Goal: Task Accomplishment & Management: Manage account settings

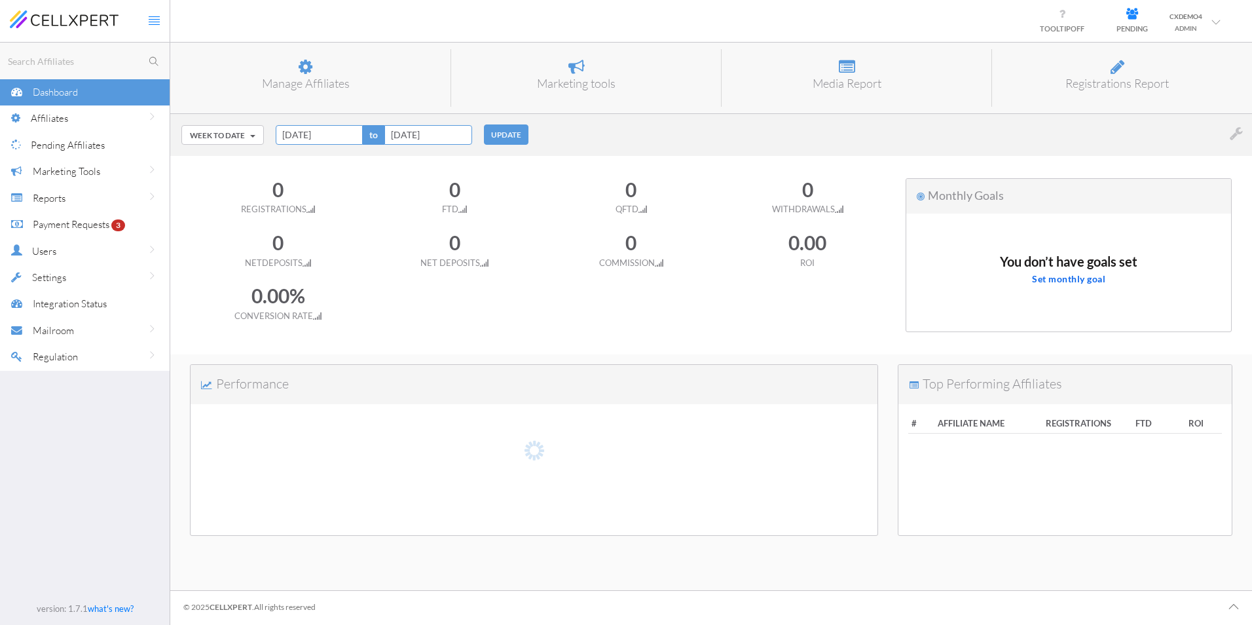
click at [109, 272] on div "Settings" at bounding box center [101, 277] width 138 height 27
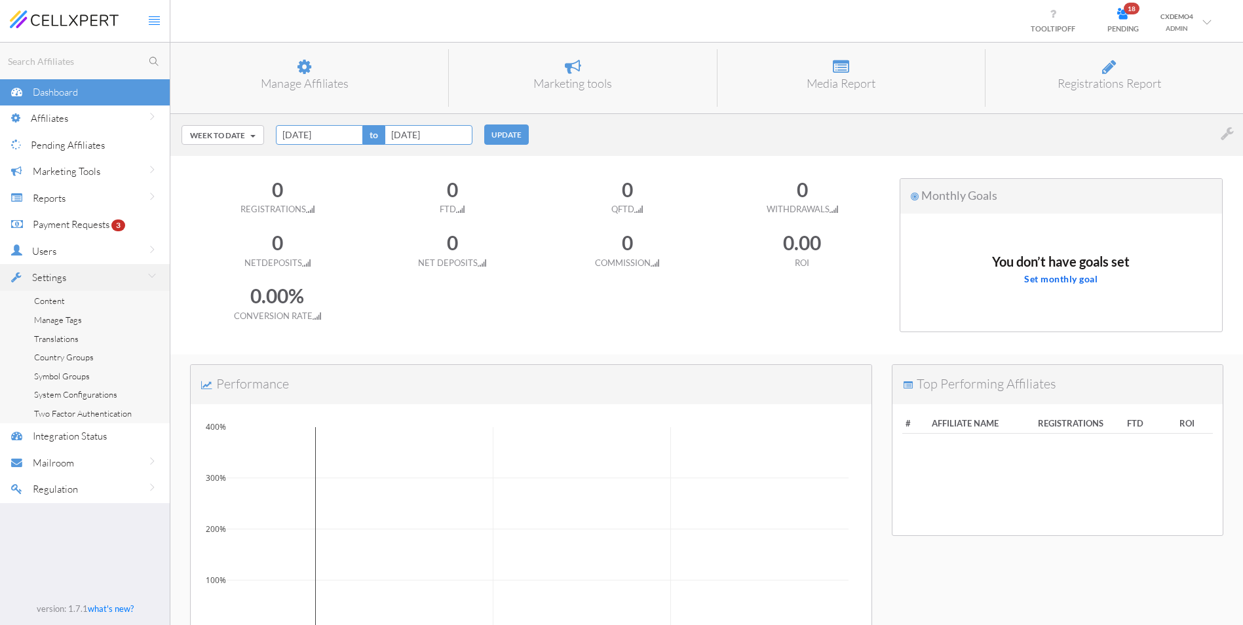
click at [94, 398] on span "System Configurations" at bounding box center [75, 394] width 83 height 10
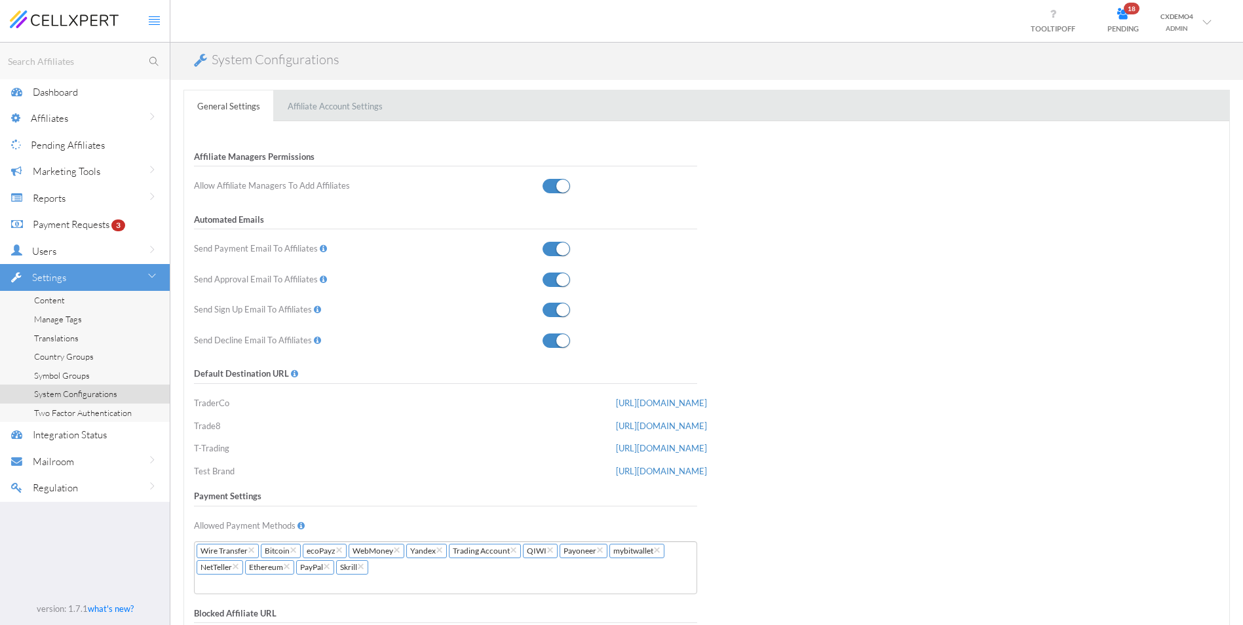
click at [551, 245] on span at bounding box center [556, 249] width 28 height 14
click at [0, 0] on input "checkbox" at bounding box center [0, 0] width 0 height 0
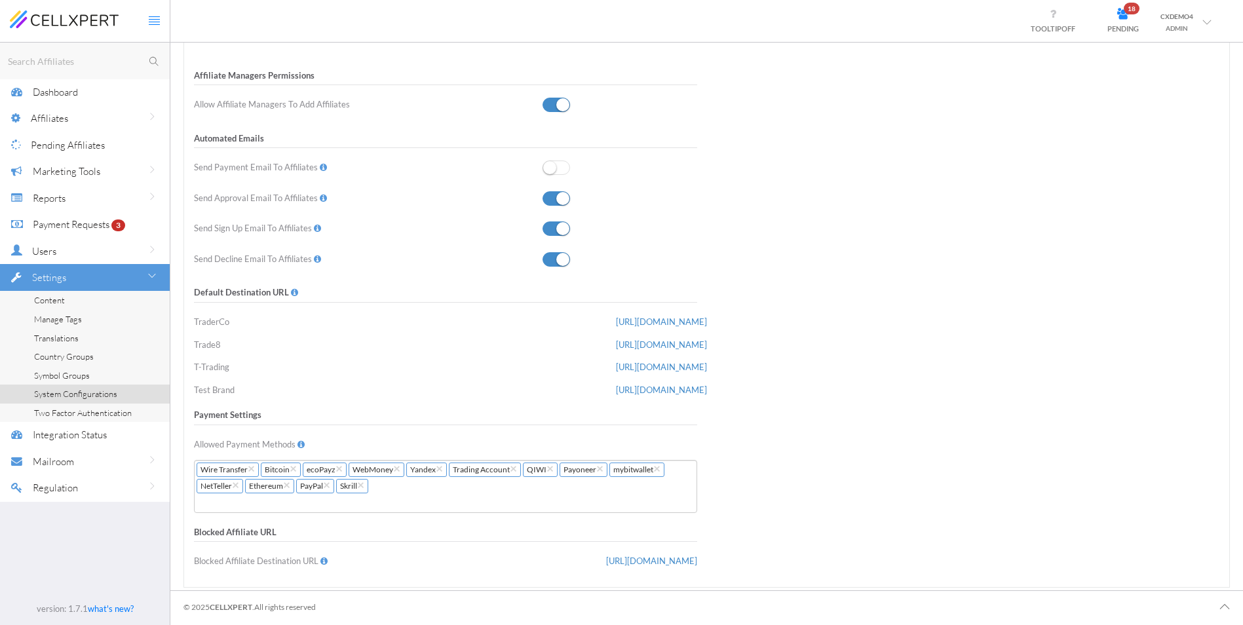
click at [45, 299] on span "Content" at bounding box center [49, 300] width 31 height 10
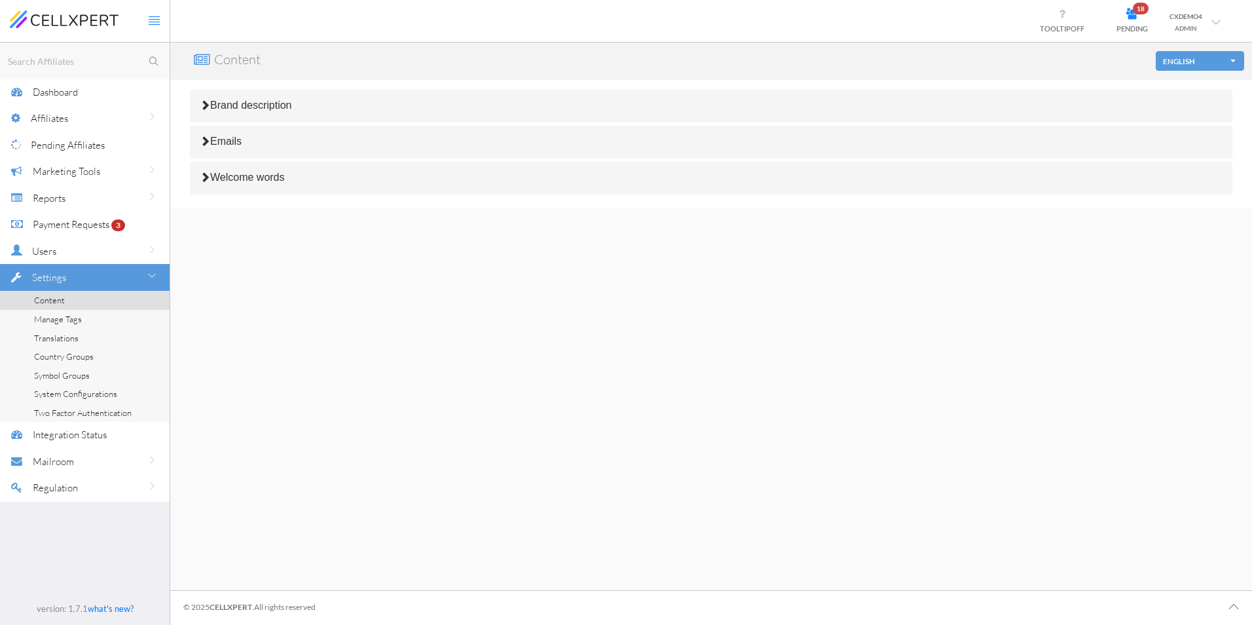
click at [367, 107] on h4 "Brand description" at bounding box center [711, 106] width 1023 height 12
click at [204, 105] on icon at bounding box center [205, 105] width 10 height 10
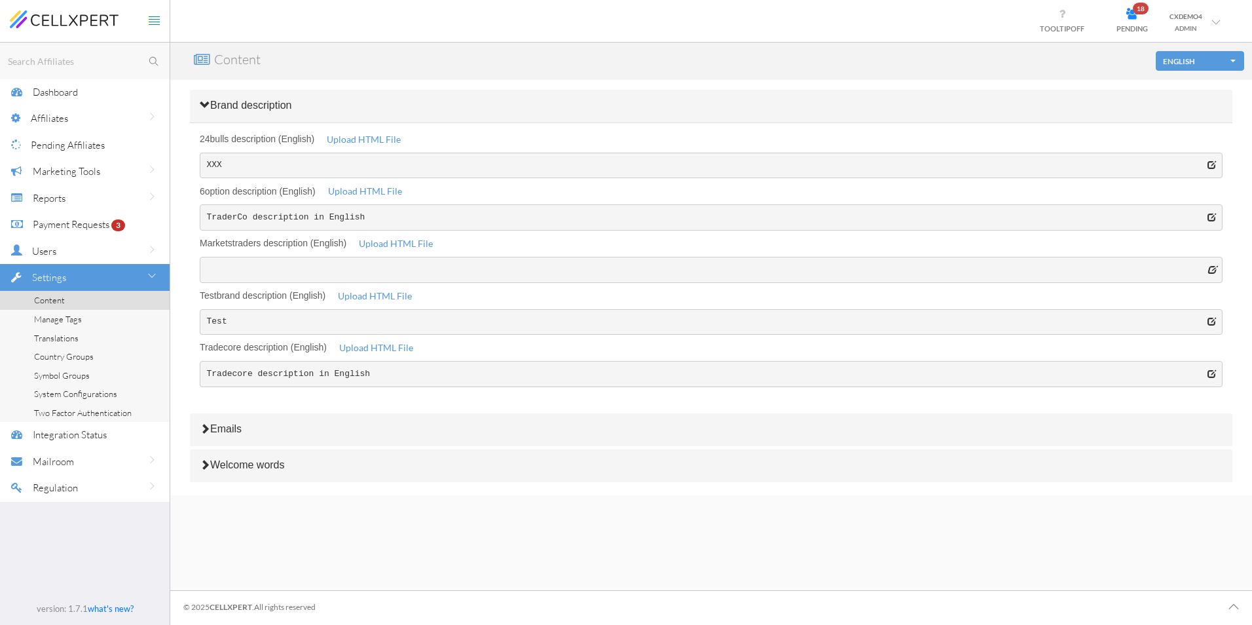
click at [259, 434] on h4 "Emails" at bounding box center [711, 429] width 1023 height 12
click at [252, 430] on h4 "Emails" at bounding box center [711, 429] width 1023 height 12
click at [210, 427] on span "Emails" at bounding box center [225, 428] width 31 height 11
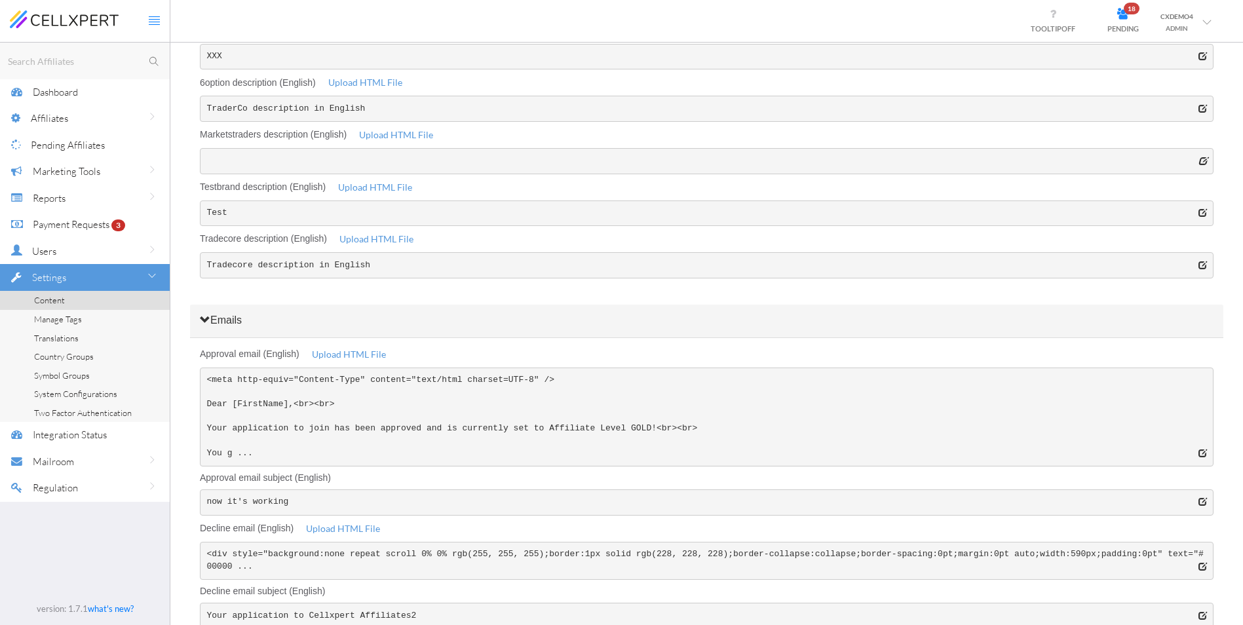
scroll to position [114, 0]
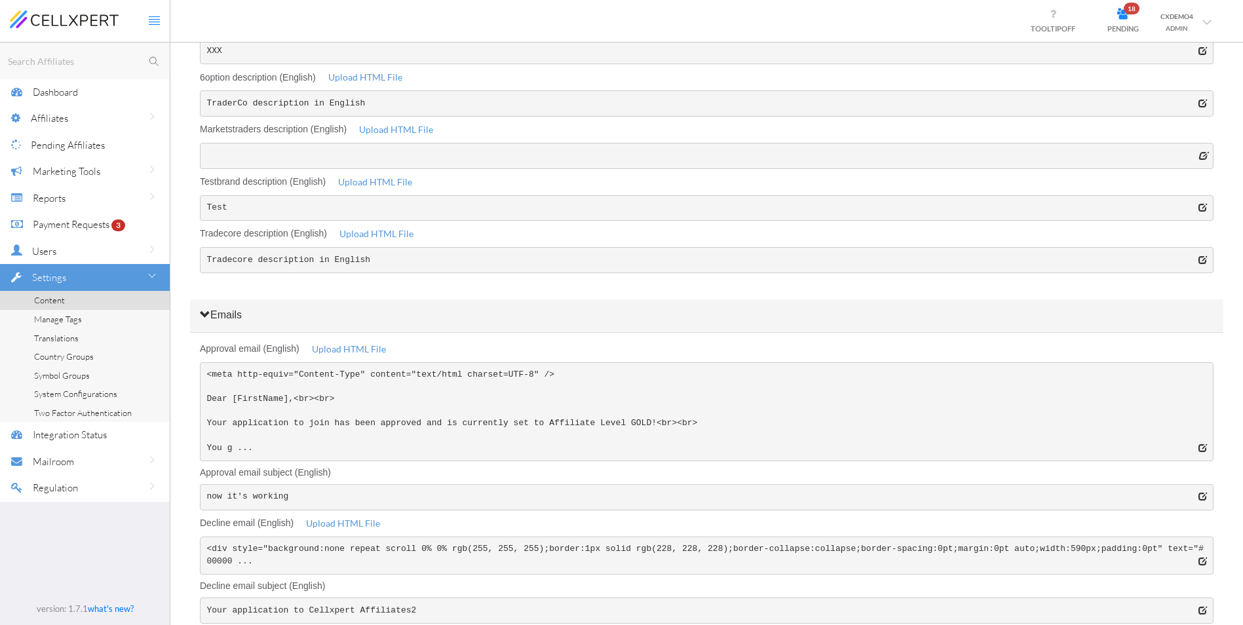
click at [240, 444] on pre "<meta http-equiv="Content-Type" content="text/html charset=UTF-8" /> Dear [Firs…" at bounding box center [706, 411] width 1013 height 99
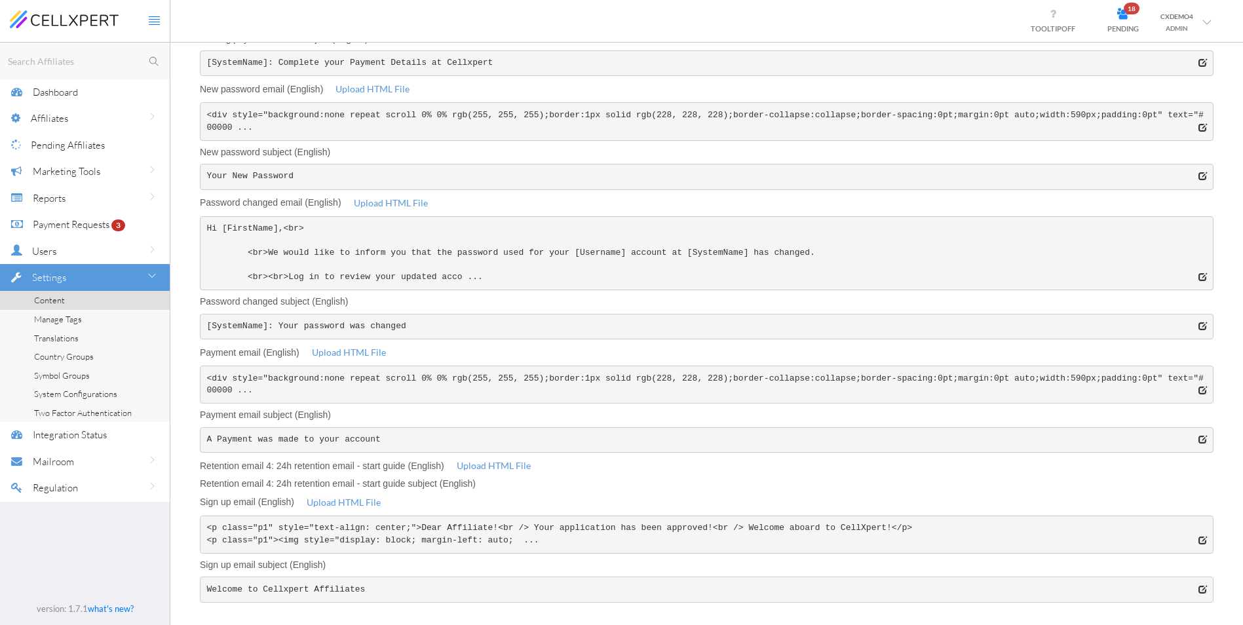
scroll to position [1201, 0]
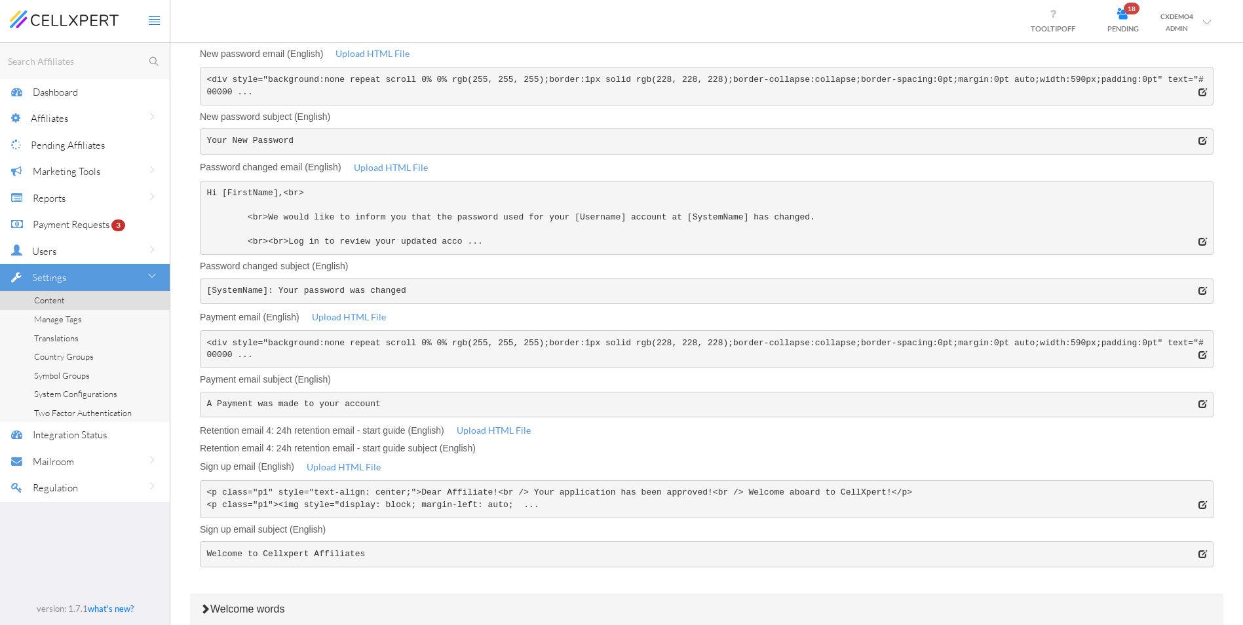
click at [460, 603] on h4 "Welcome words" at bounding box center [706, 609] width 1013 height 12
click at [285, 603] on span "Welcome words" at bounding box center [247, 608] width 75 height 11
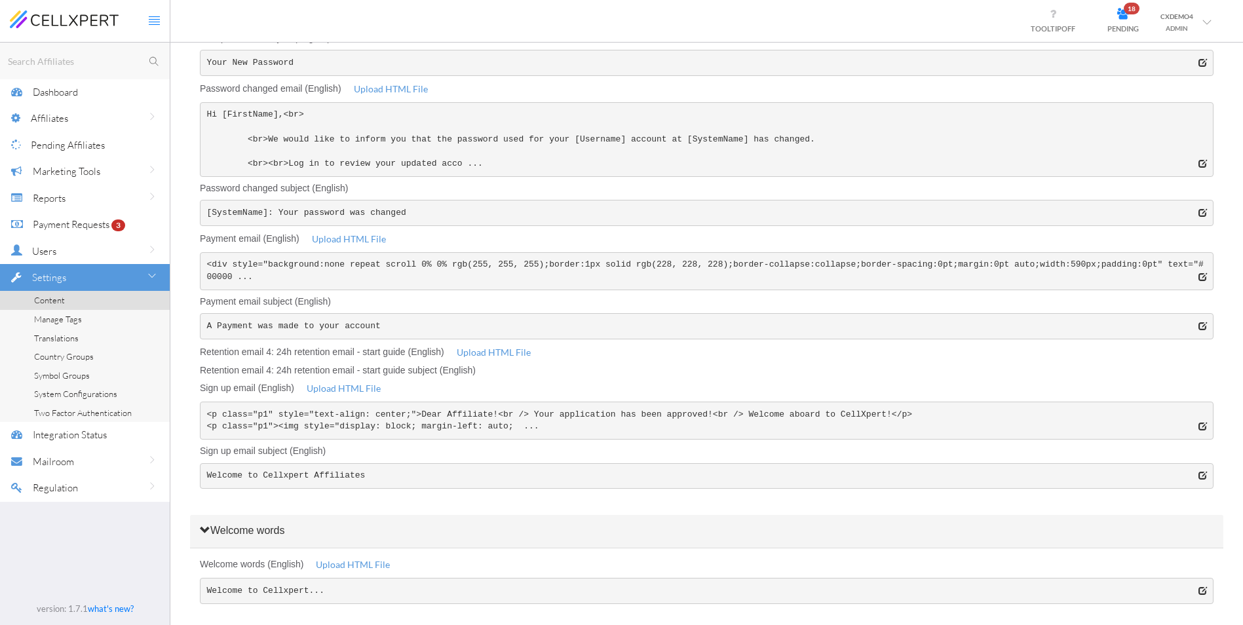
click at [360, 578] on pre "Welcome to Cellxpert..." at bounding box center [706, 591] width 1013 height 26
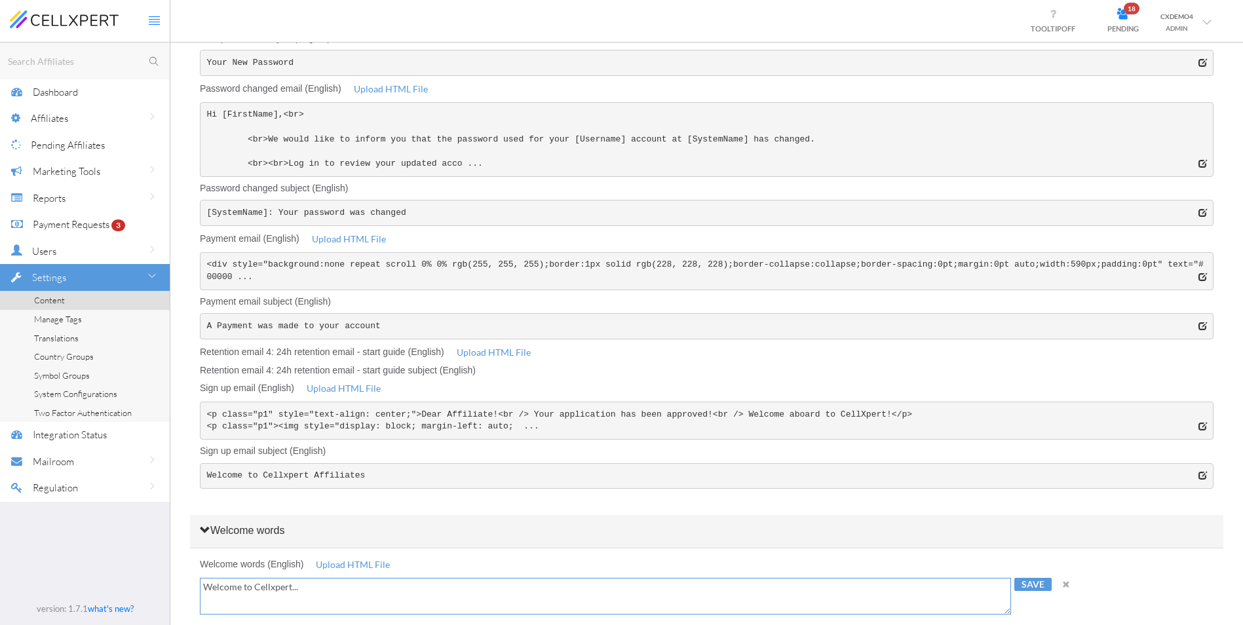
drag, startPoint x: 360, startPoint y: 539, endPoint x: 66, endPoint y: 498, distance: 296.9
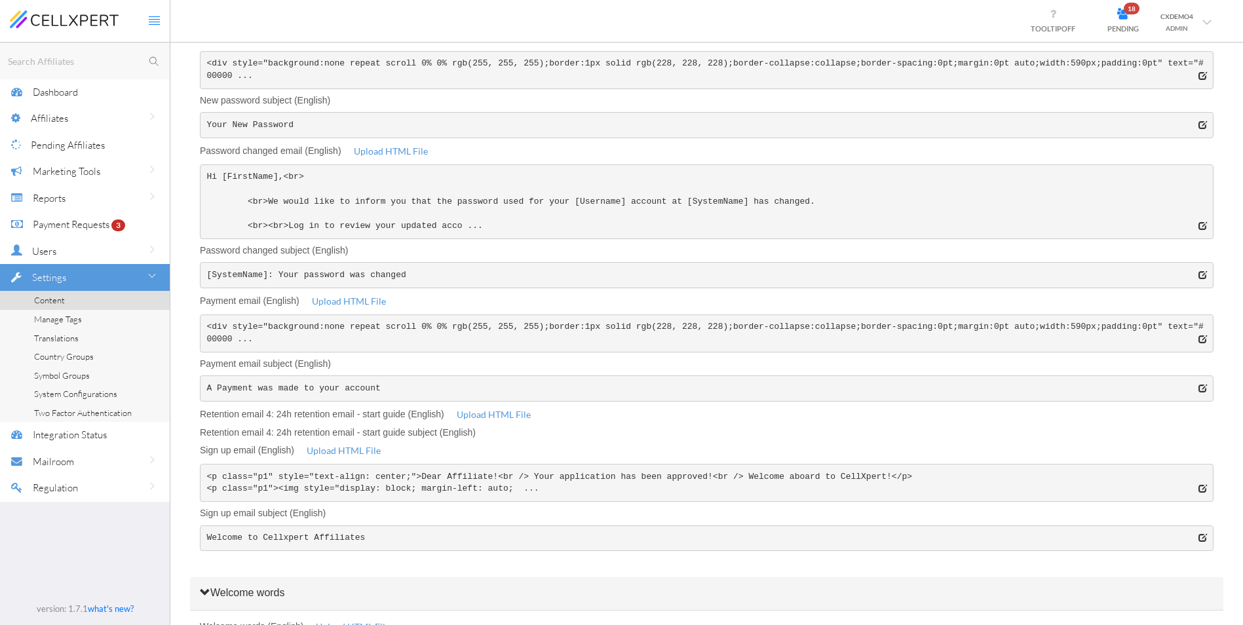
scroll to position [982, 0]
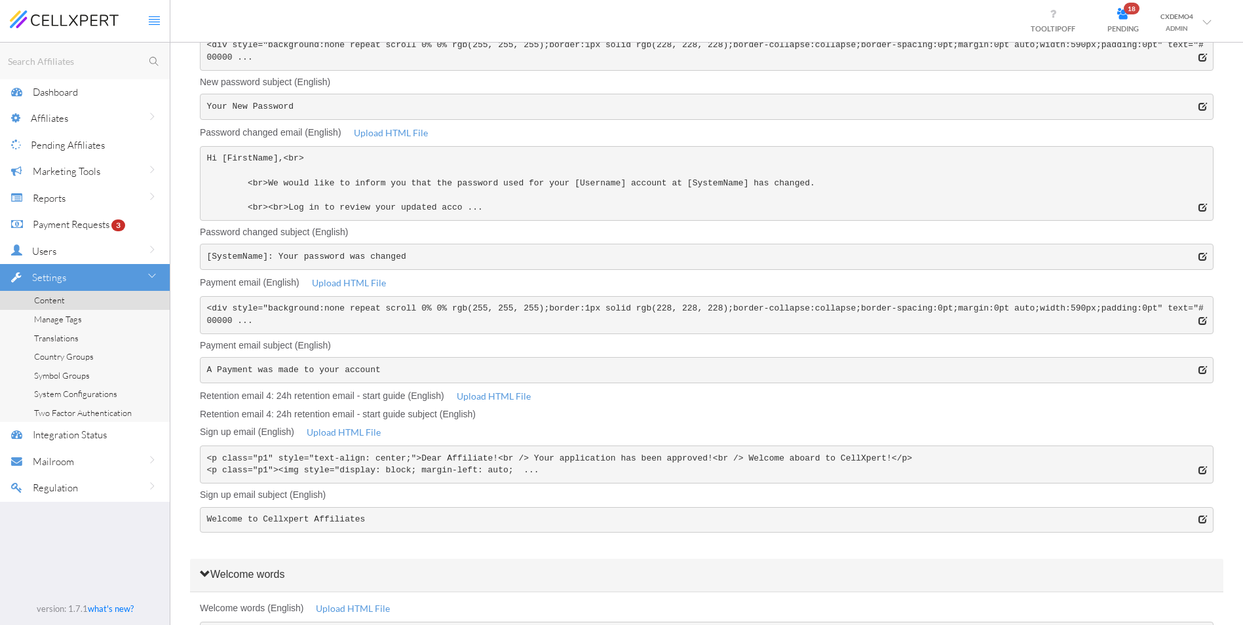
click at [75, 340] on span "Translations" at bounding box center [56, 338] width 45 height 10
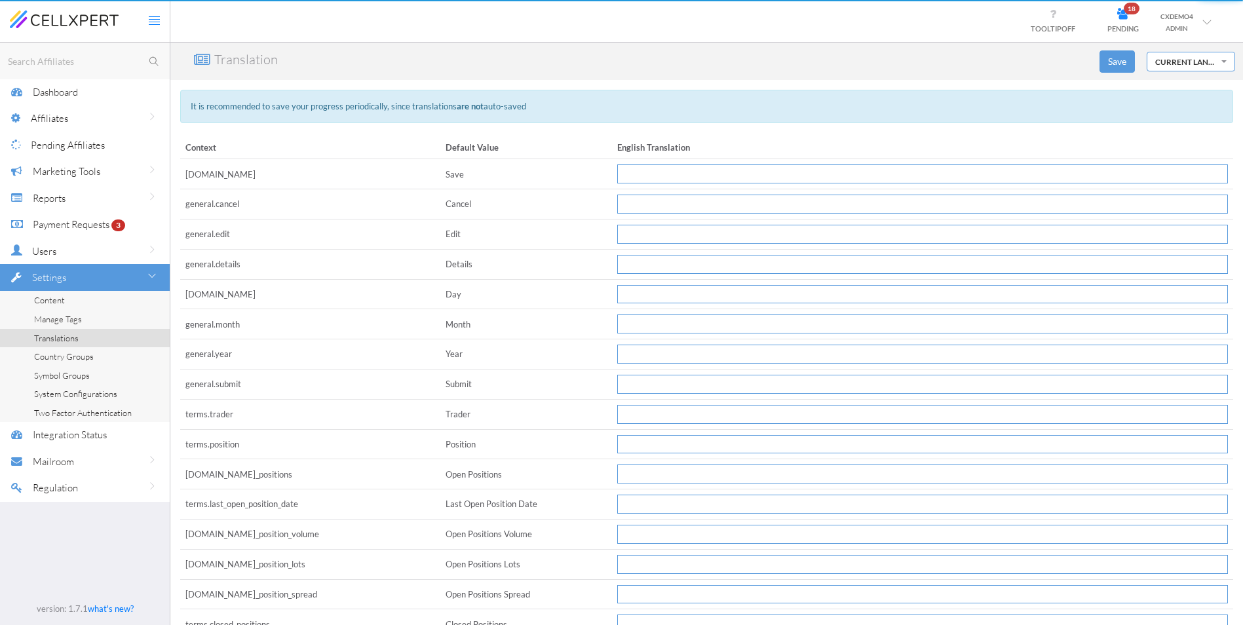
type input "SaveSaveSave"
type input "Source"
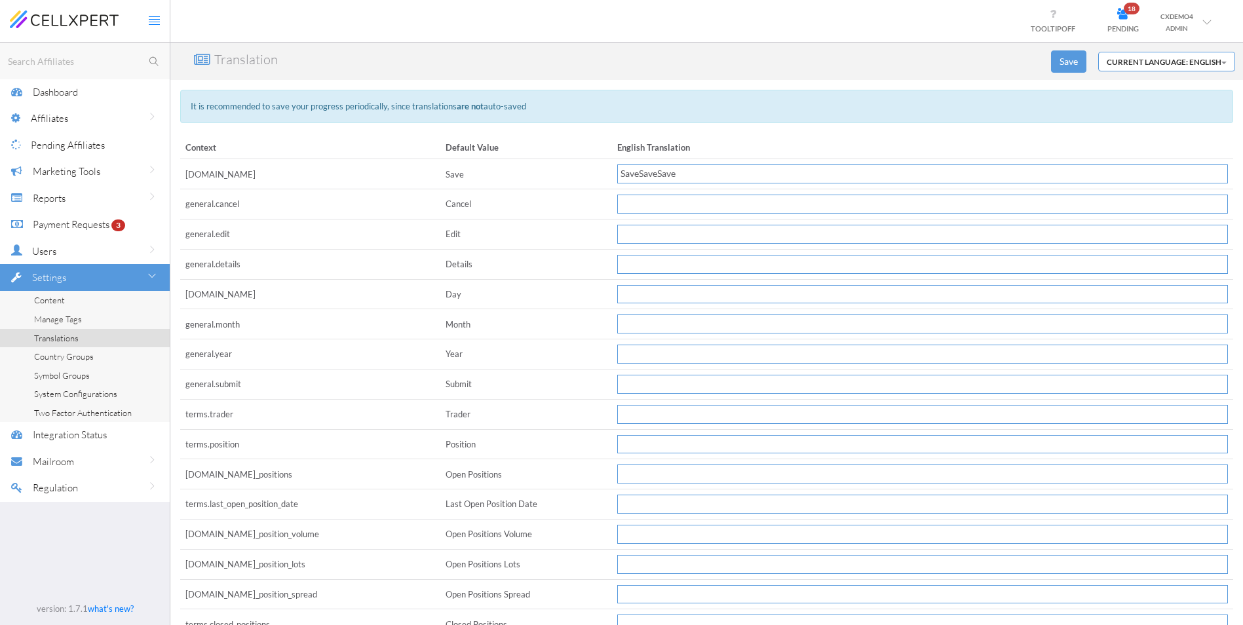
click at [1195, 64] on button "Current Language: English" at bounding box center [1166, 62] width 137 height 20
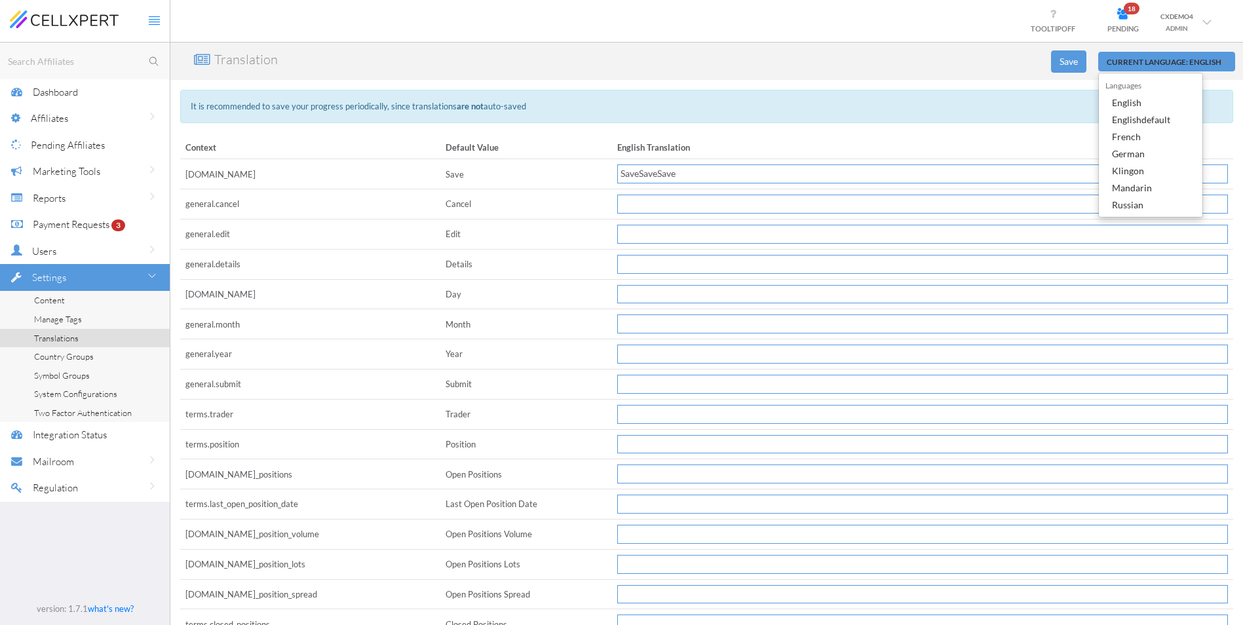
click at [94, 353] on link "Country Groups" at bounding box center [85, 356] width 170 height 19
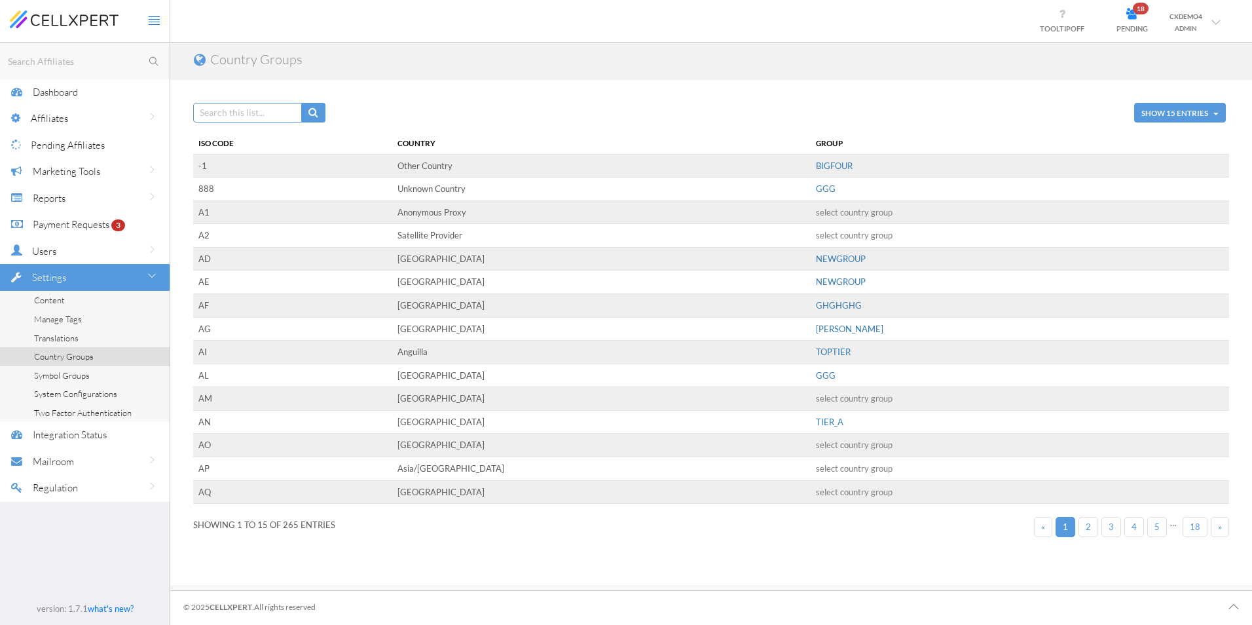
click at [96, 335] on link "Translations" at bounding box center [85, 338] width 170 height 19
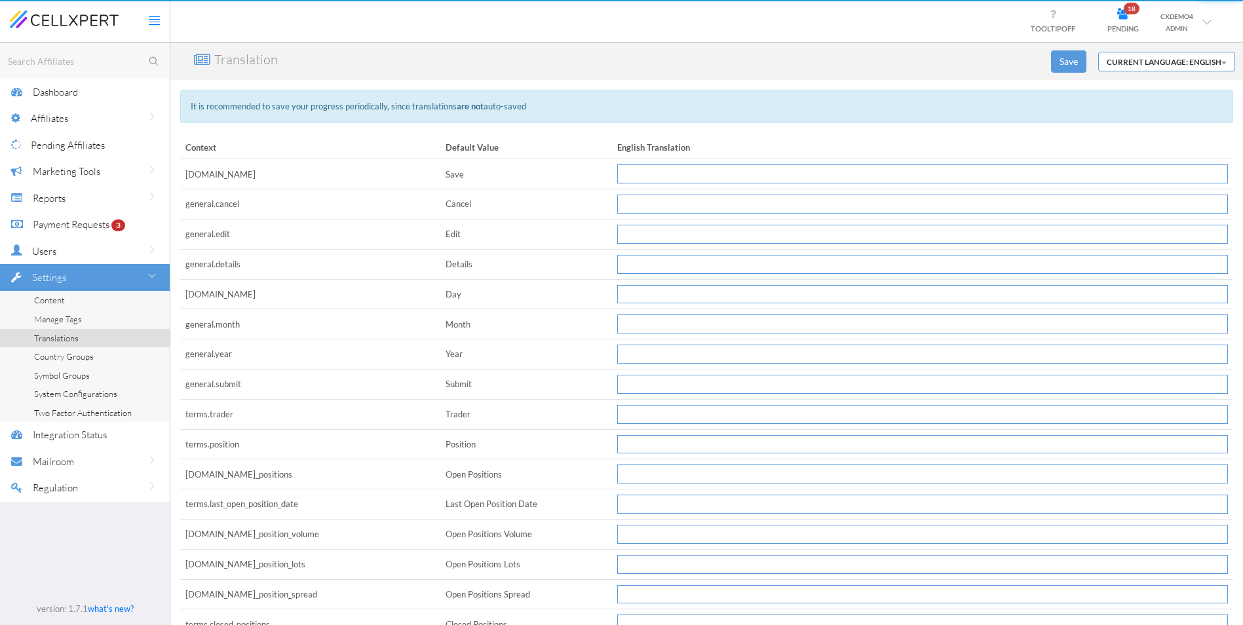
type input "SaveSaveSave"
type input "Source"
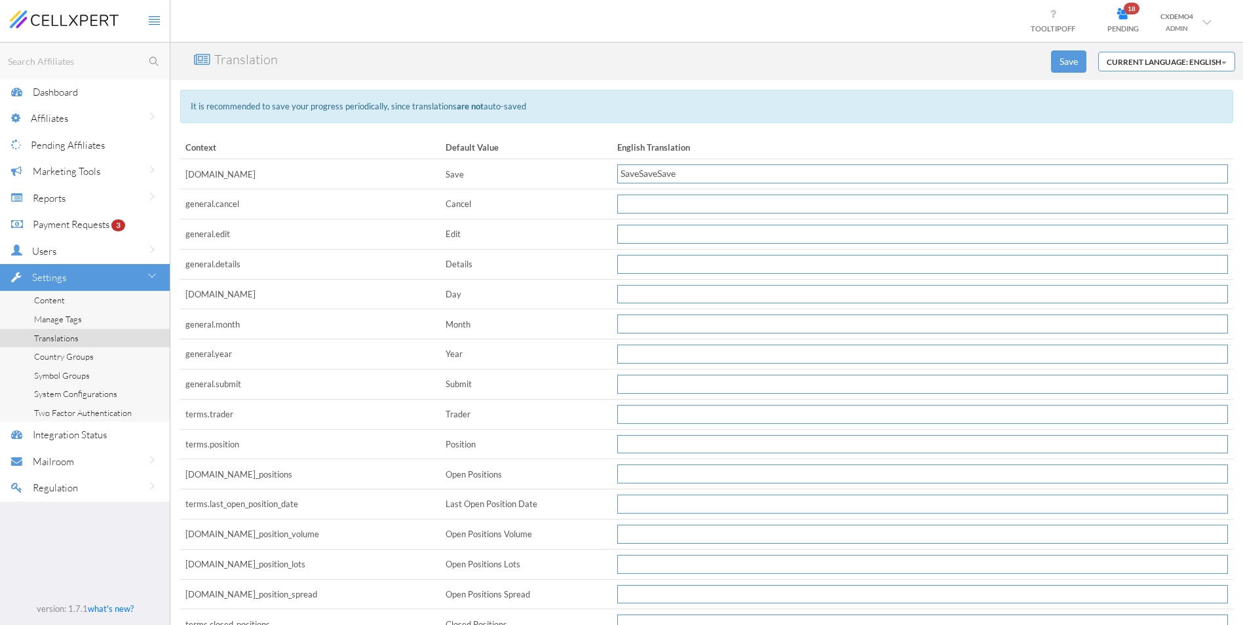
click at [1170, 64] on button "Current Language: English" at bounding box center [1166, 62] width 137 height 20
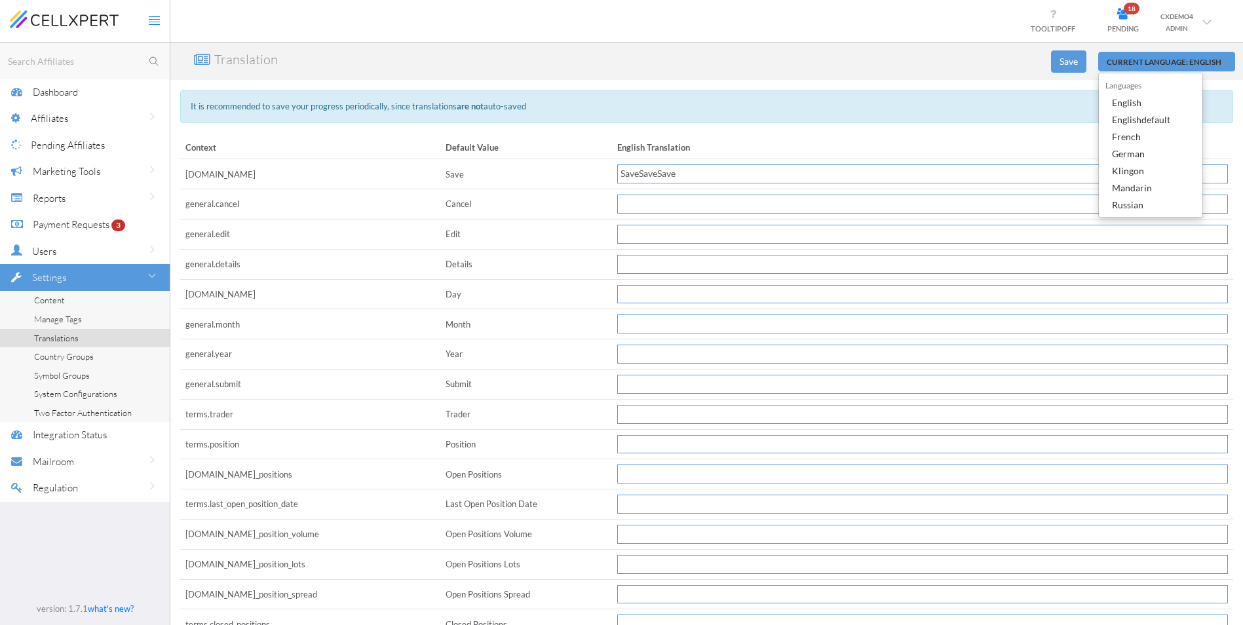
click at [1126, 200] on link "Russian" at bounding box center [1149, 204] width 103 height 17
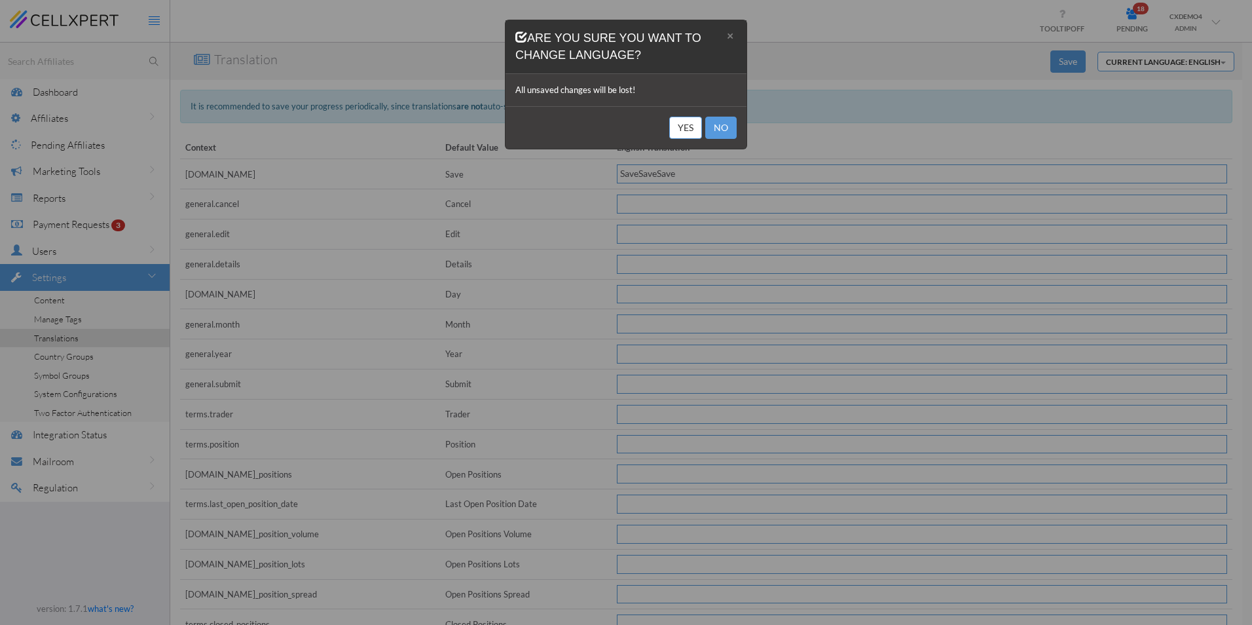
click at [720, 128] on button "No" at bounding box center [720, 128] width 31 height 22
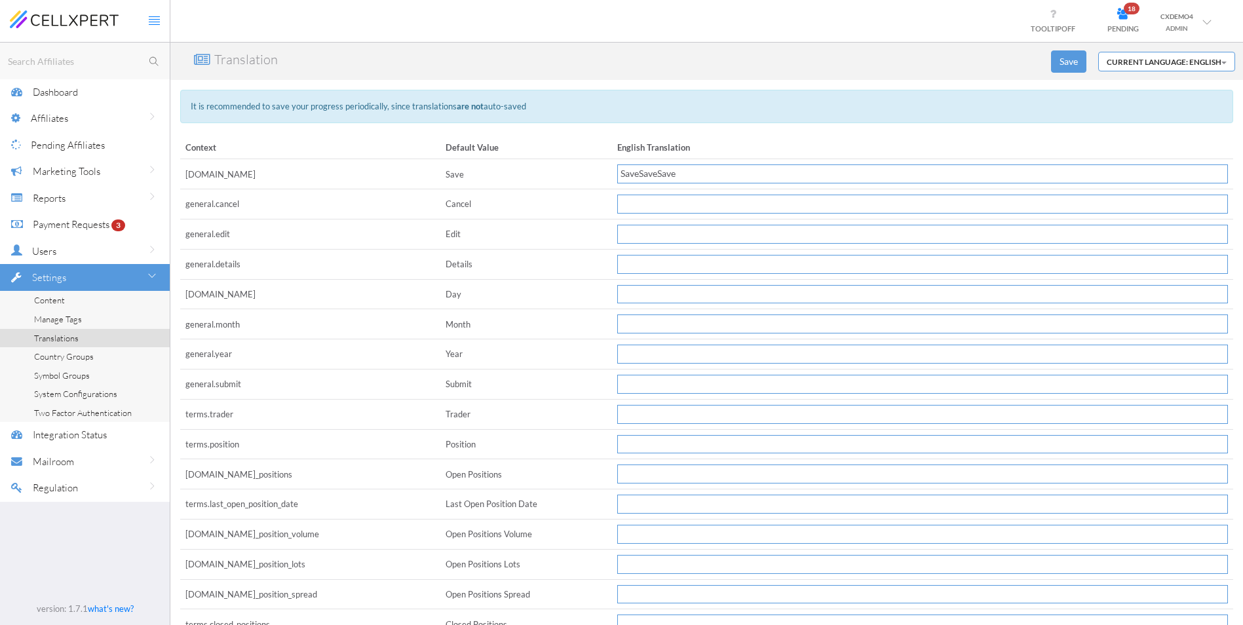
click at [79, 358] on span "Country Groups" at bounding box center [64, 356] width 60 height 10
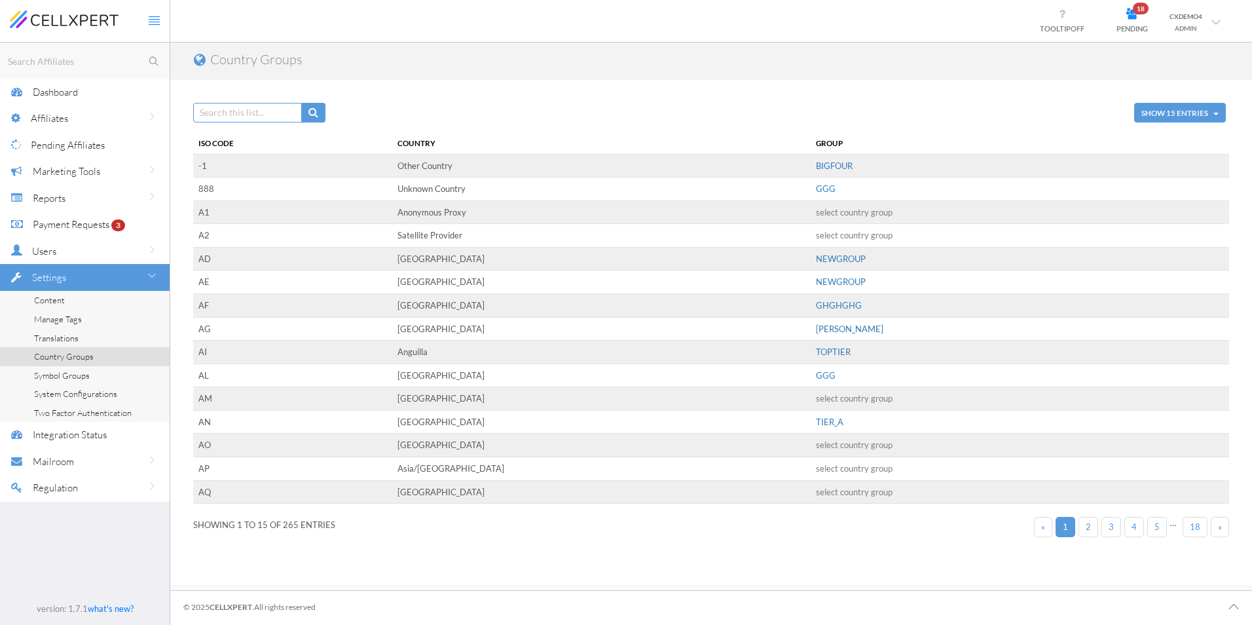
click at [1162, 109] on span "Show 15 Entries" at bounding box center [1175, 112] width 67 height 9
click at [57, 379] on span "Symbol Groups" at bounding box center [62, 375] width 56 height 10
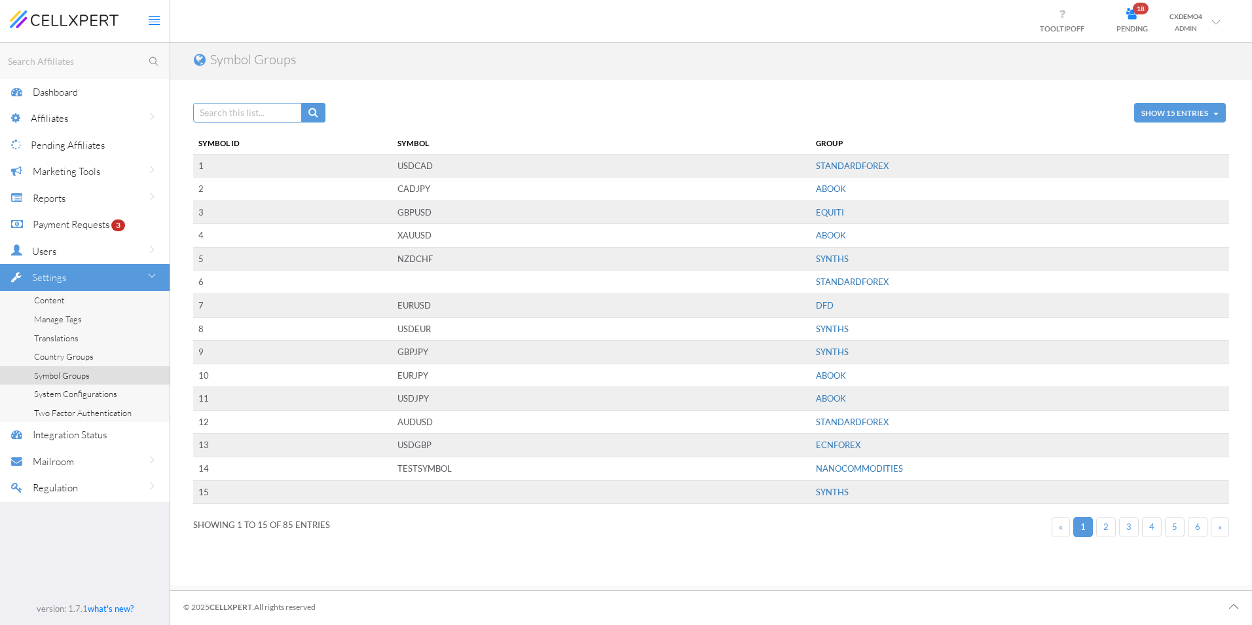
click at [847, 169] on span "STANDARDFOREX" at bounding box center [852, 165] width 73 height 10
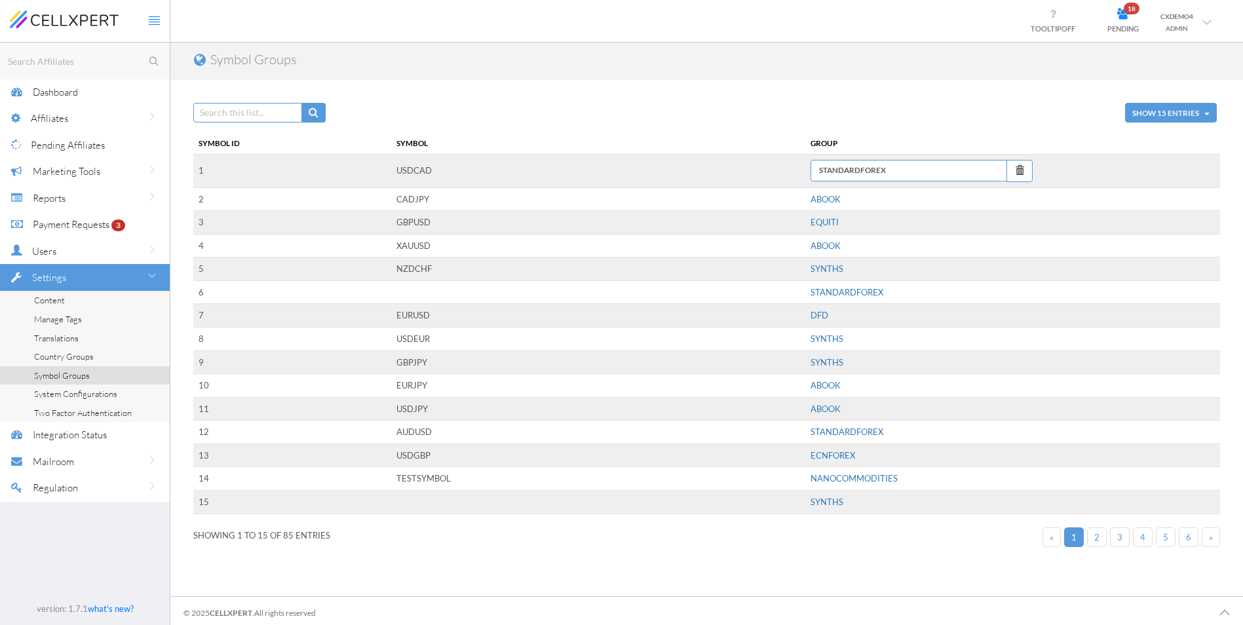
click at [825, 202] on span "ABOOK" at bounding box center [825, 199] width 30 height 10
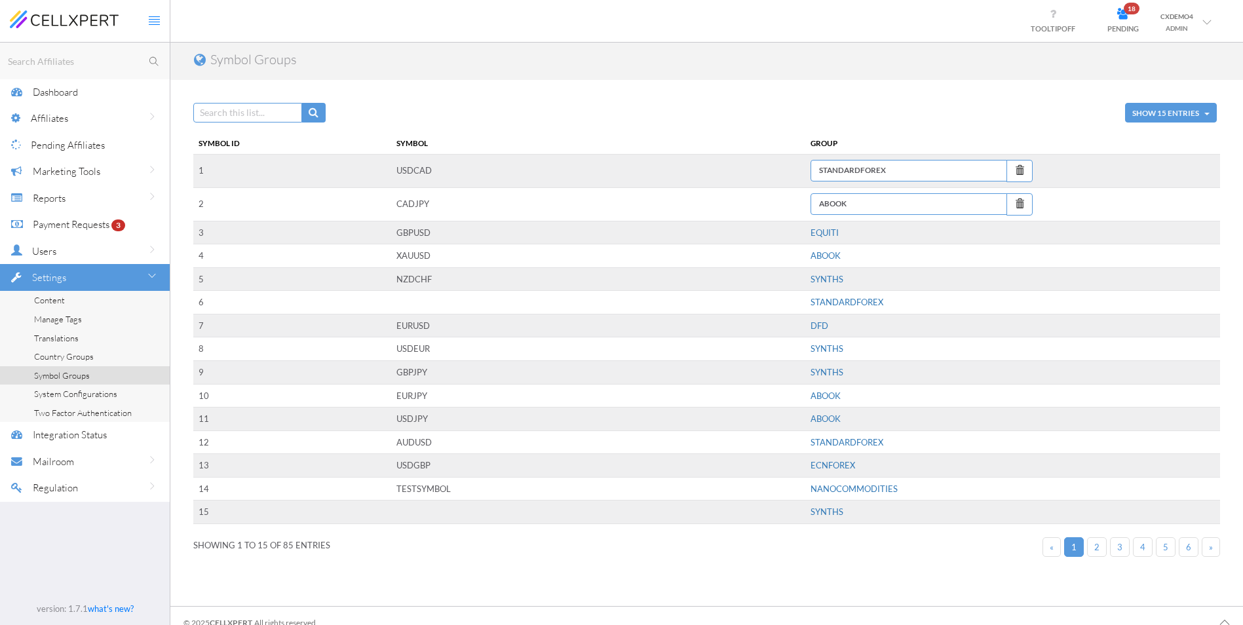
click at [825, 228] on span "EQUITI" at bounding box center [824, 232] width 28 height 10
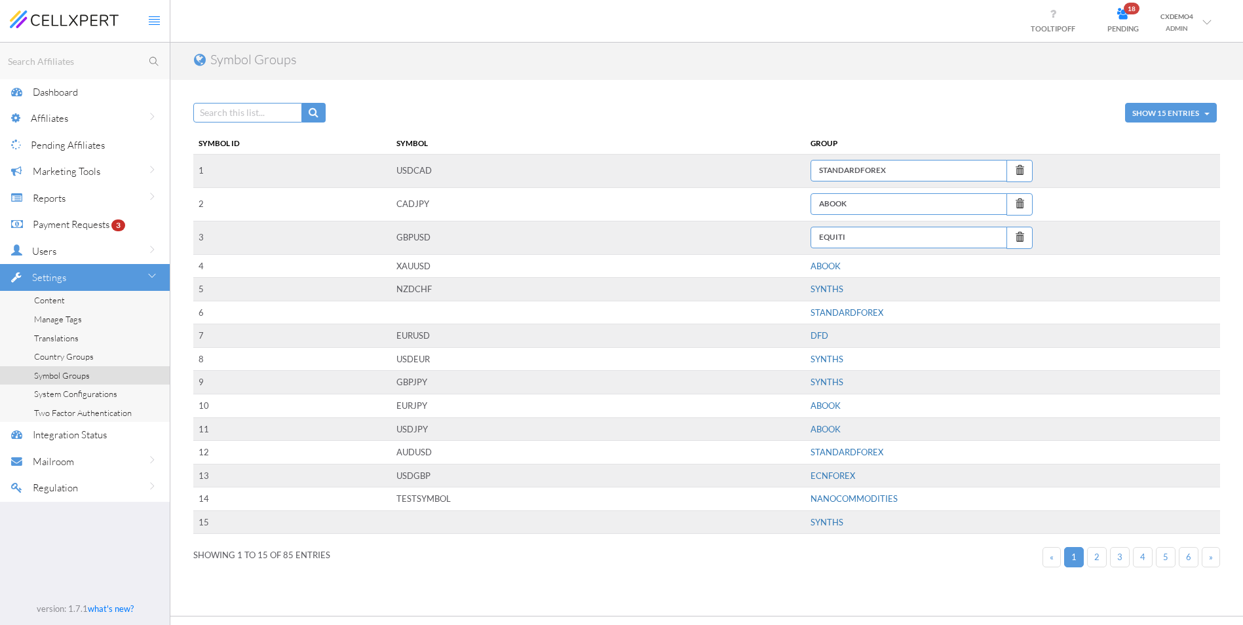
click at [694, 570] on div "Show 10 25 50 100 entries Search: Symbol ID Symbol Group 1 USDCAD Search Select…" at bounding box center [706, 355] width 1026 height 447
click at [935, 496] on td "NANOCOMMODITIES" at bounding box center [1012, 499] width 415 height 24
click at [868, 567] on div "Show 10 25 50 100 entries Search: Symbol ID Symbol Group 1 USDCAD Search Select…" at bounding box center [706, 355] width 1026 height 447
click at [857, 496] on span "NANOCOMMODITIES" at bounding box center [853, 498] width 87 height 10
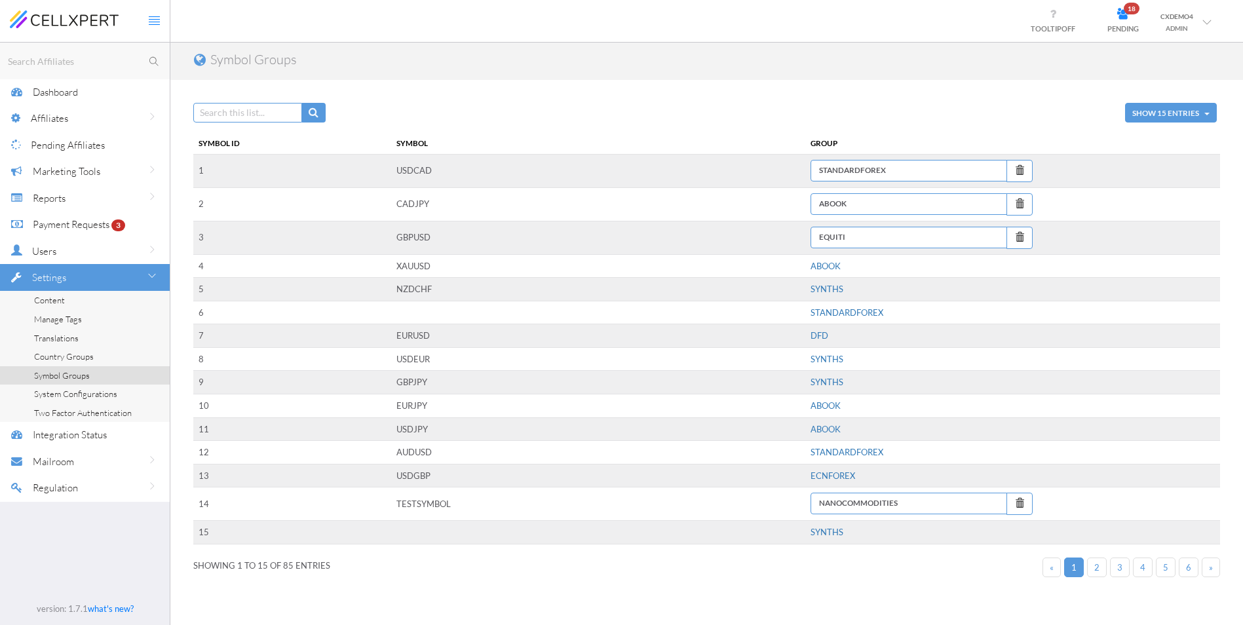
click at [1013, 502] on button "button" at bounding box center [1019, 504] width 26 height 22
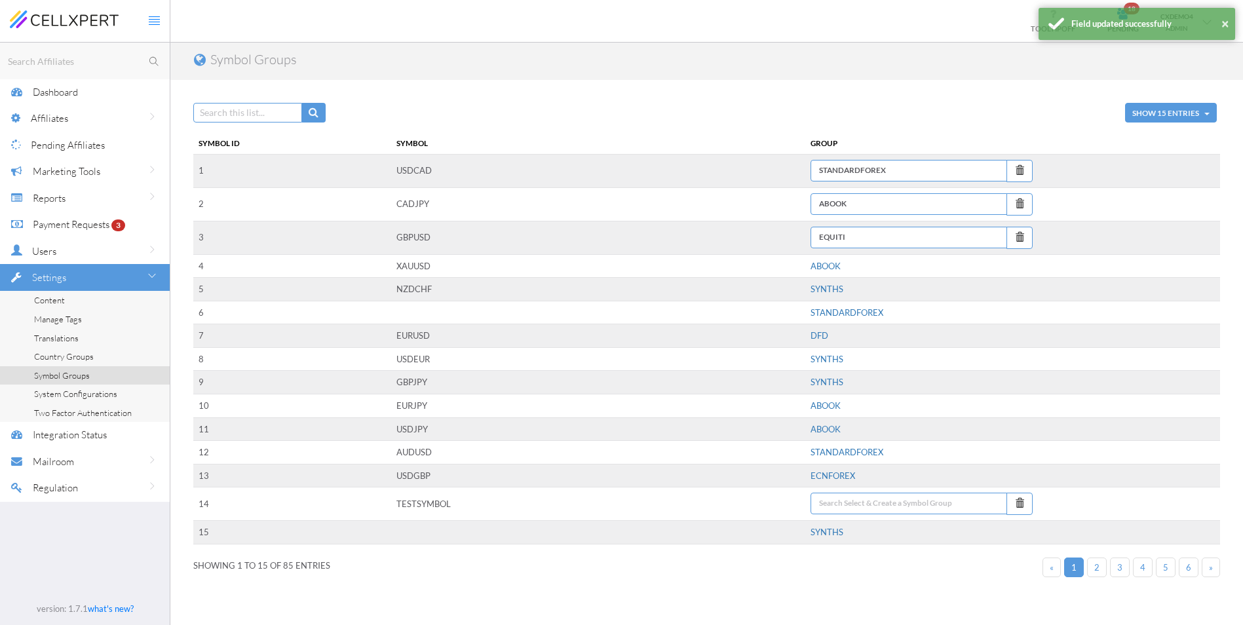
click at [970, 562] on div "Show 10 25 50 100 entries Search: Symbol ID Symbol Group 1 USDCAD Search Select…" at bounding box center [706, 361] width 1026 height 458
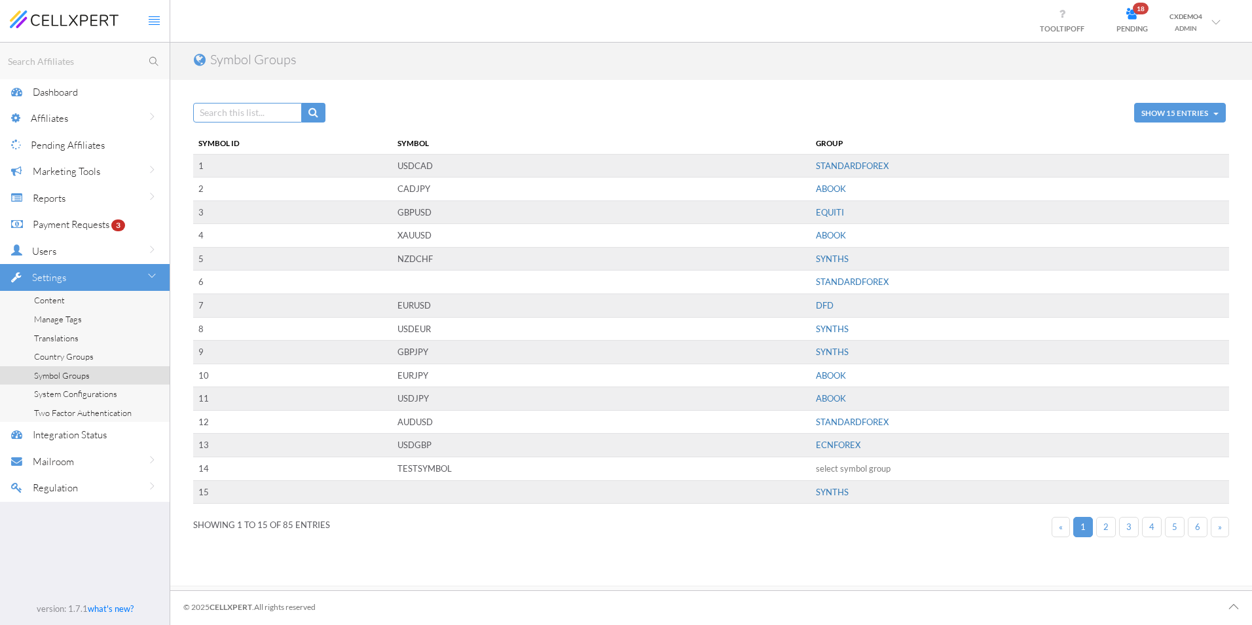
click at [61, 392] on span "System Configurations" at bounding box center [75, 393] width 83 height 10
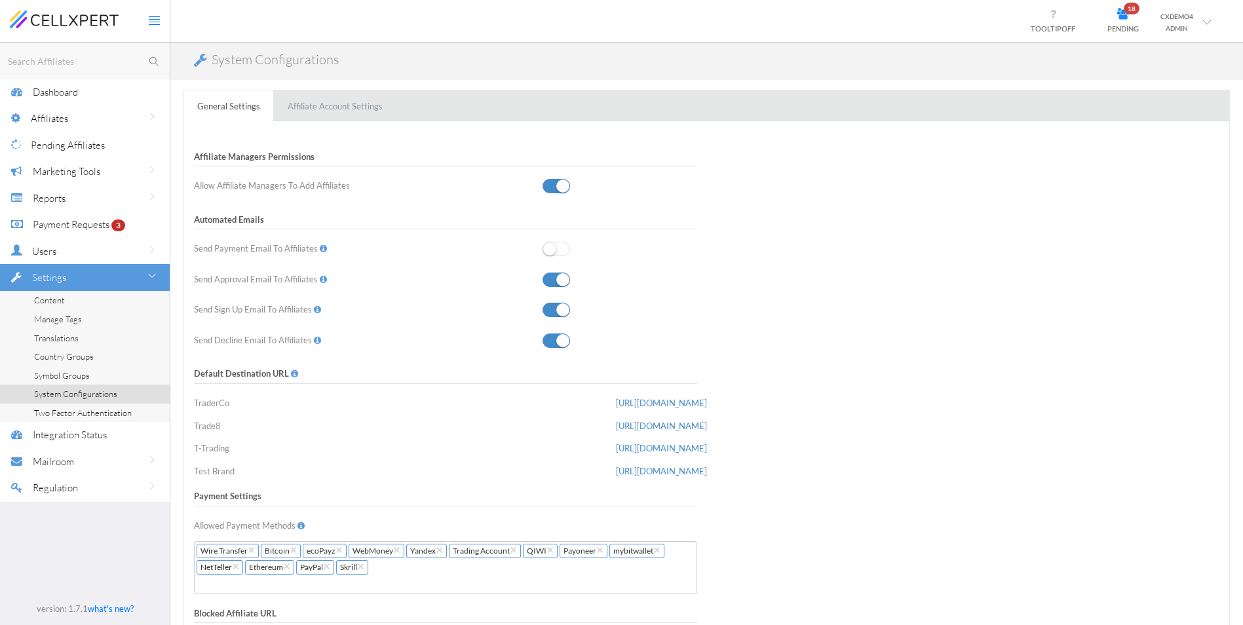
click at [333, 98] on link "Affiliate Account Settings" at bounding box center [334, 106] width 121 height 32
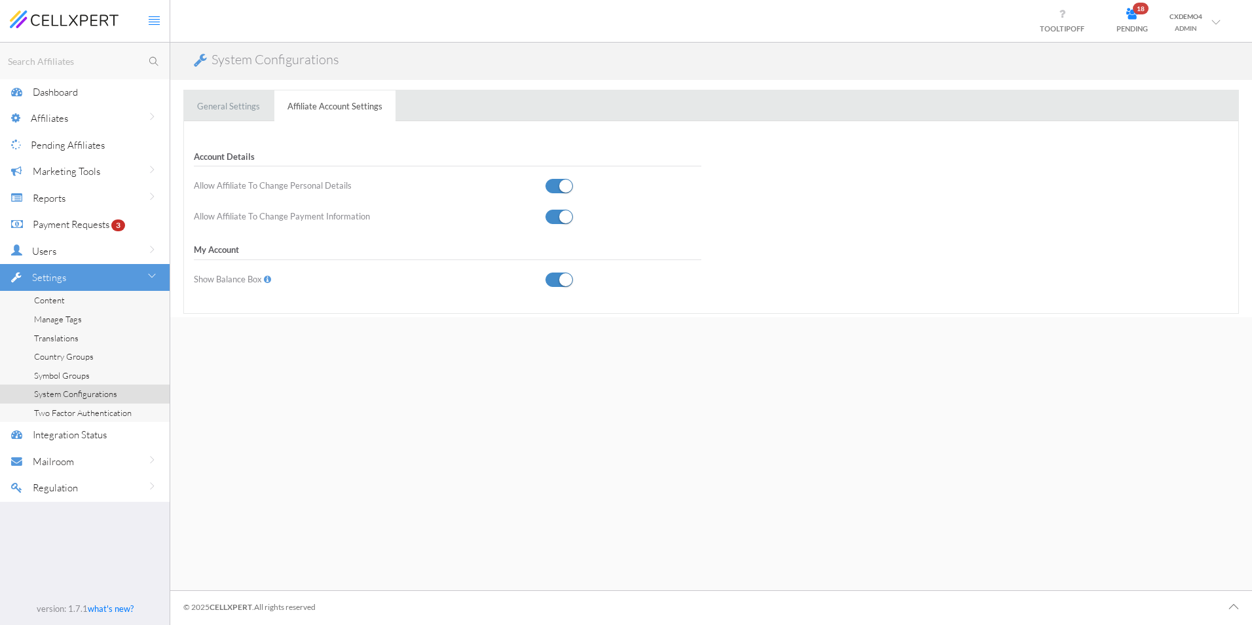
click at [553, 215] on span at bounding box center [560, 217] width 28 height 14
click at [0, 0] on input "checkbox" at bounding box center [0, 0] width 0 height 0
click at [204, 105] on link "General Settings" at bounding box center [228, 106] width 89 height 32
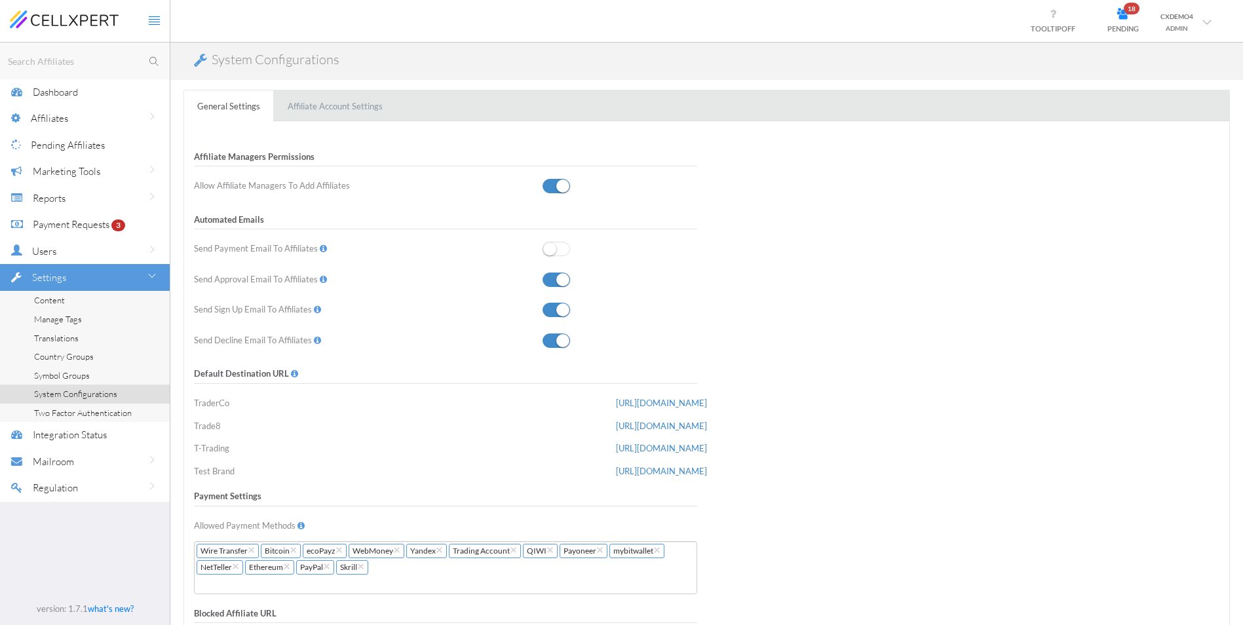
scroll to position [81, 0]
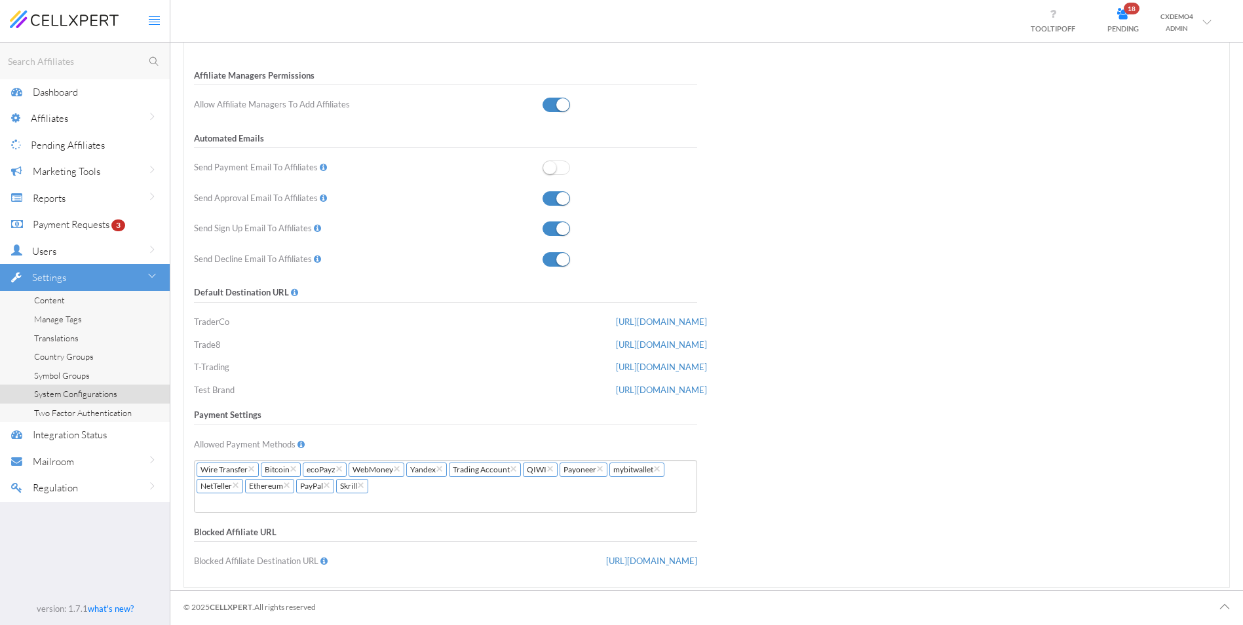
click at [68, 125] on div "Affiliates" at bounding box center [100, 118] width 139 height 27
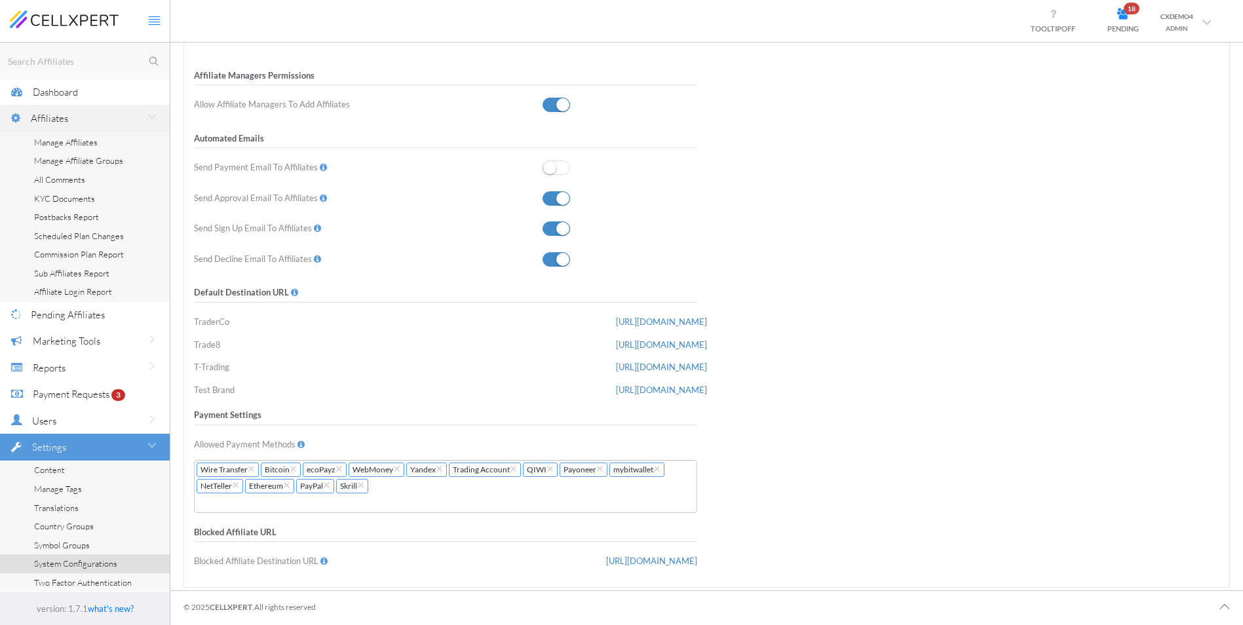
click at [73, 142] on span "Manage Affiliates" at bounding box center [66, 142] width 64 height 10
click at [1119, 30] on span "PENDING" at bounding box center [1122, 28] width 31 height 9
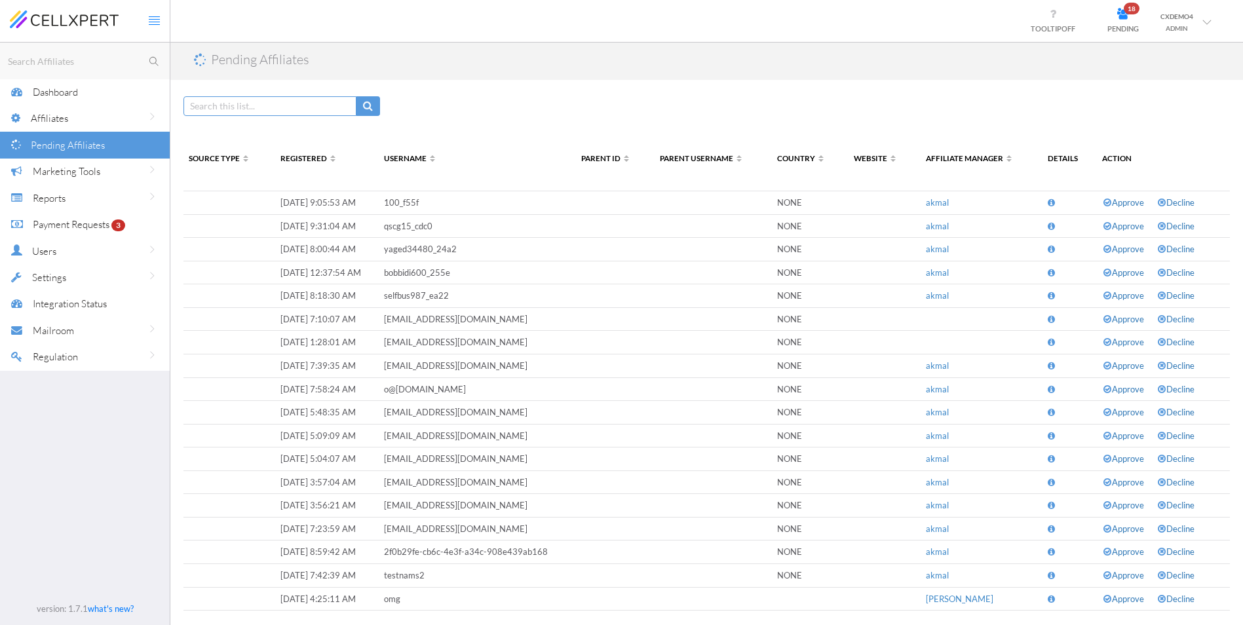
click at [83, 115] on div "Affiliates" at bounding box center [100, 118] width 139 height 27
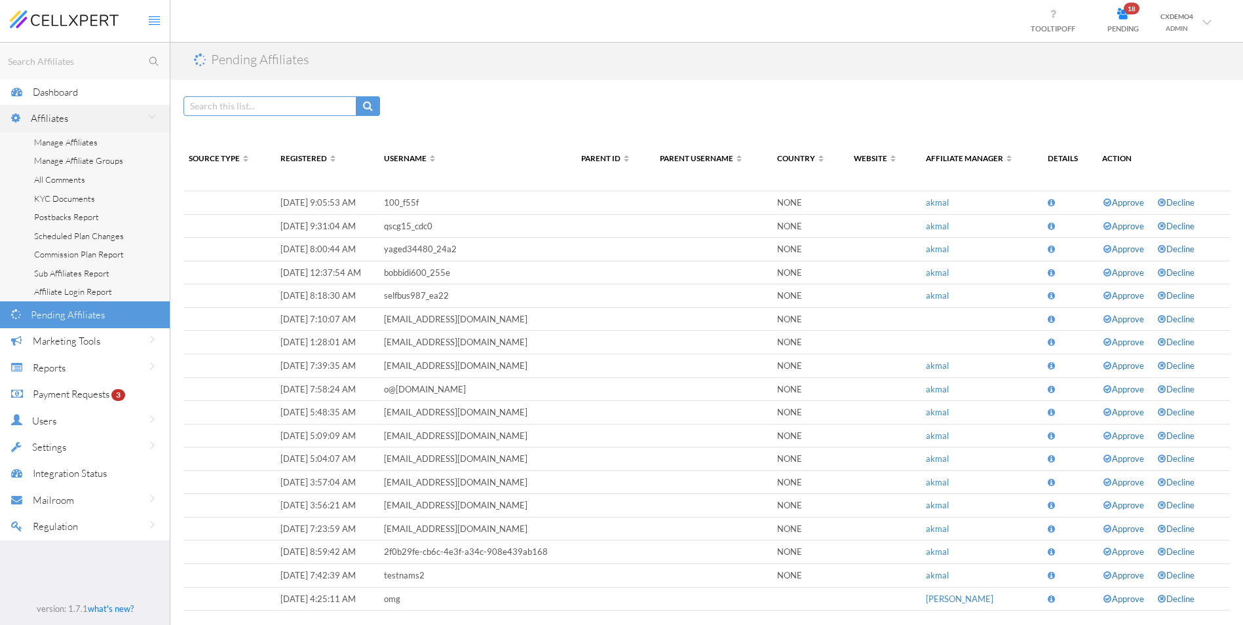
click at [84, 141] on span "Manage Affiliates" at bounding box center [66, 142] width 64 height 10
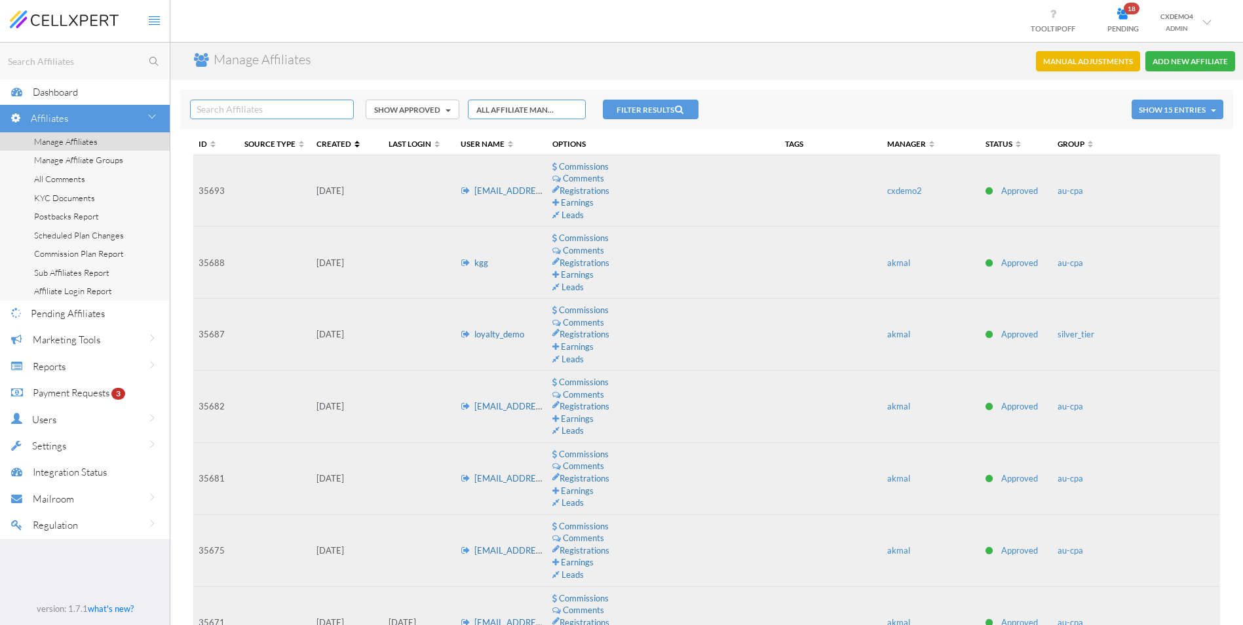
click at [355, 140] on span "Created" at bounding box center [339, 143] width 47 height 9
click at [356, 145] on span "Created" at bounding box center [339, 143] width 47 height 9
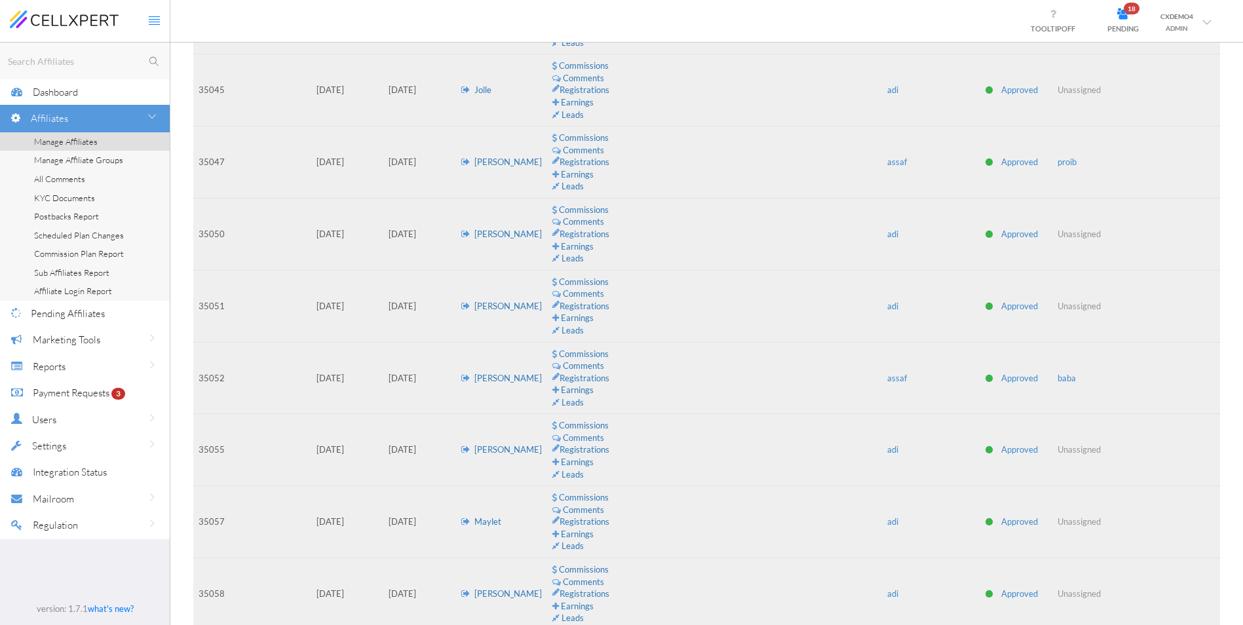
scroll to position [740, 0]
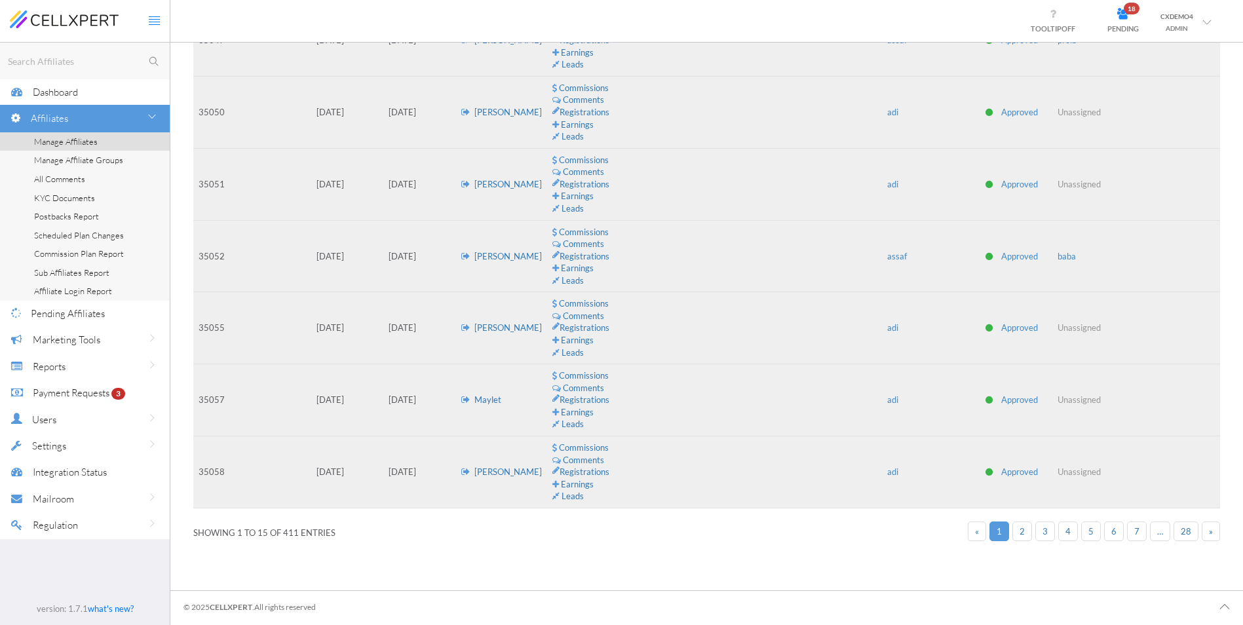
click at [1185, 526] on span "28" at bounding box center [1185, 531] width 10 height 10
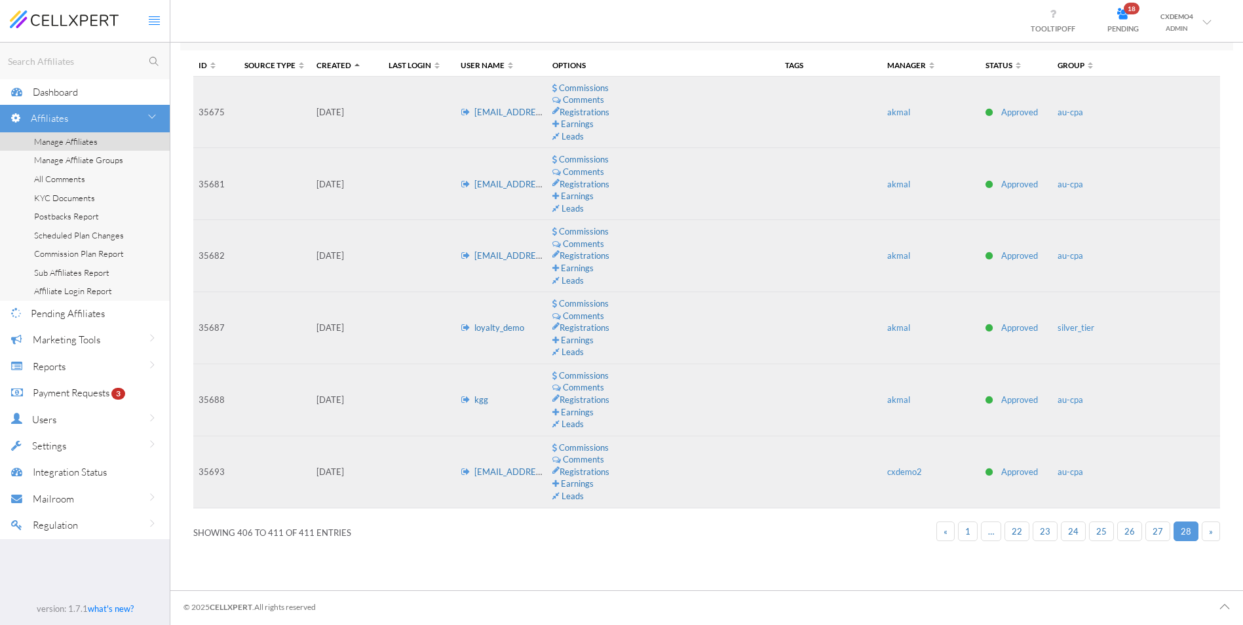
scroll to position [0, 0]
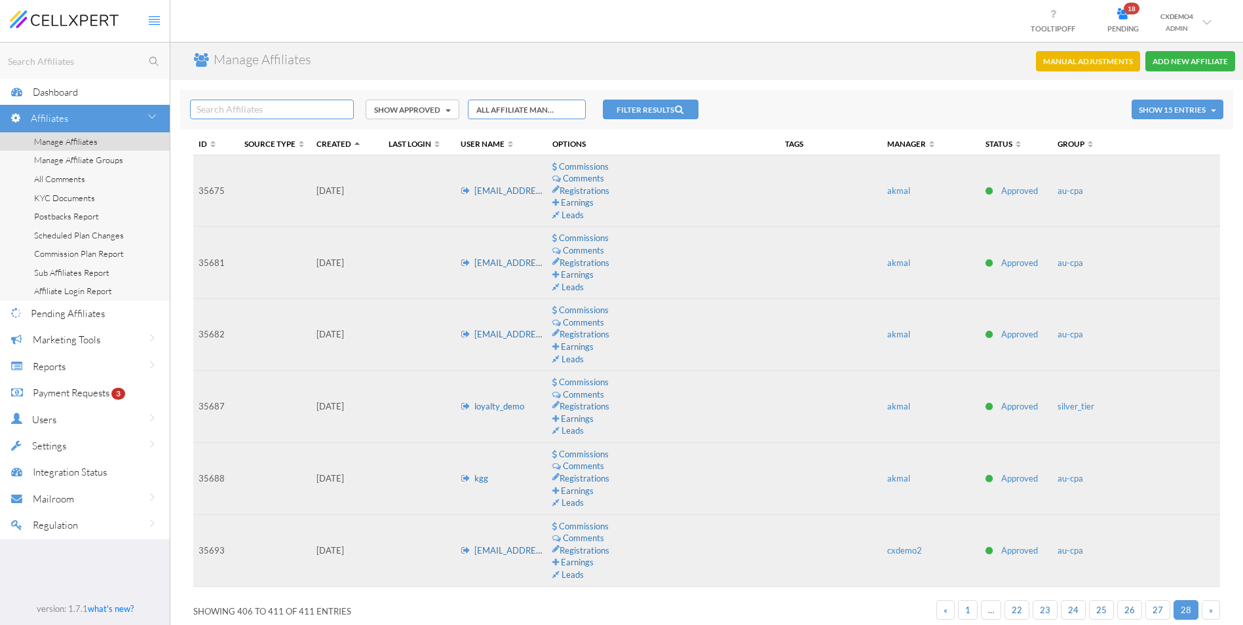
click at [970, 610] on span "1" at bounding box center [967, 610] width 5 height 10
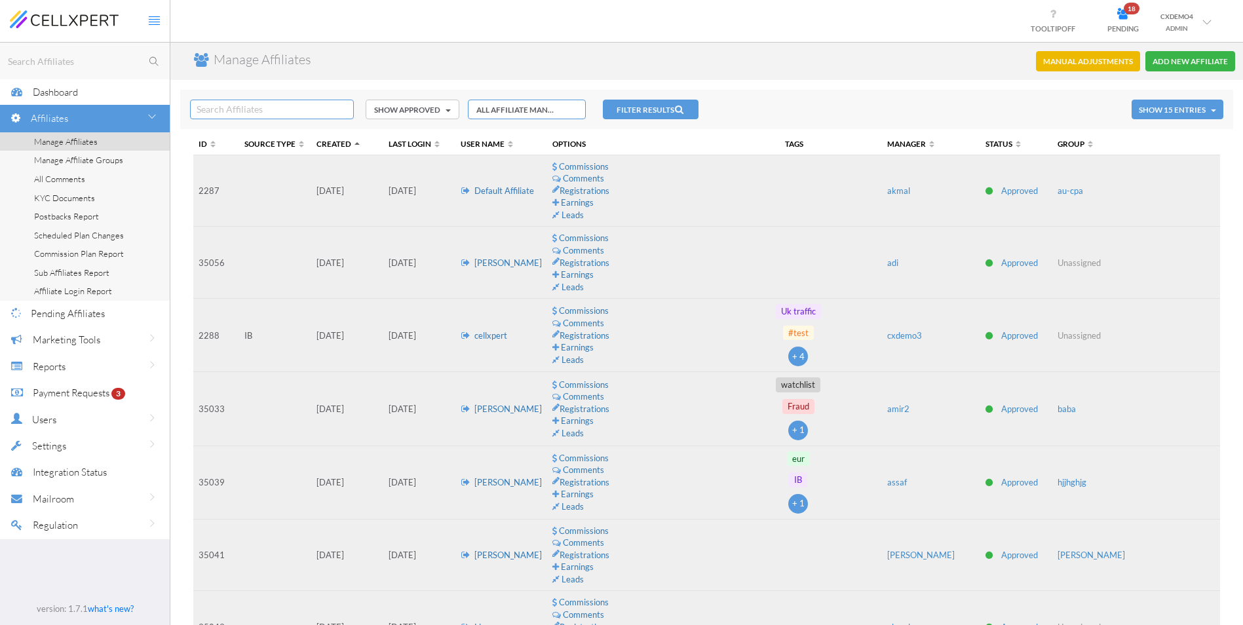
click at [764, 178] on td at bounding box center [799, 191] width 168 height 72
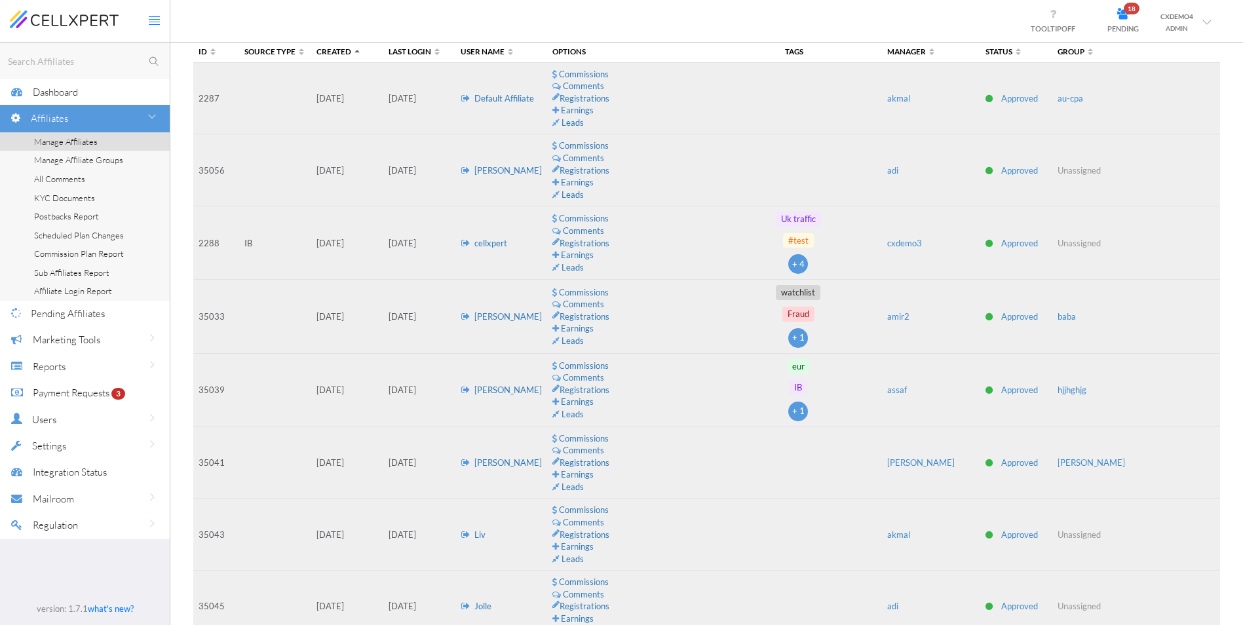
scroll to position [93, 0]
click at [477, 316] on link "lisa" at bounding box center [507, 315] width 67 height 10
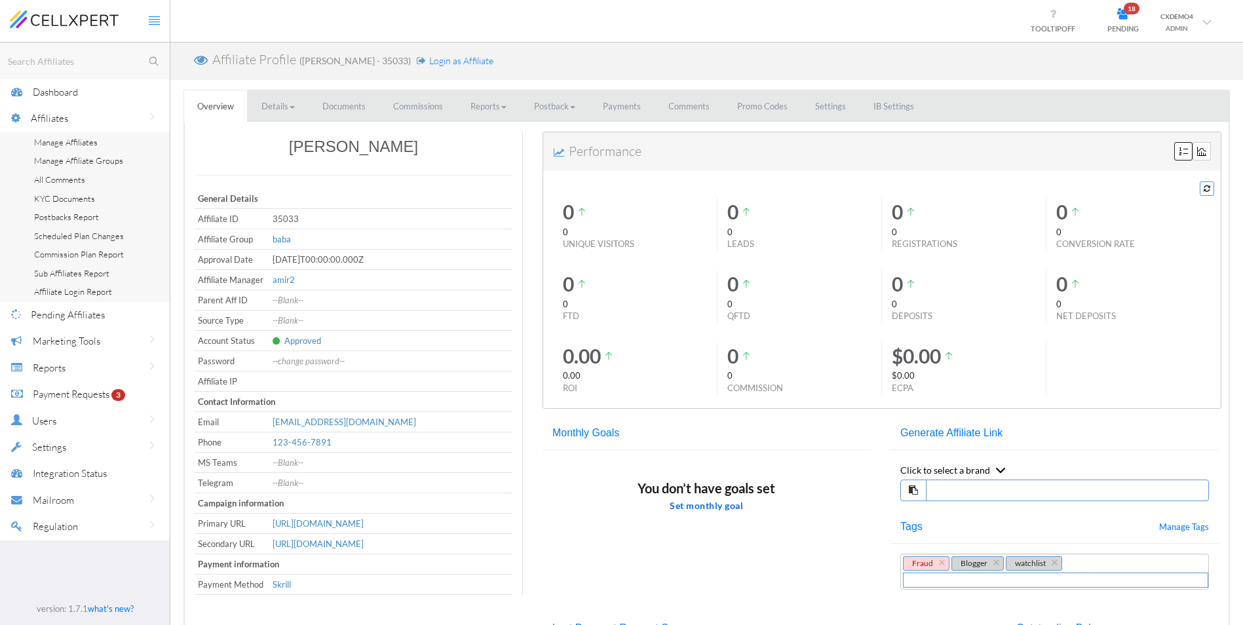
click at [276, 103] on link "Details" at bounding box center [278, 106] width 60 height 32
click at [293, 111] on link "Details" at bounding box center [278, 106] width 60 height 32
click at [843, 102] on link "Settings" at bounding box center [830, 106] width 57 height 32
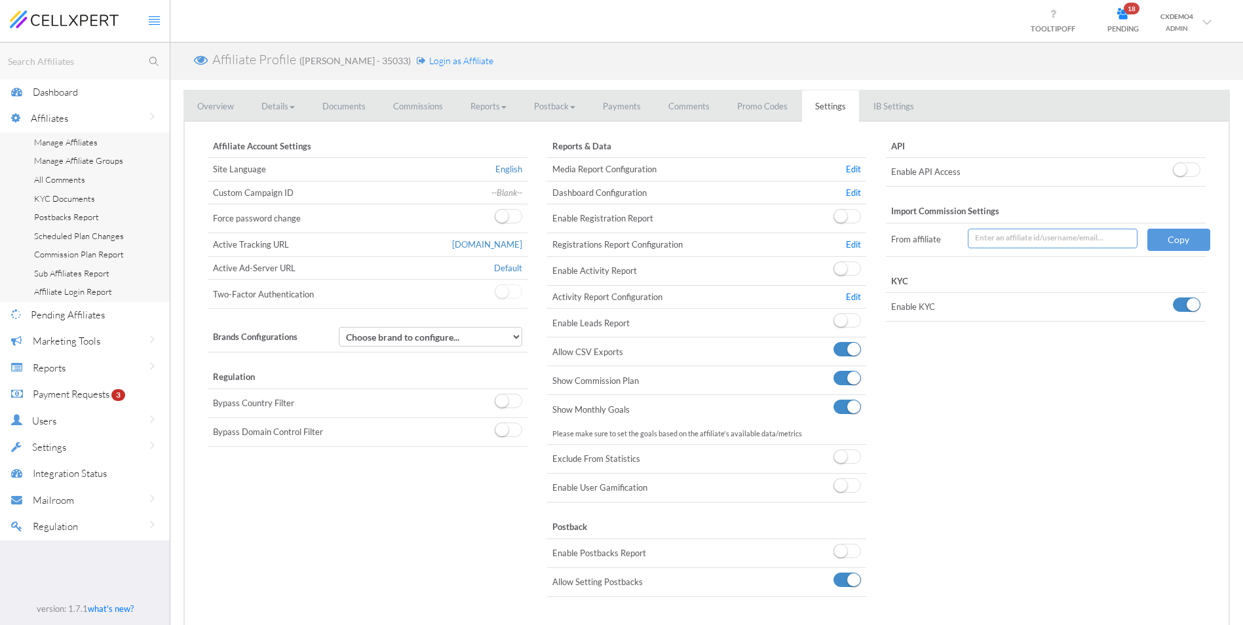
click at [43, 121] on span "Affiliates" at bounding box center [49, 118] width 37 height 12
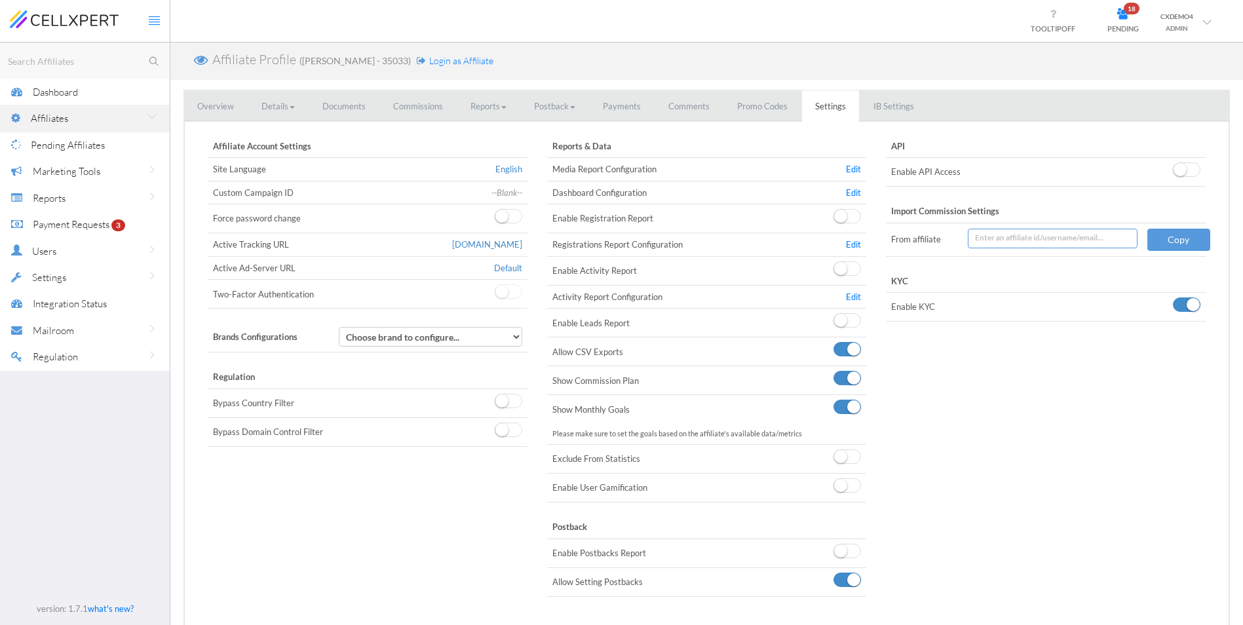
click at [43, 121] on span "Affiliates" at bounding box center [49, 118] width 37 height 12
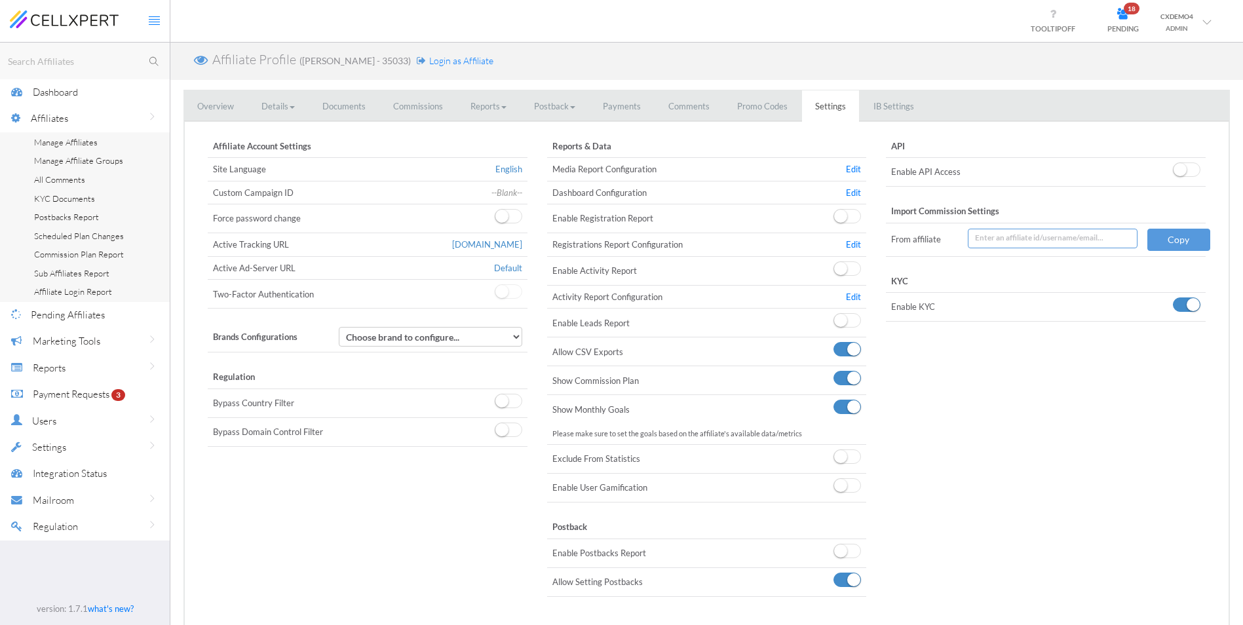
click at [58, 145] on span "Manage Affiliates" at bounding box center [66, 142] width 64 height 10
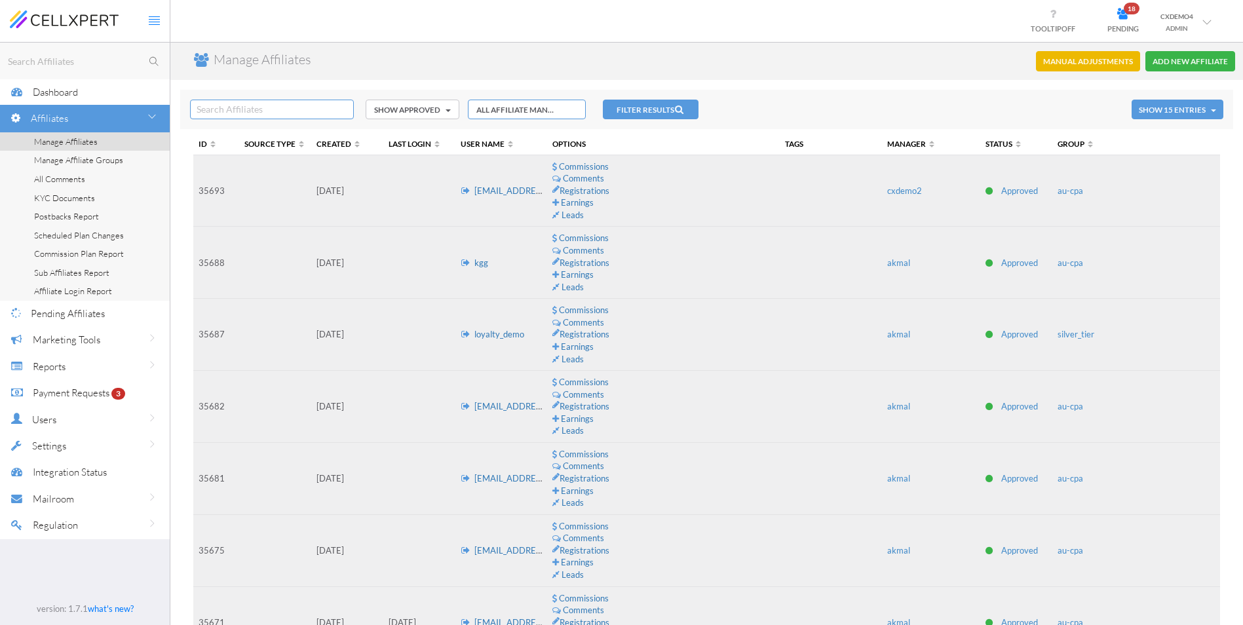
click at [1110, 29] on span "PENDING" at bounding box center [1122, 28] width 31 height 9
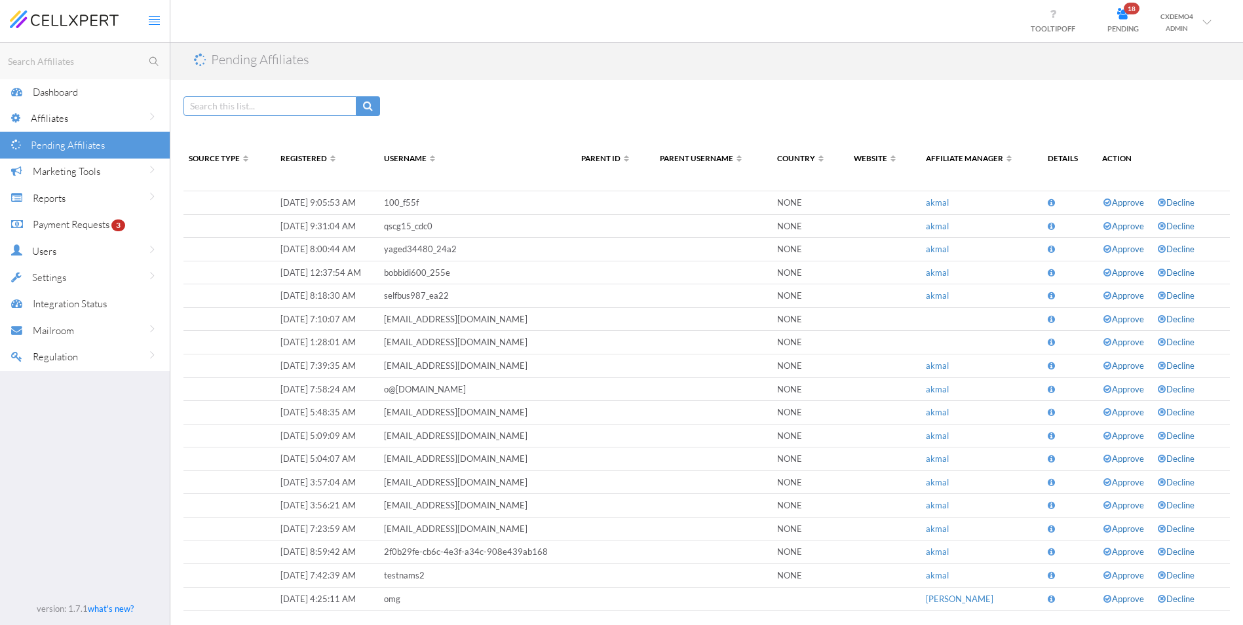
click at [121, 179] on div "Marketing Tools" at bounding box center [101, 171] width 137 height 27
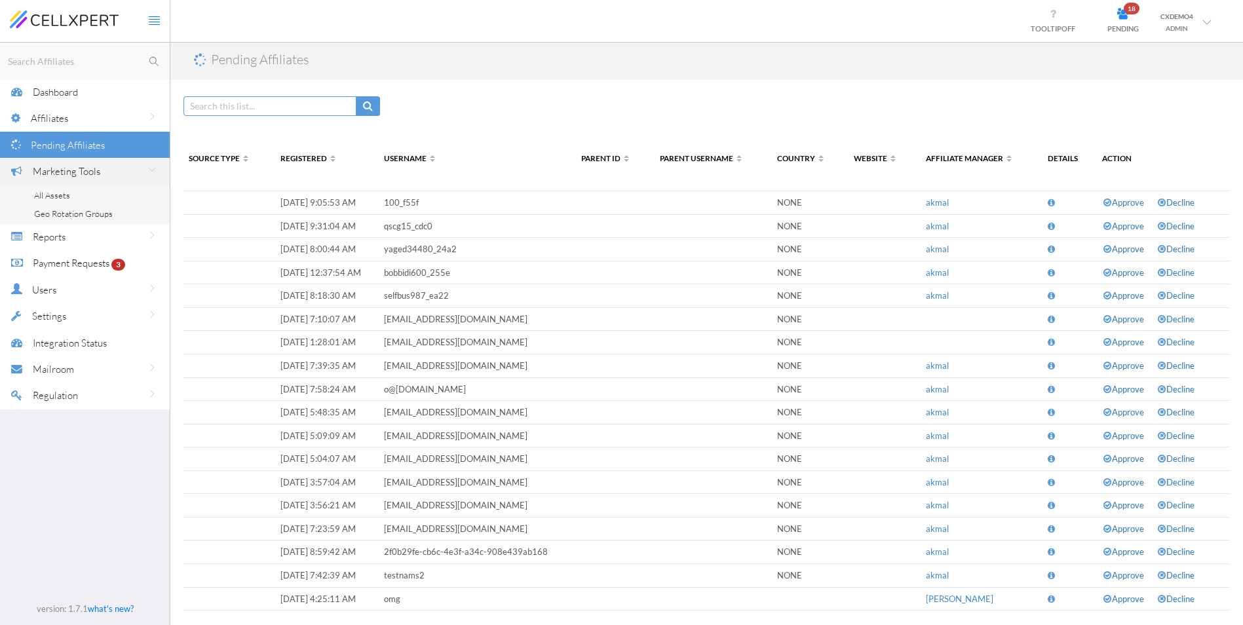
click at [60, 197] on span "All Assets" at bounding box center [52, 195] width 36 height 10
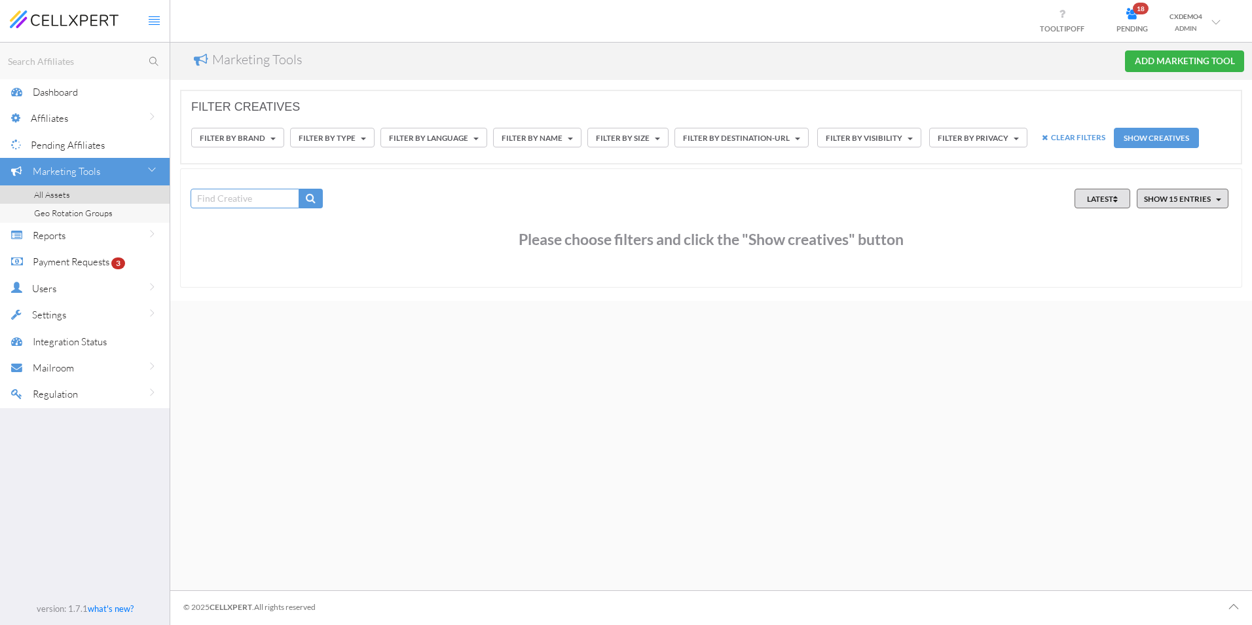
click at [86, 315] on div "Settings" at bounding box center [101, 314] width 138 height 27
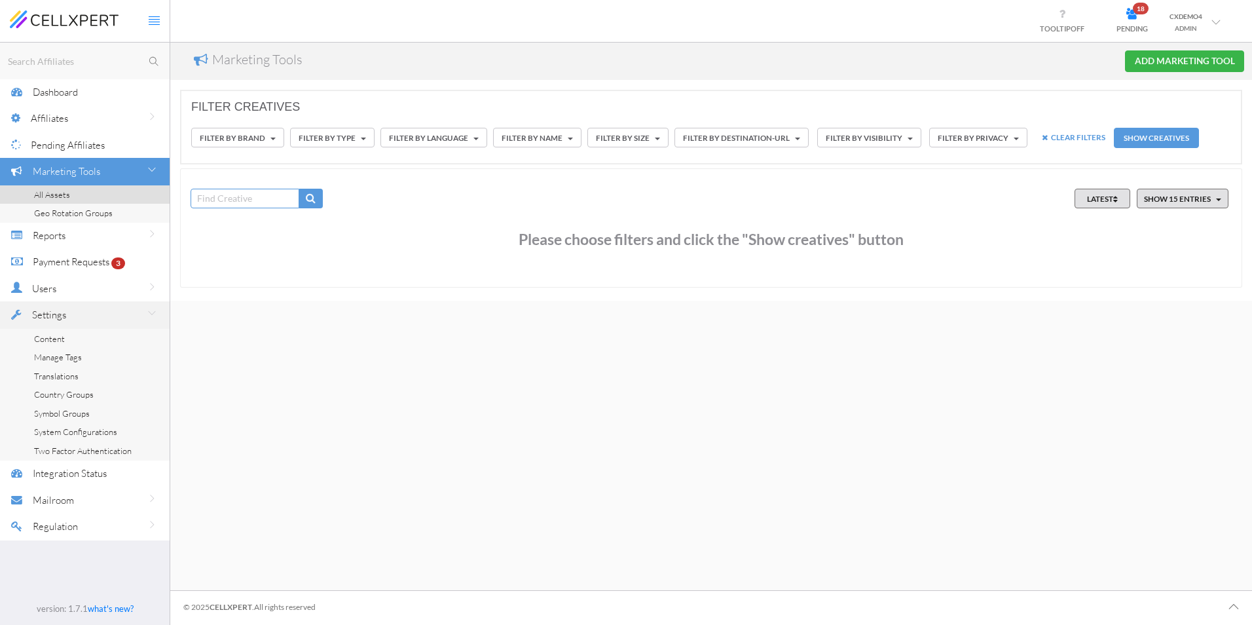
click at [84, 276] on div "Users" at bounding box center [101, 288] width 138 height 27
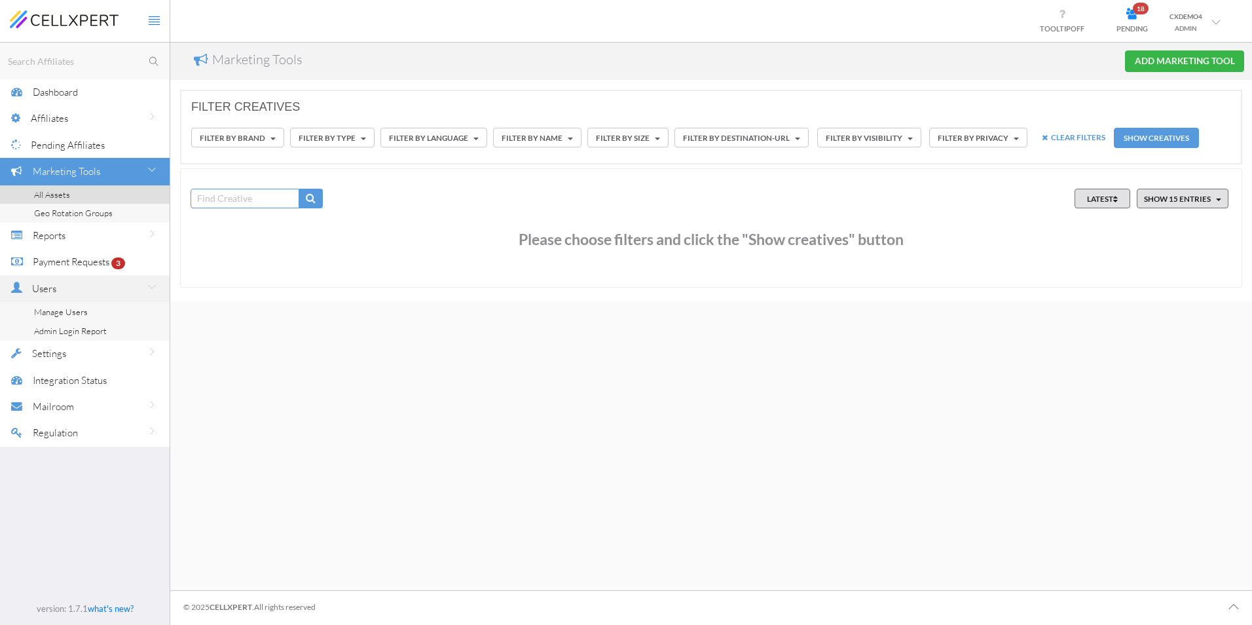
click at [88, 349] on div "Settings" at bounding box center [101, 353] width 138 height 27
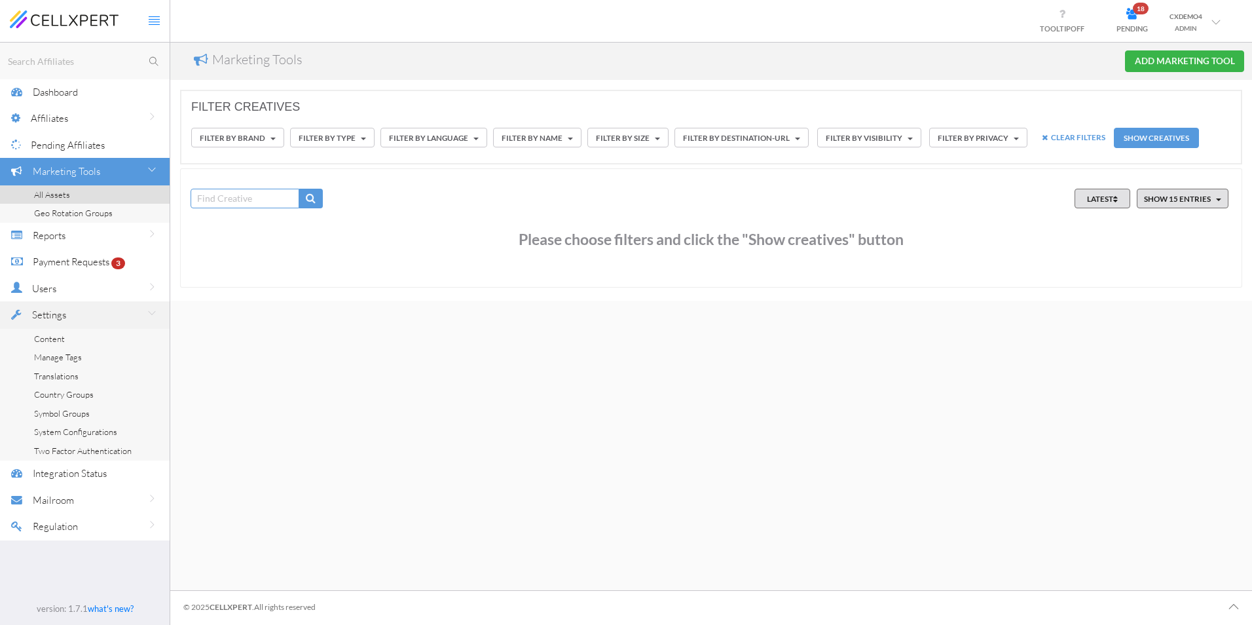
click at [86, 337] on link "Content" at bounding box center [85, 338] width 170 height 19
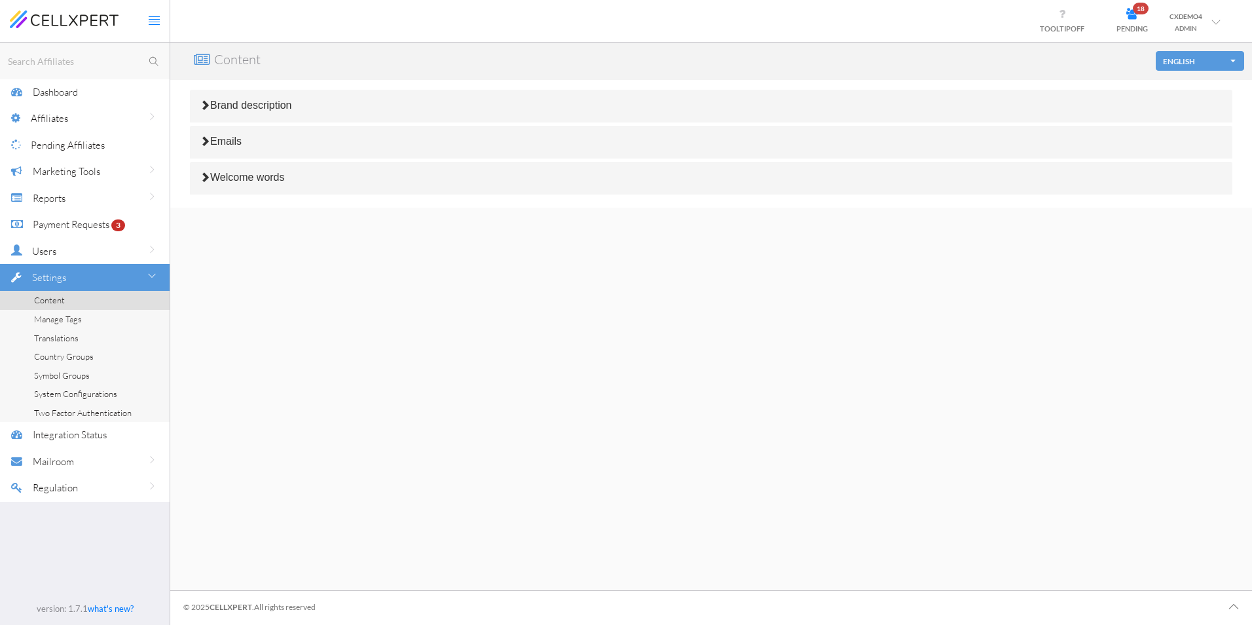
click at [71, 178] on div "Marketing Tools" at bounding box center [101, 171] width 137 height 27
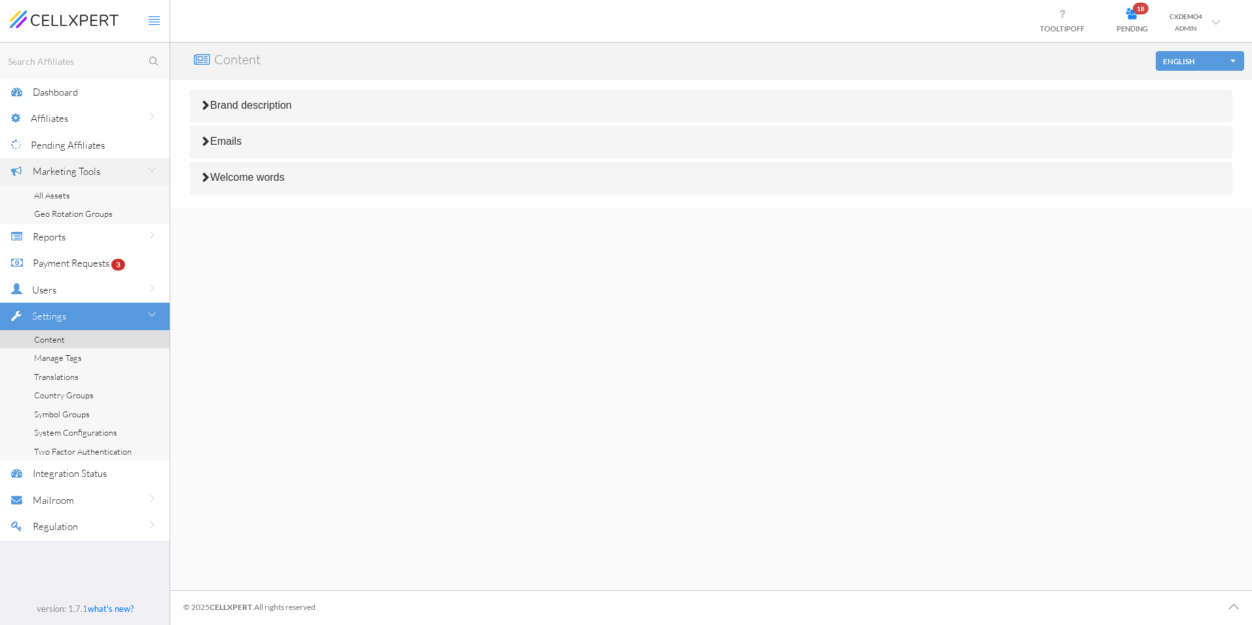
click at [52, 111] on div "Affiliates" at bounding box center [100, 118] width 139 height 27
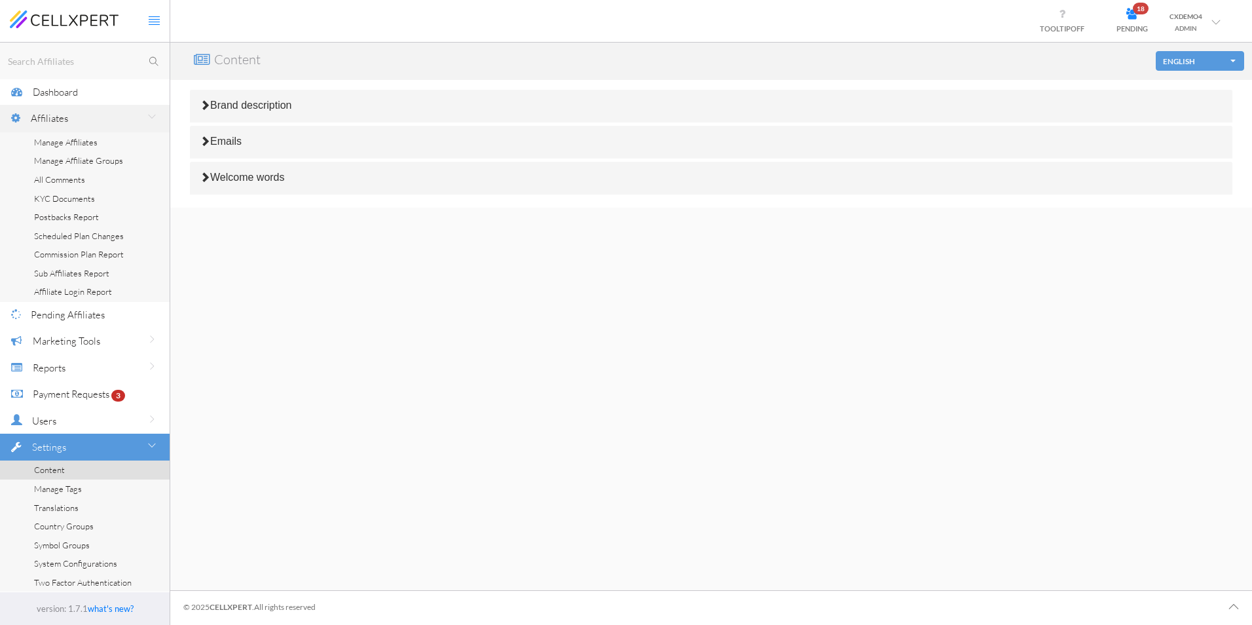
click at [60, 143] on span "Manage Affiliates" at bounding box center [66, 142] width 64 height 10
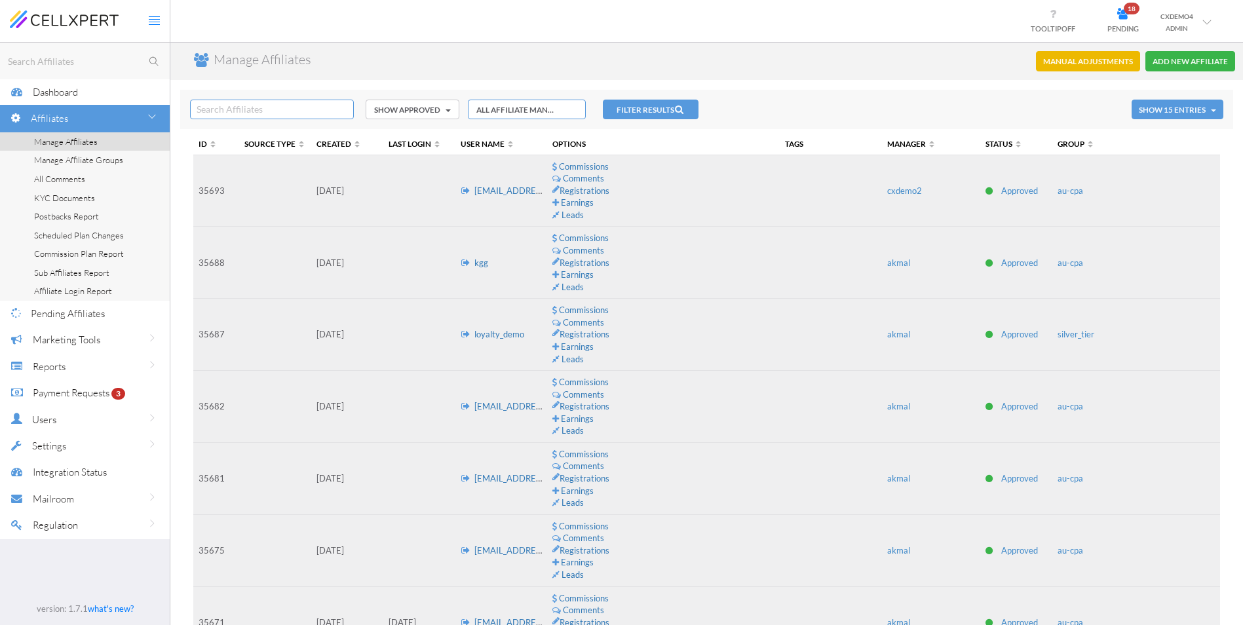
click at [1121, 31] on span "PENDING" at bounding box center [1122, 28] width 31 height 9
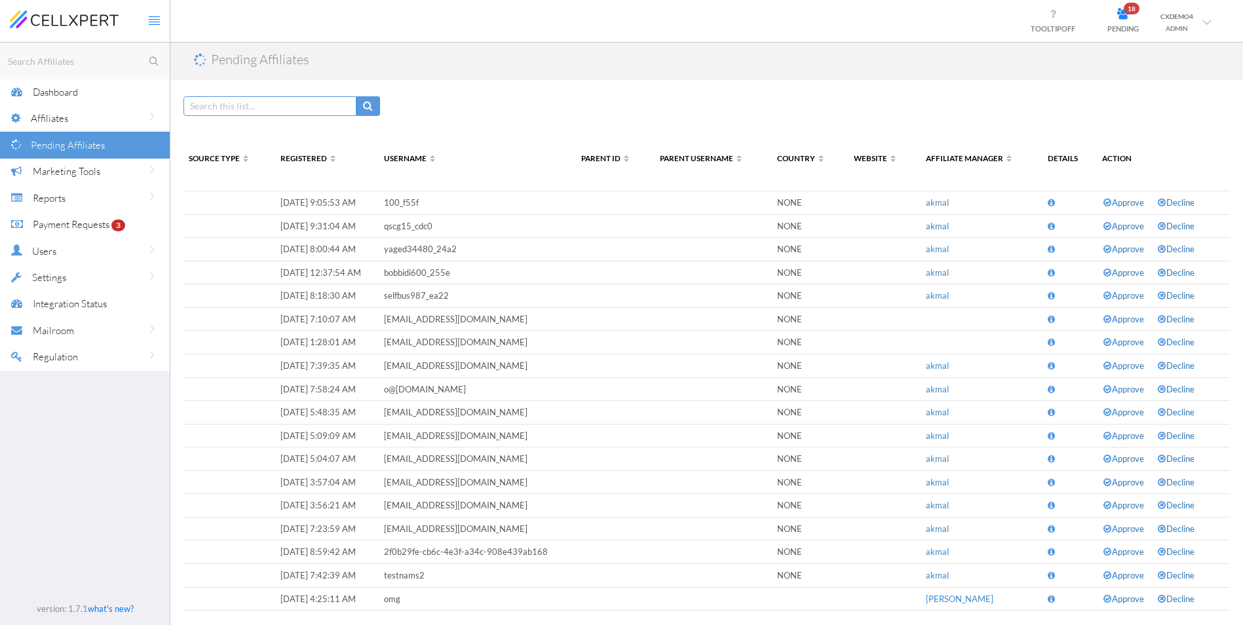
scroll to position [102, 0]
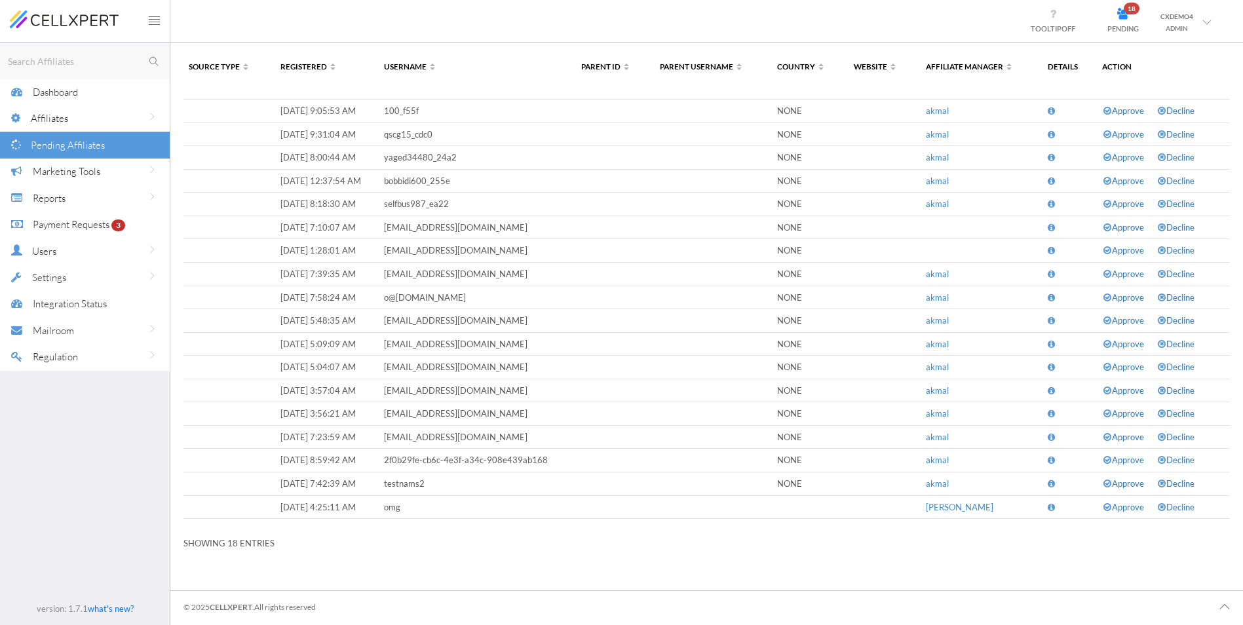
click at [85, 230] on span "Payment Requests" at bounding box center [71, 224] width 77 height 12
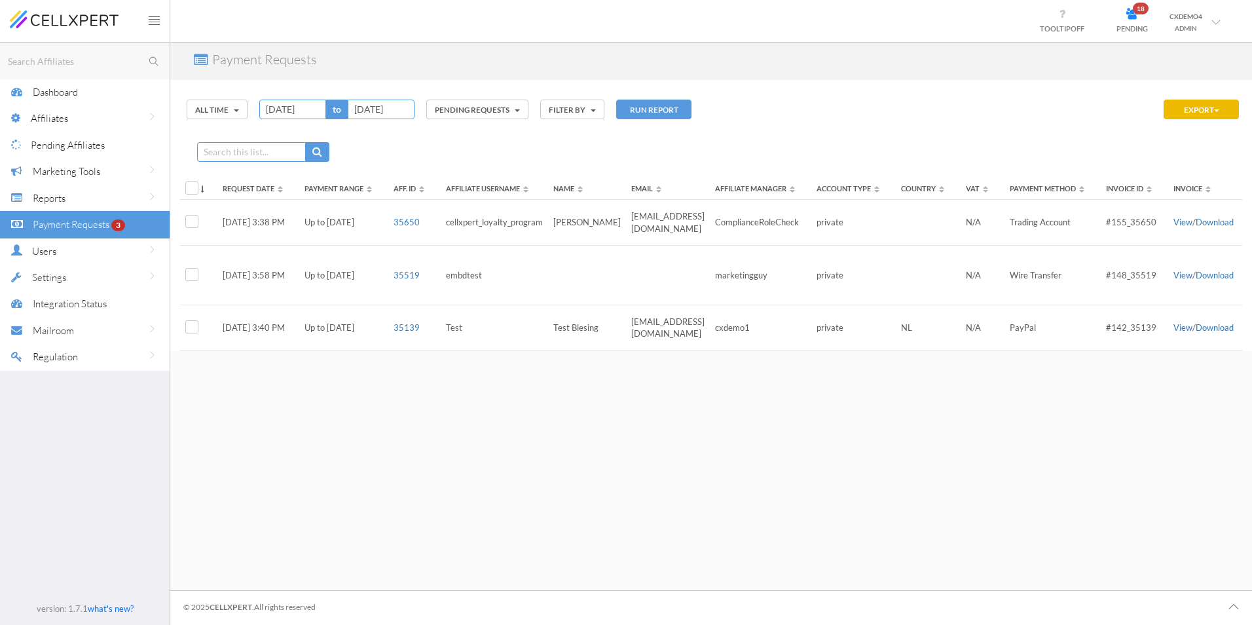
click at [189, 221] on label at bounding box center [195, 221] width 20 height 13
click at [0, 0] on input "checkbox" at bounding box center [0, 0] width 0 height 0
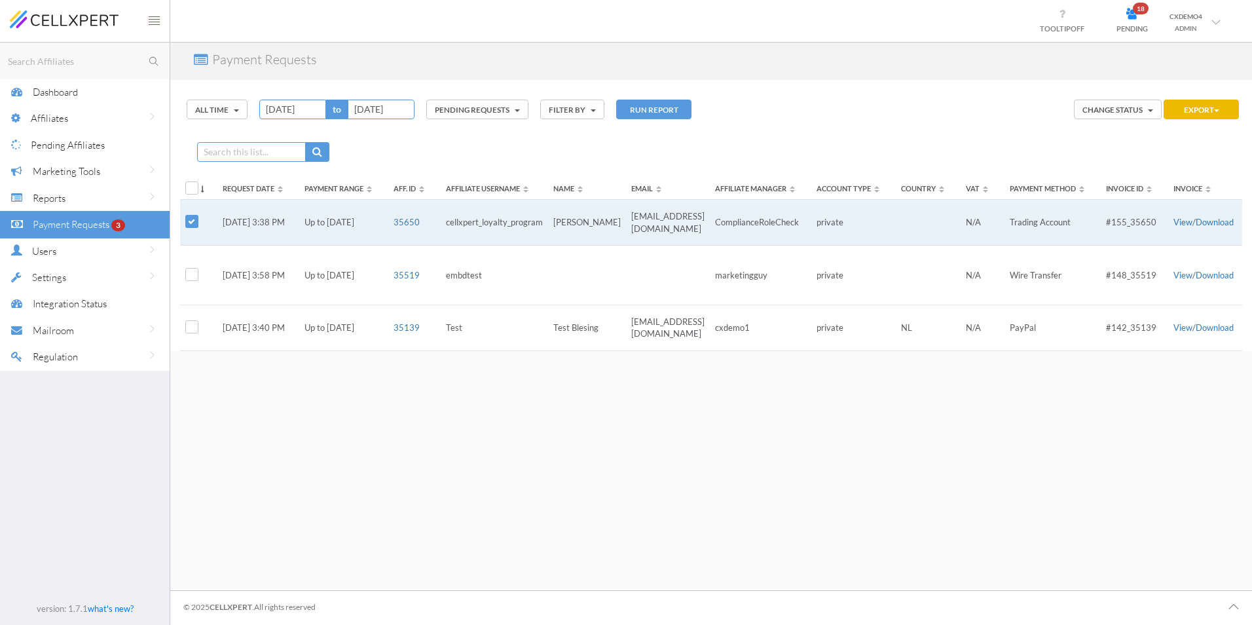
click at [191, 281] on div at bounding box center [195, 276] width 20 height 16
click at [192, 282] on div at bounding box center [195, 276] width 20 height 16
click at [191, 274] on label at bounding box center [195, 274] width 20 height 13
click at [0, 0] on input "checkbox" at bounding box center [0, 0] width 0 height 0
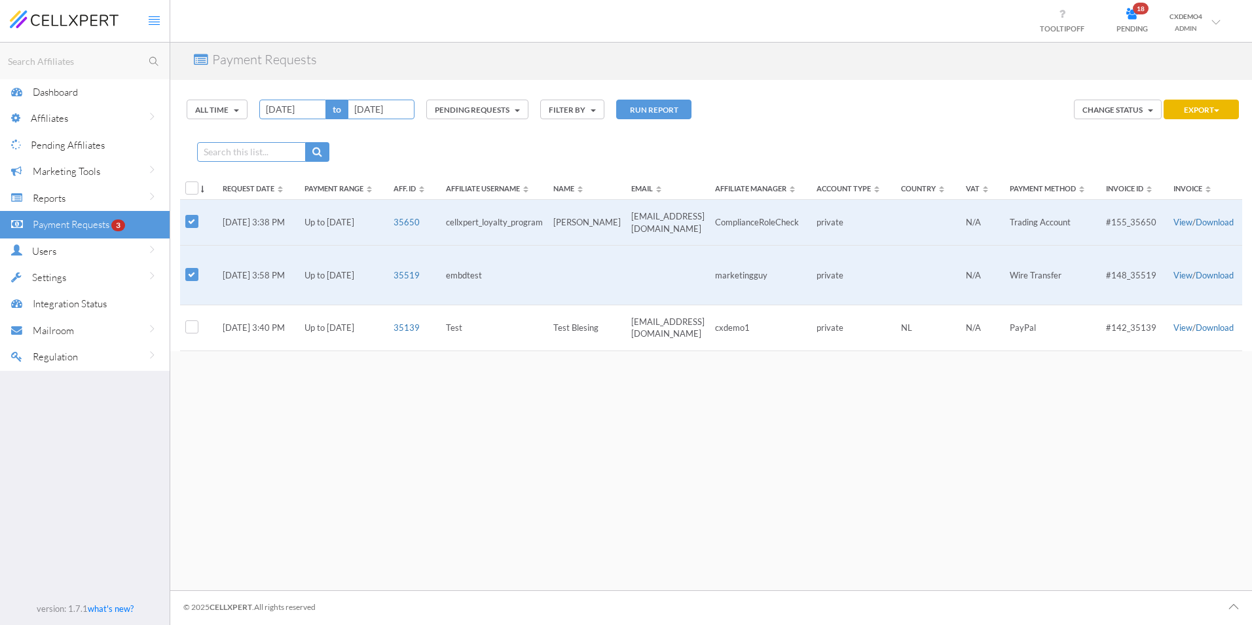
click at [191, 333] on label at bounding box center [195, 326] width 20 height 13
click at [0, 0] on input "checkbox" at bounding box center [0, 0] width 0 height 0
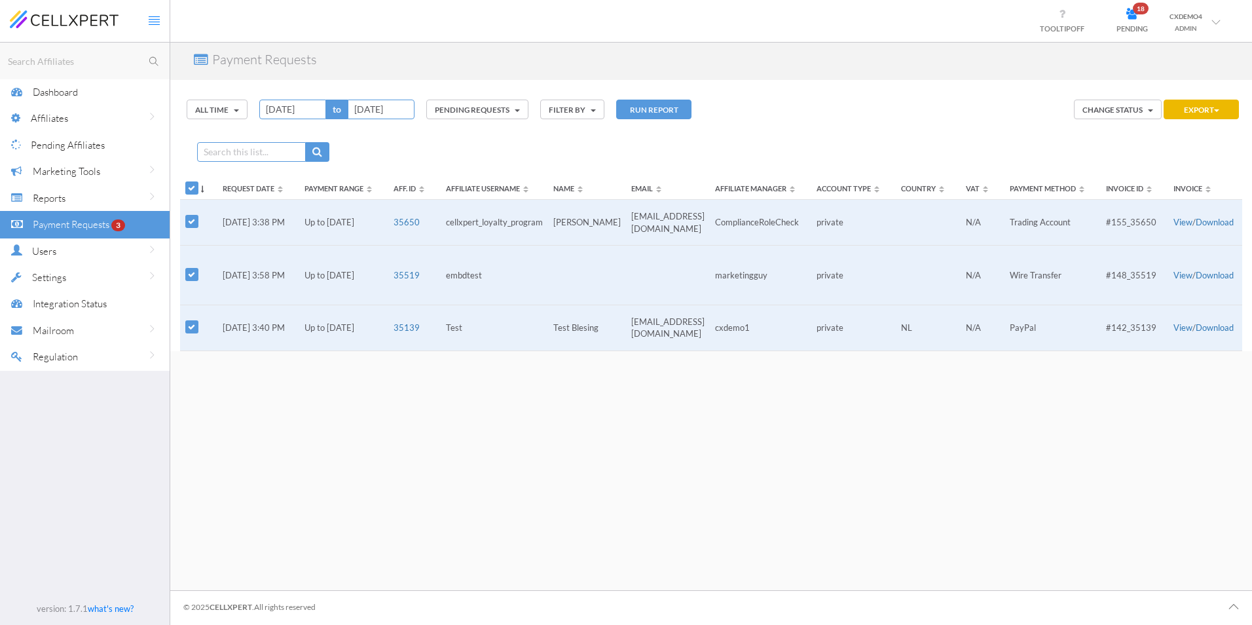
click at [1150, 107] on button "change status" at bounding box center [1118, 110] width 88 height 20
click at [1137, 16] on icon at bounding box center [1132, 14] width 31 height 11
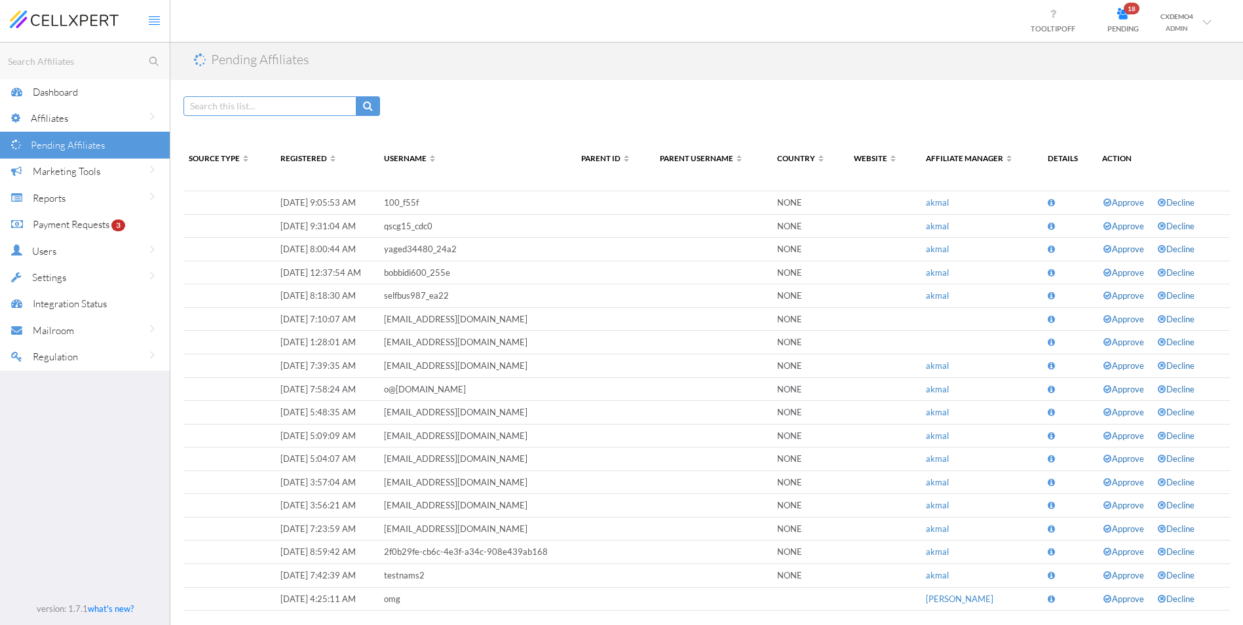
click at [274, 253] on td at bounding box center [229, 250] width 92 height 24
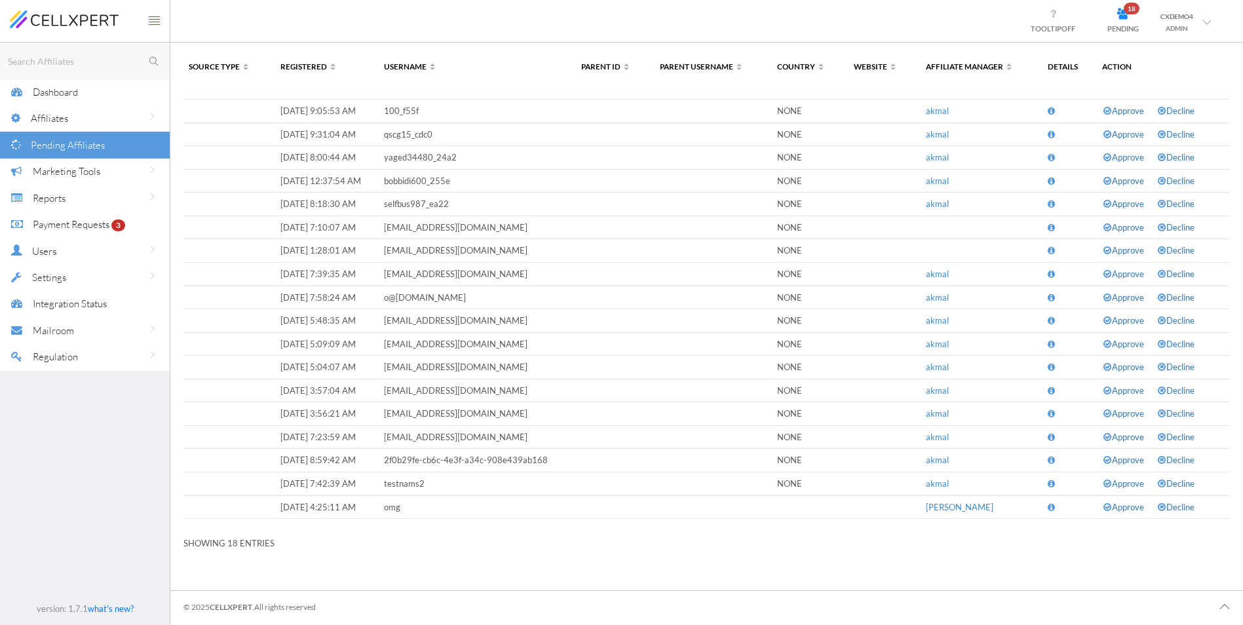
click at [1181, 501] on link "Decline" at bounding box center [1182, 507] width 52 height 12
click at [117, 119] on div "Affiliates" at bounding box center [100, 118] width 139 height 27
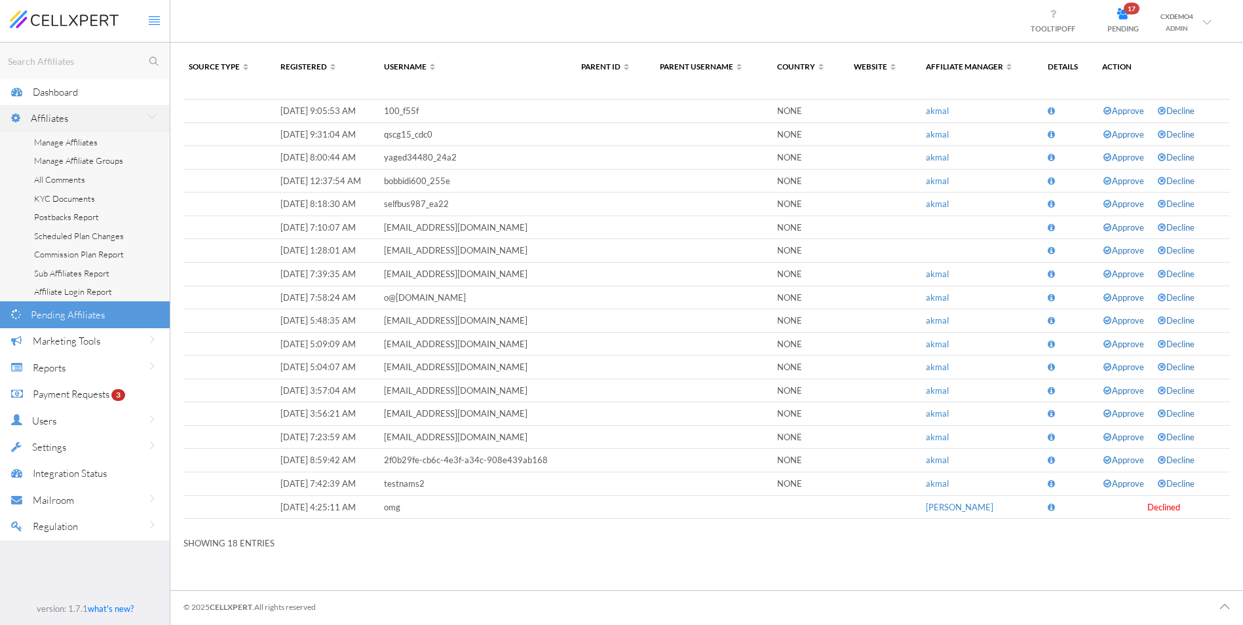
click at [103, 141] on link "Manage Affiliates" at bounding box center [85, 142] width 170 height 19
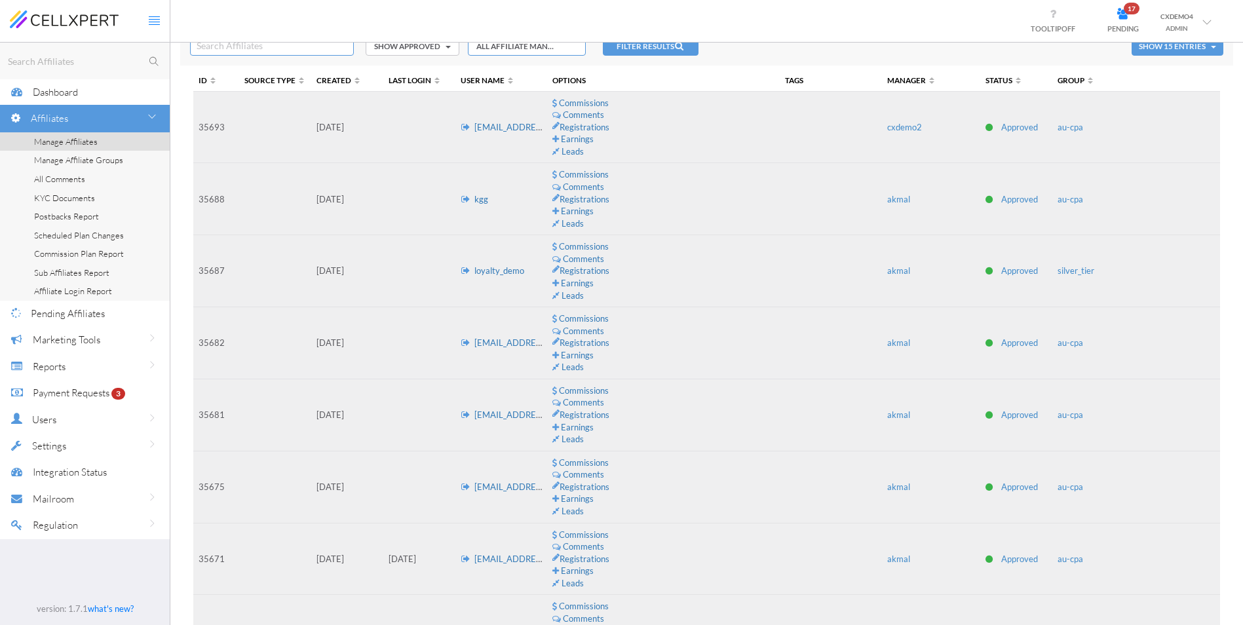
scroll to position [9, 0]
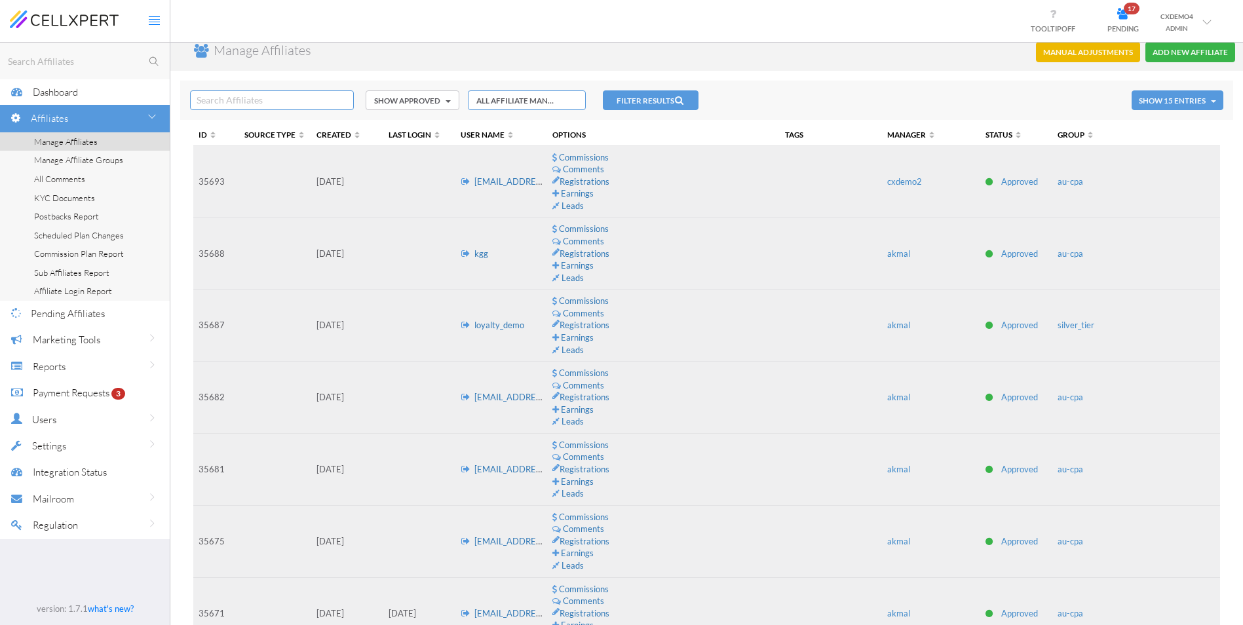
click at [611, 341] on link "Earnings" at bounding box center [593, 337] width 83 height 12
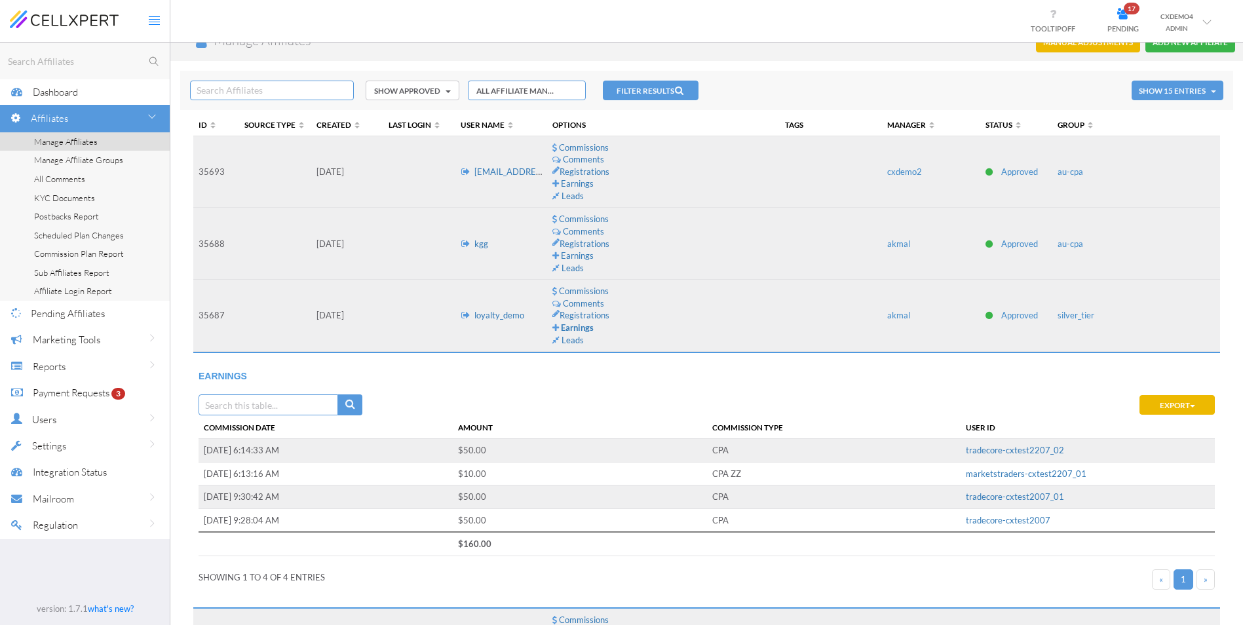
scroll to position [20, 0]
click at [680, 341] on div "Commissions Comments Registrations Earnings Leads" at bounding box center [630, 314] width 157 height 61
click at [78, 343] on span "Marketing Tools" at bounding box center [66, 339] width 67 height 12
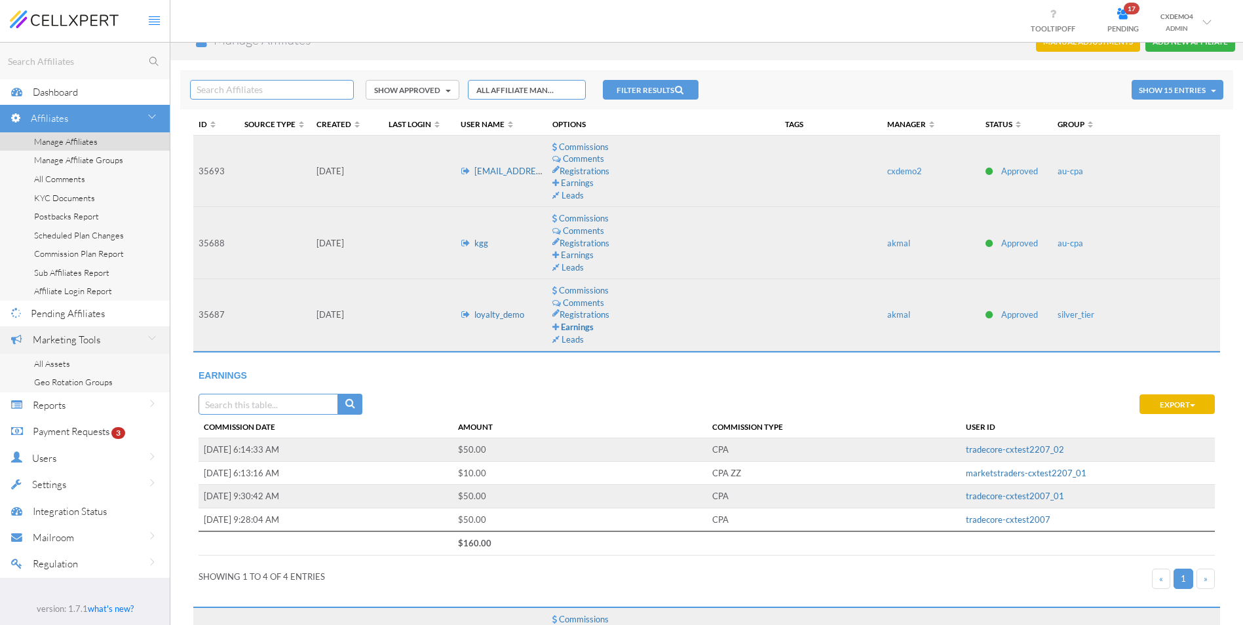
click at [90, 323] on div "Pending Affiliates" at bounding box center [100, 313] width 139 height 27
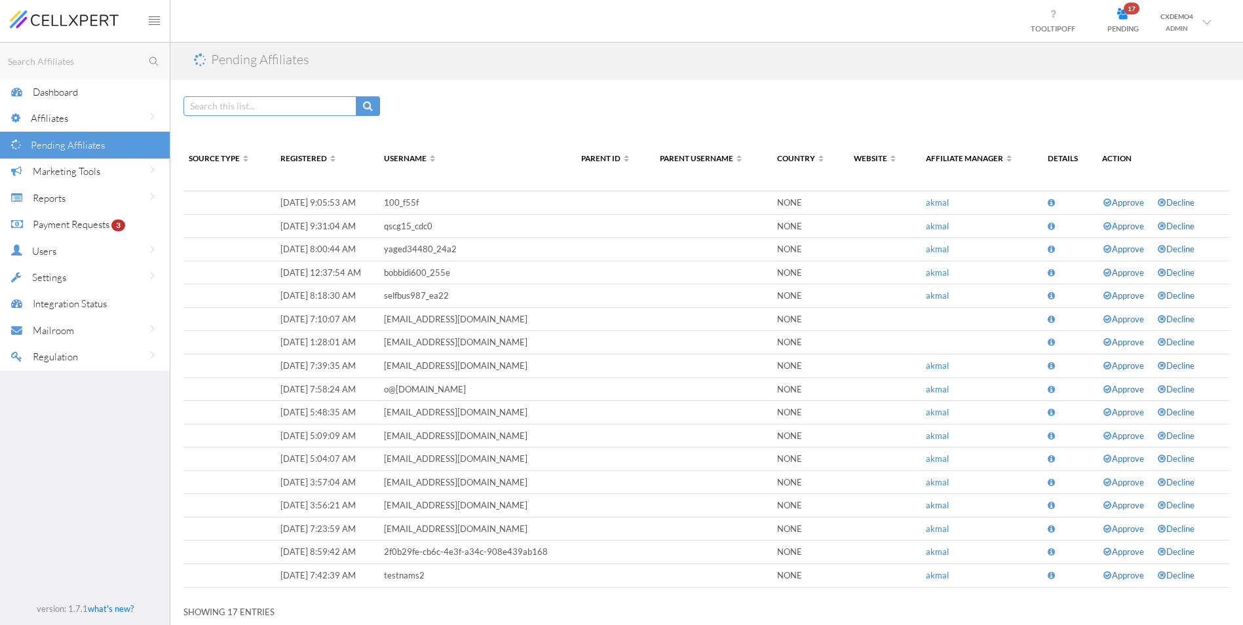
click at [101, 172] on div "Marketing Tools" at bounding box center [101, 171] width 137 height 27
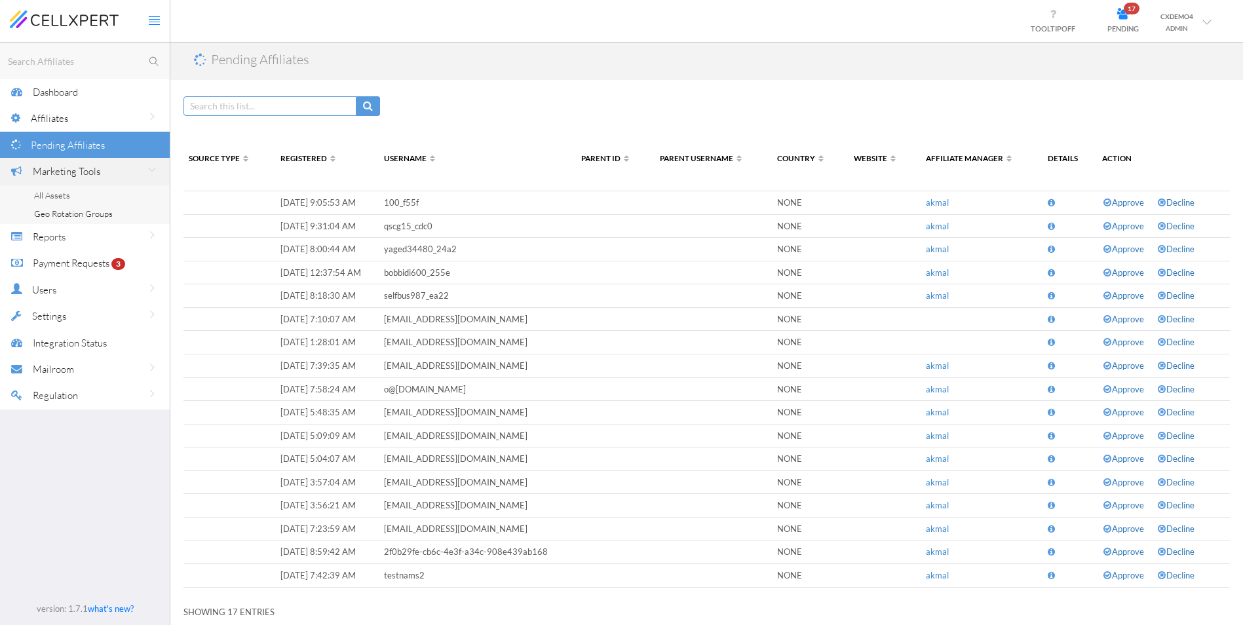
click at [89, 193] on link "All Assets" at bounding box center [85, 195] width 170 height 19
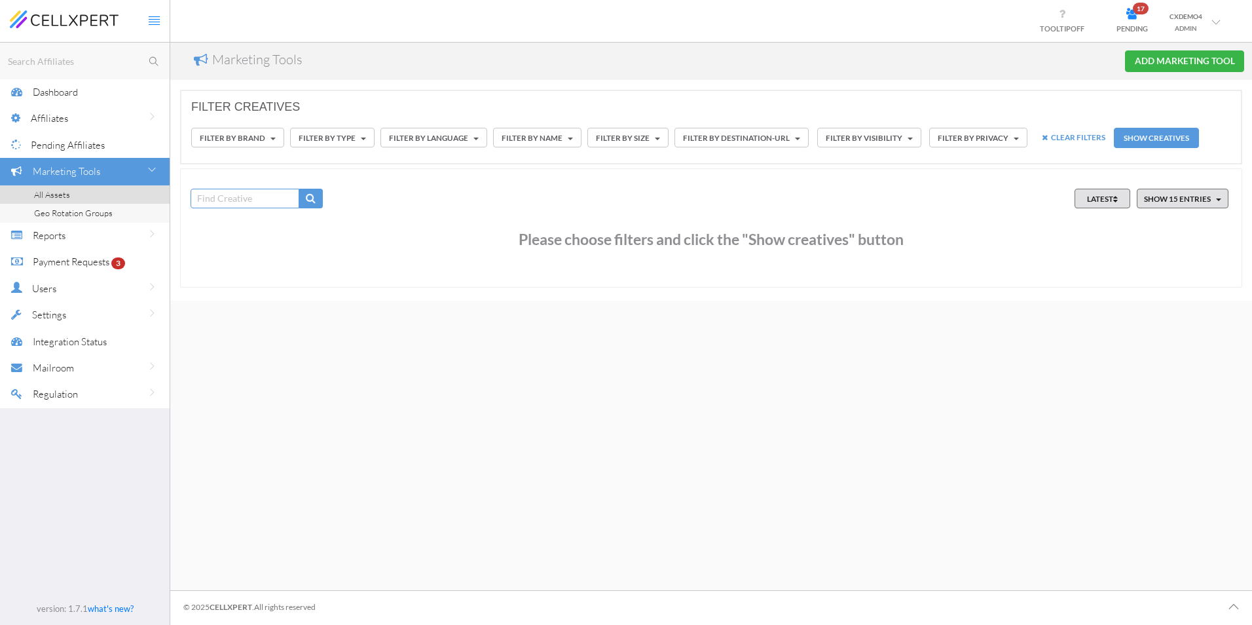
click at [107, 214] on span "Geo Rotation Groups" at bounding box center [73, 213] width 79 height 10
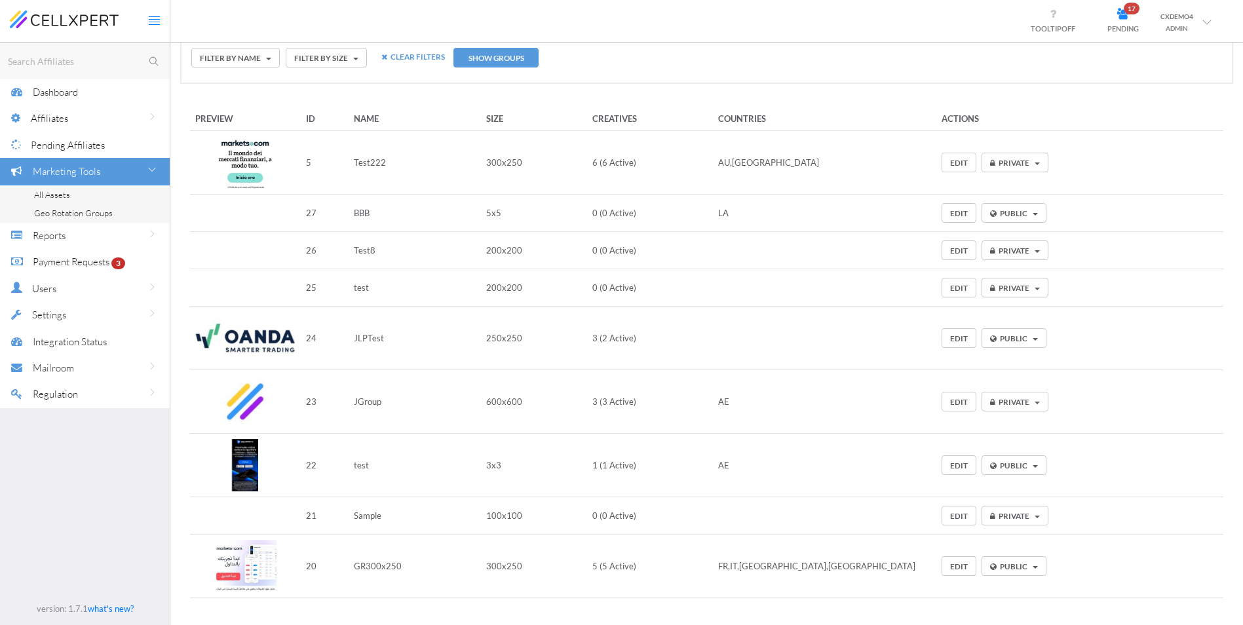
scroll to position [162, 0]
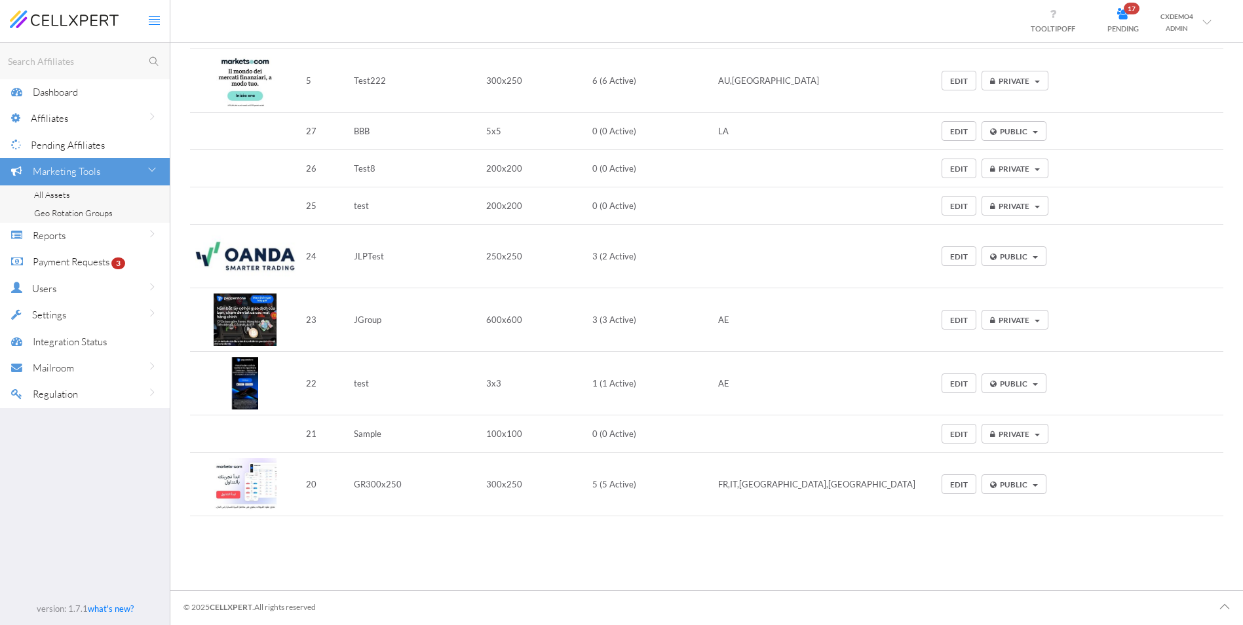
click at [941, 484] on link "EDIT" at bounding box center [958, 484] width 35 height 20
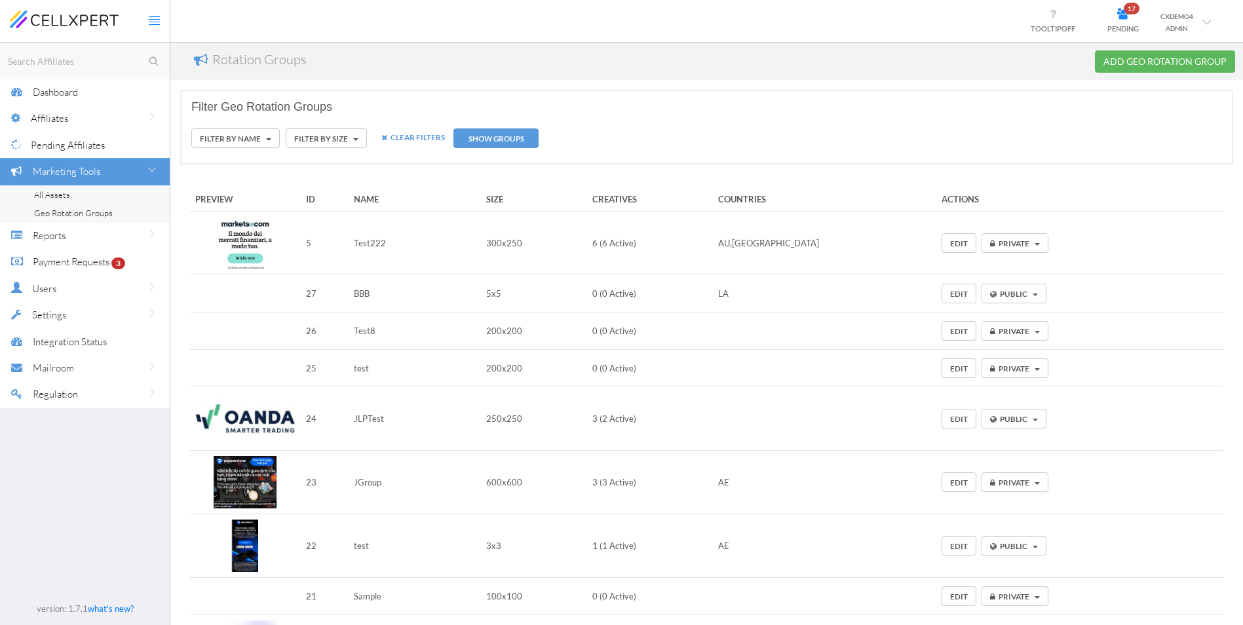
click at [419, 140] on link "CLEAR FILTERS" at bounding box center [413, 137] width 77 height 33
click at [402, 134] on link "CLEAR FILTERS" at bounding box center [413, 137] width 77 height 33
click at [1121, 223] on td "EDIT Private Public Private Searching... No results found No affiliates selecte…" at bounding box center [1079, 244] width 287 height 64
click at [941, 246] on link "EDIT" at bounding box center [958, 243] width 35 height 20
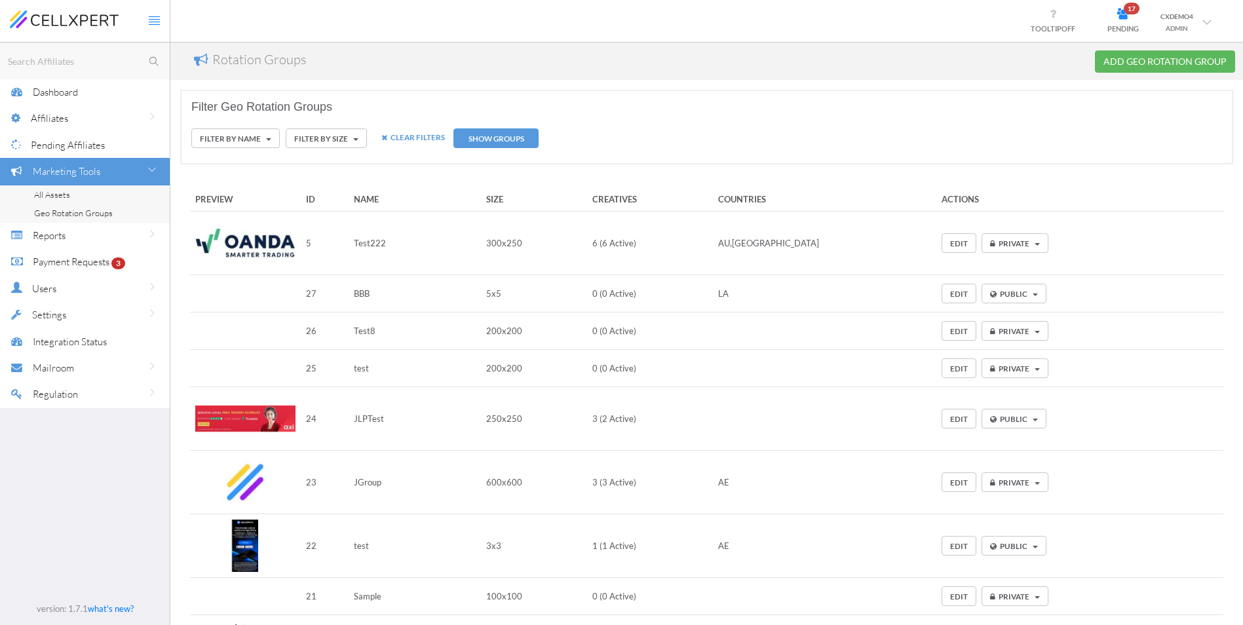
click at [1009, 248] on button "Private" at bounding box center [1014, 243] width 67 height 20
click at [1108, 222] on td "EDIT Private Public Private Searching... No results found No affiliates selecte…" at bounding box center [1079, 244] width 287 height 64
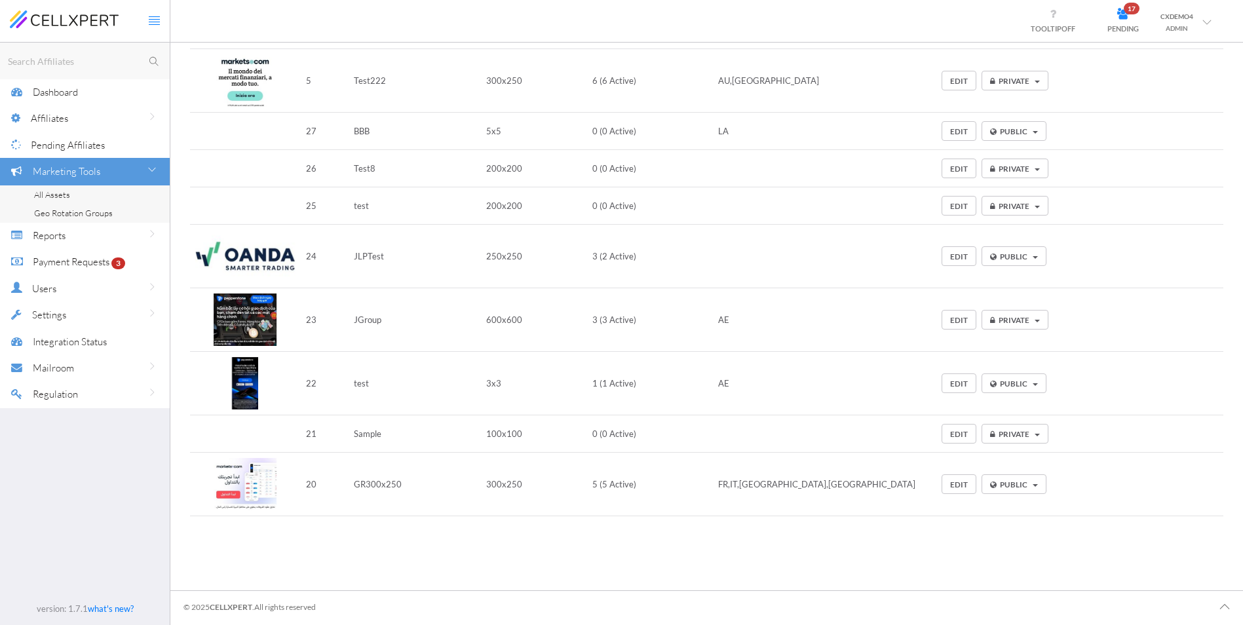
click at [93, 240] on div "Reports" at bounding box center [101, 235] width 137 height 27
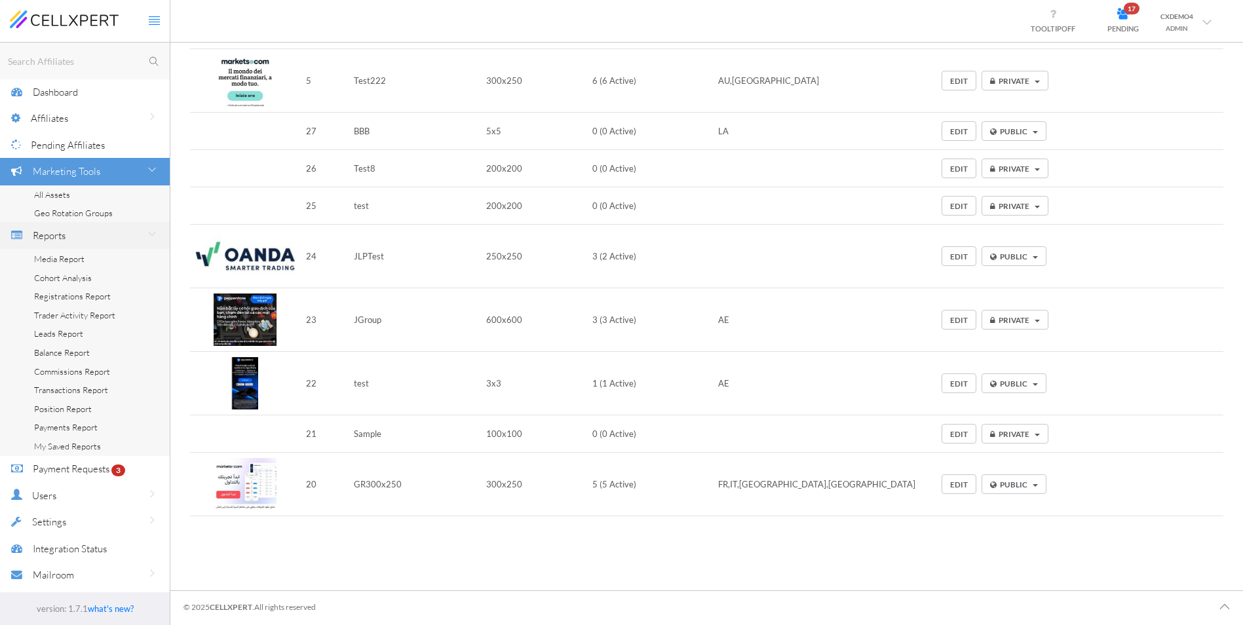
click at [59, 196] on span "All Assets" at bounding box center [52, 194] width 36 height 10
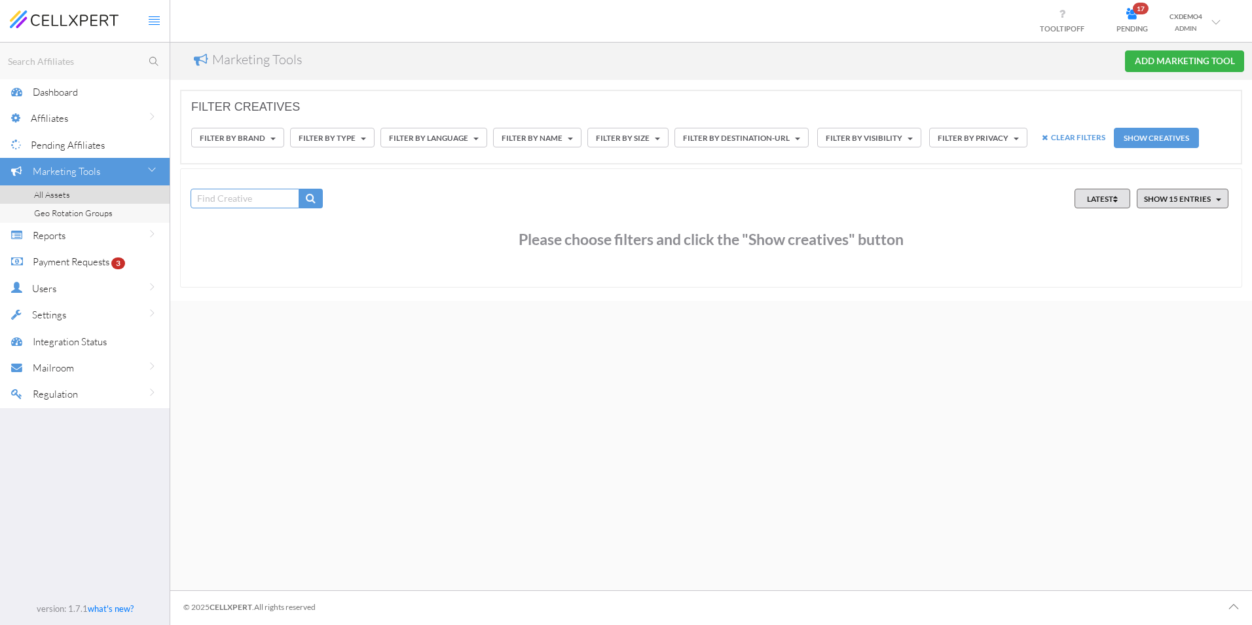
click at [1121, 136] on button "SHOW CREATIVES" at bounding box center [1156, 138] width 85 height 20
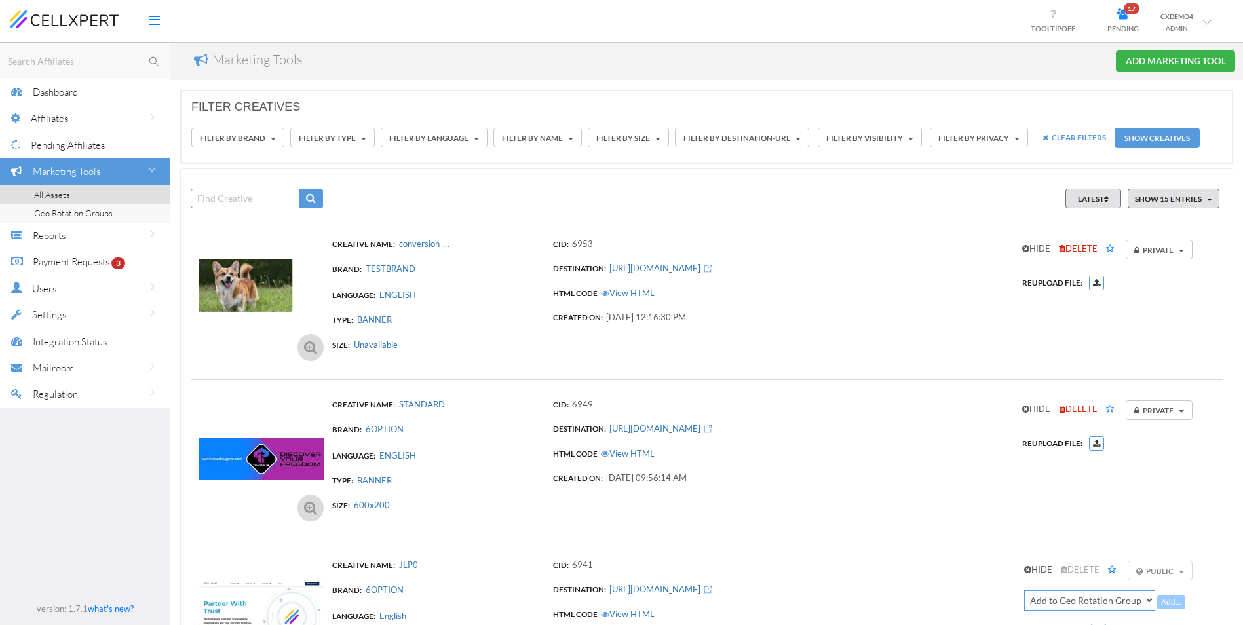
click at [1052, 136] on link "CLEAR FILTERS" at bounding box center [1074, 137] width 77 height 33
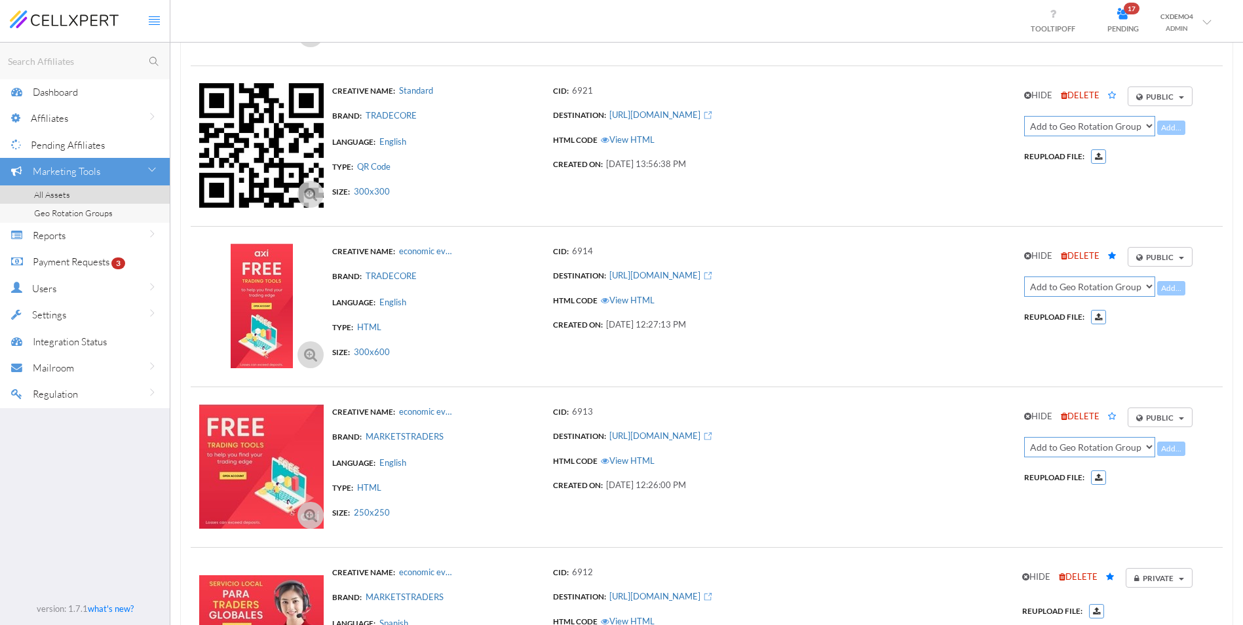
scroll to position [2108, 0]
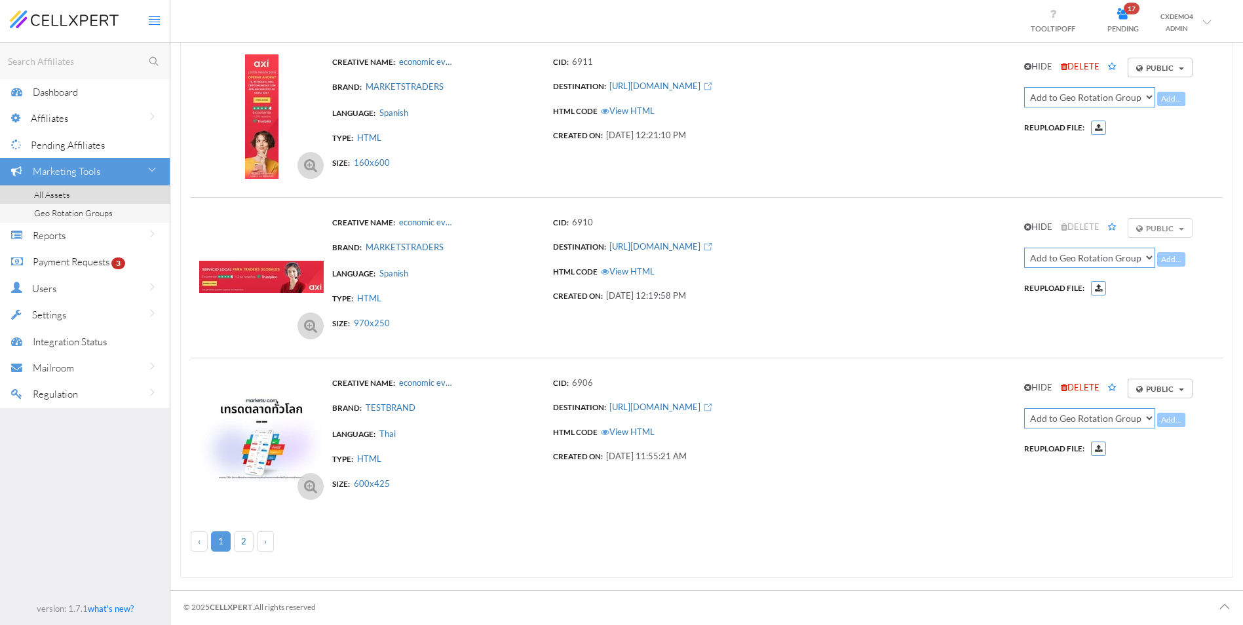
click at [242, 540] on link "2" at bounding box center [244, 541] width 20 height 20
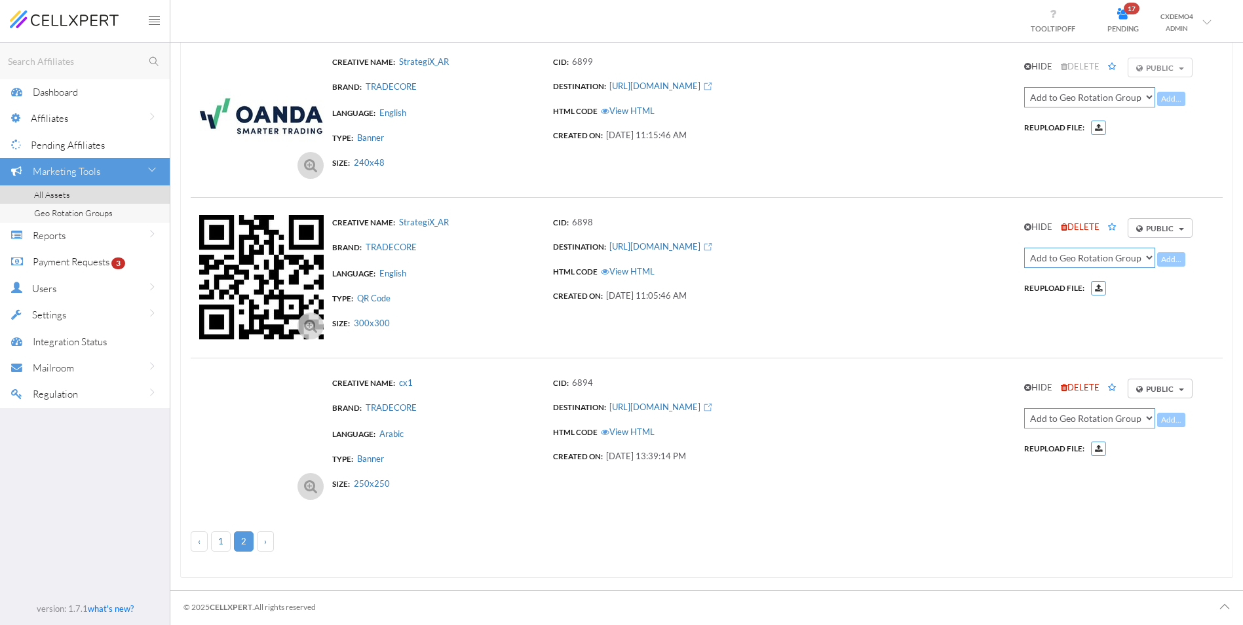
scroll to position [984, 0]
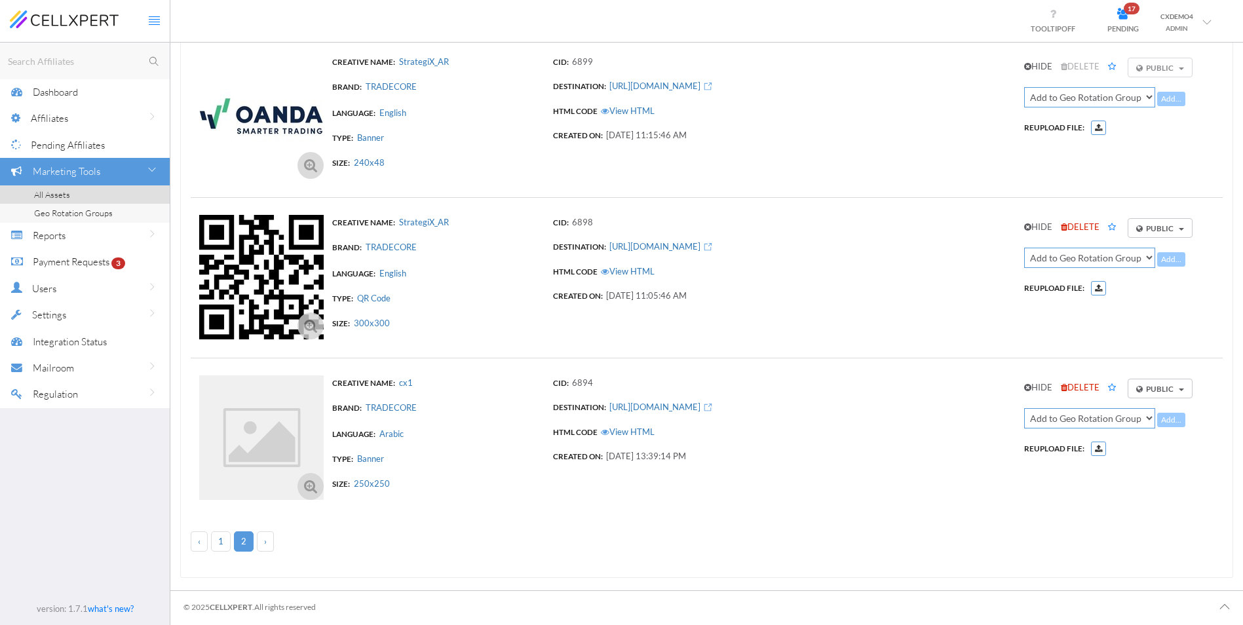
click at [1085, 390] on span "DELETE" at bounding box center [1079, 387] width 39 height 10
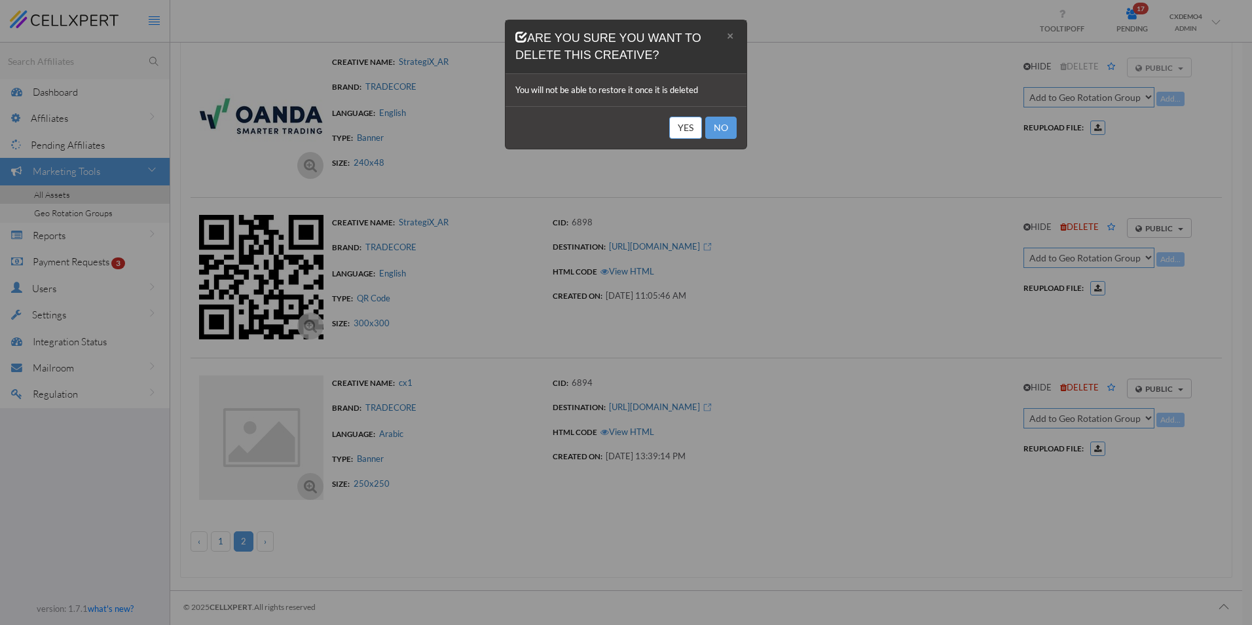
click at [692, 122] on button "Yes" at bounding box center [685, 128] width 33 height 22
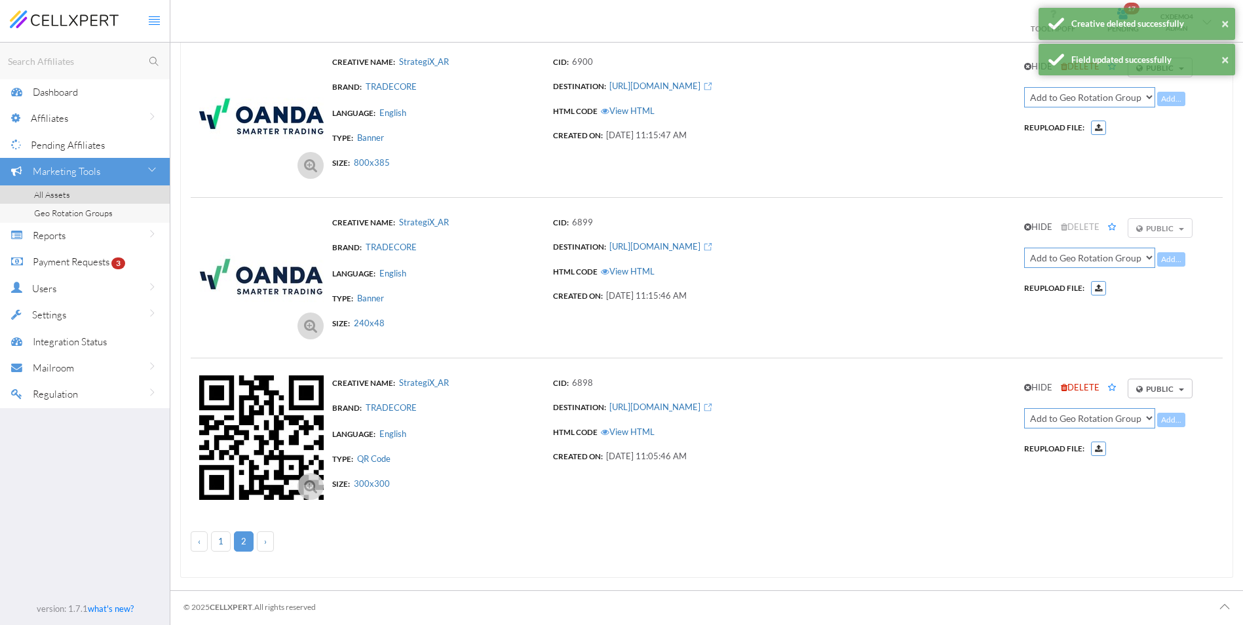
scroll to position [824, 0]
click at [1083, 383] on span "DELETE" at bounding box center [1079, 387] width 39 height 10
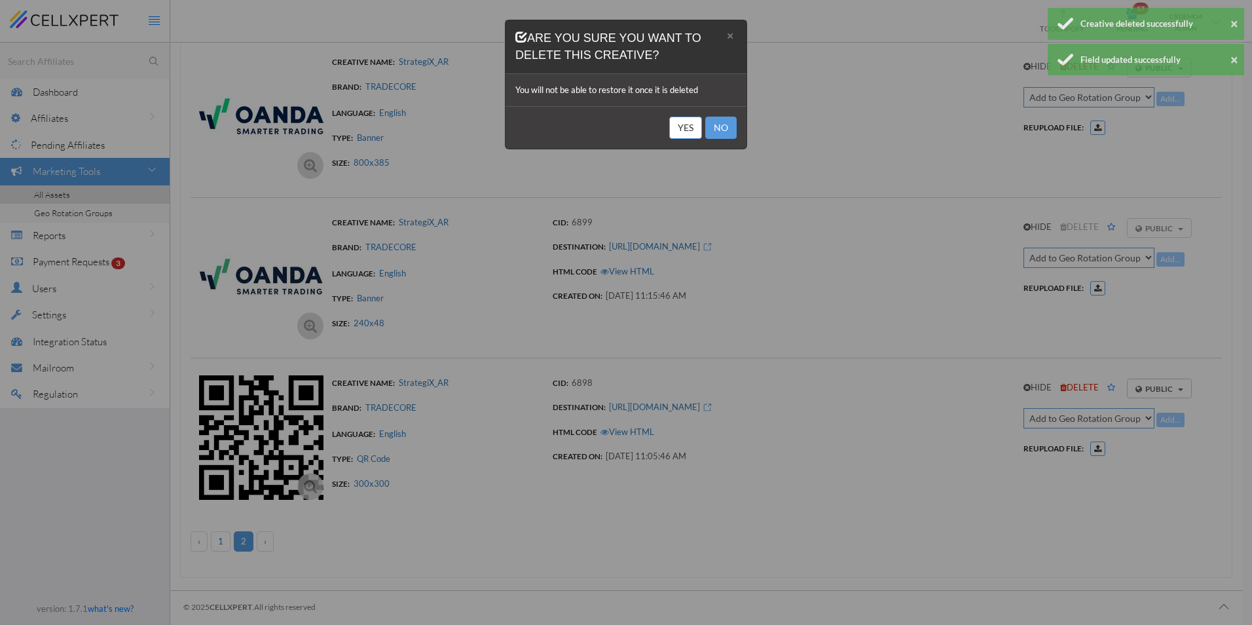
click at [684, 126] on button "Yes" at bounding box center [685, 128] width 33 height 22
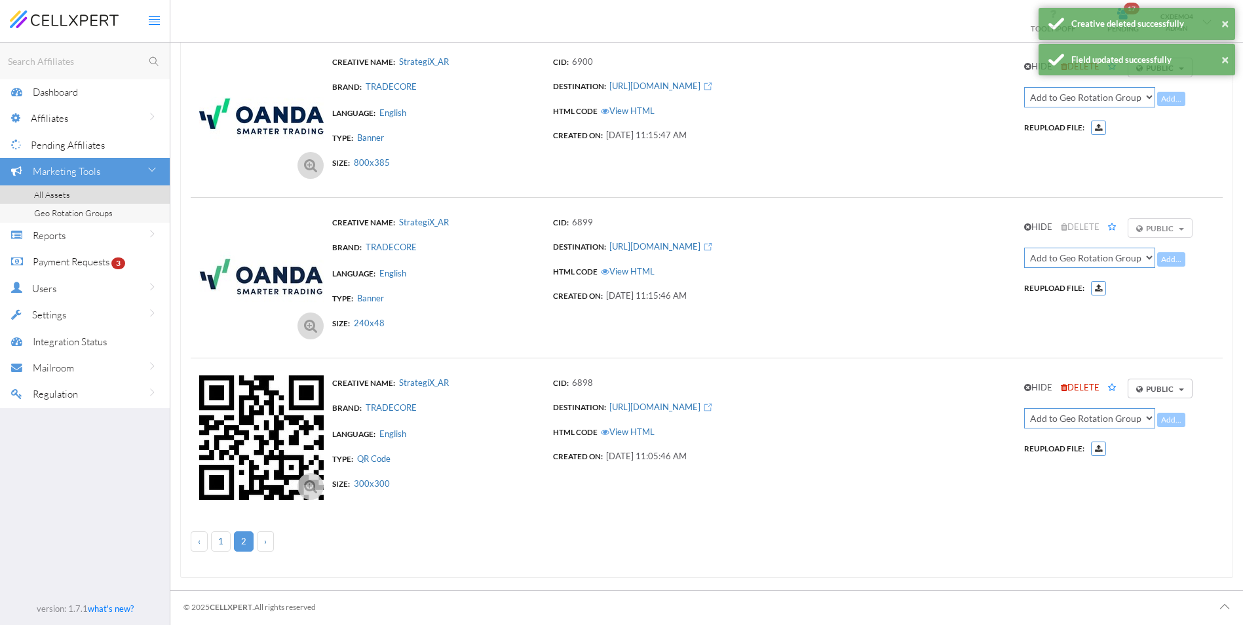
scroll to position [664, 0]
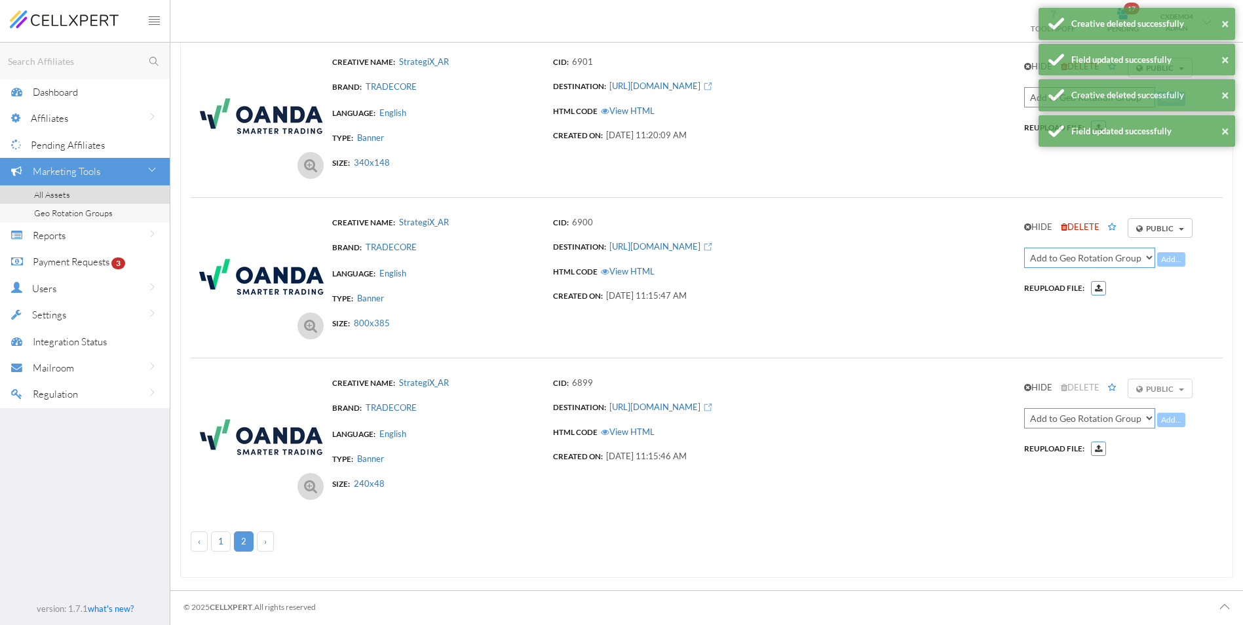
click at [1092, 221] on div "HIDE DELETE Public Public Private Searching... No results found No affiliates s…" at bounding box center [1112, 255] width 177 height 81
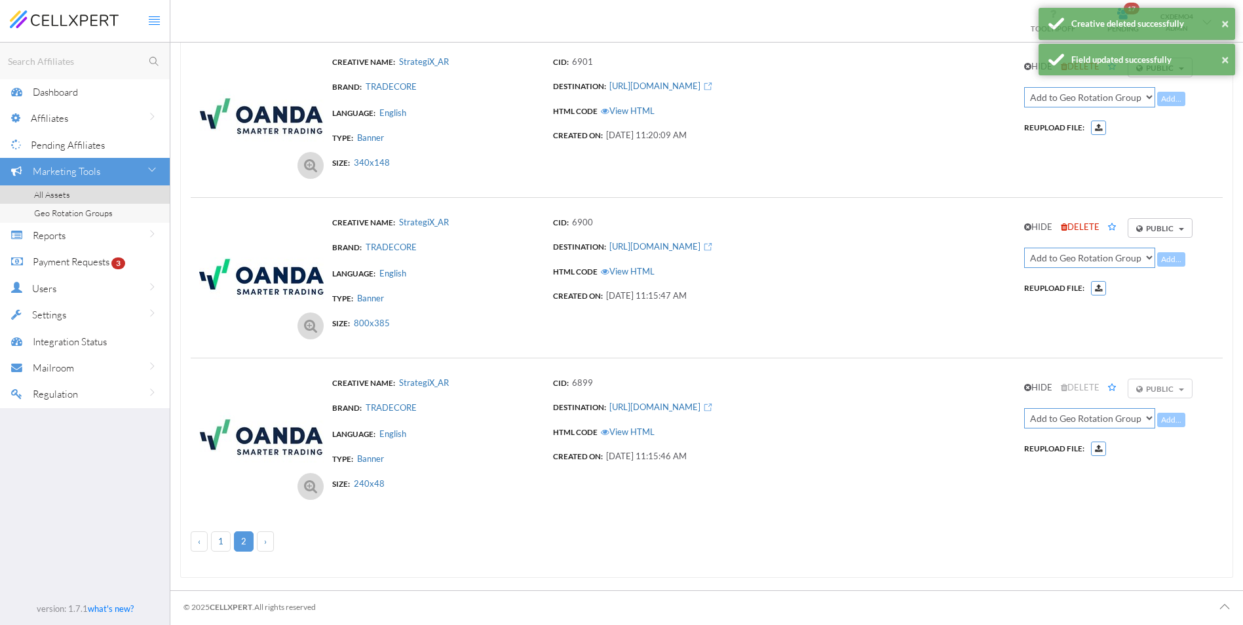
click at [1079, 222] on span "DELETE" at bounding box center [1079, 226] width 39 height 10
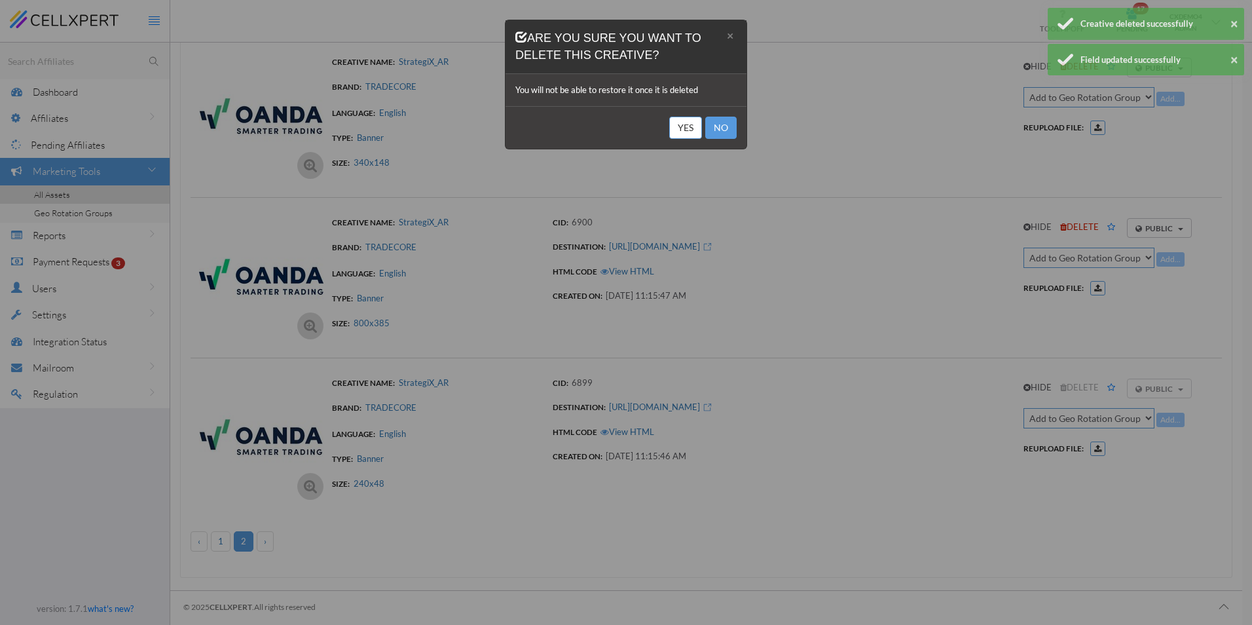
click at [684, 132] on button "Yes" at bounding box center [685, 128] width 33 height 22
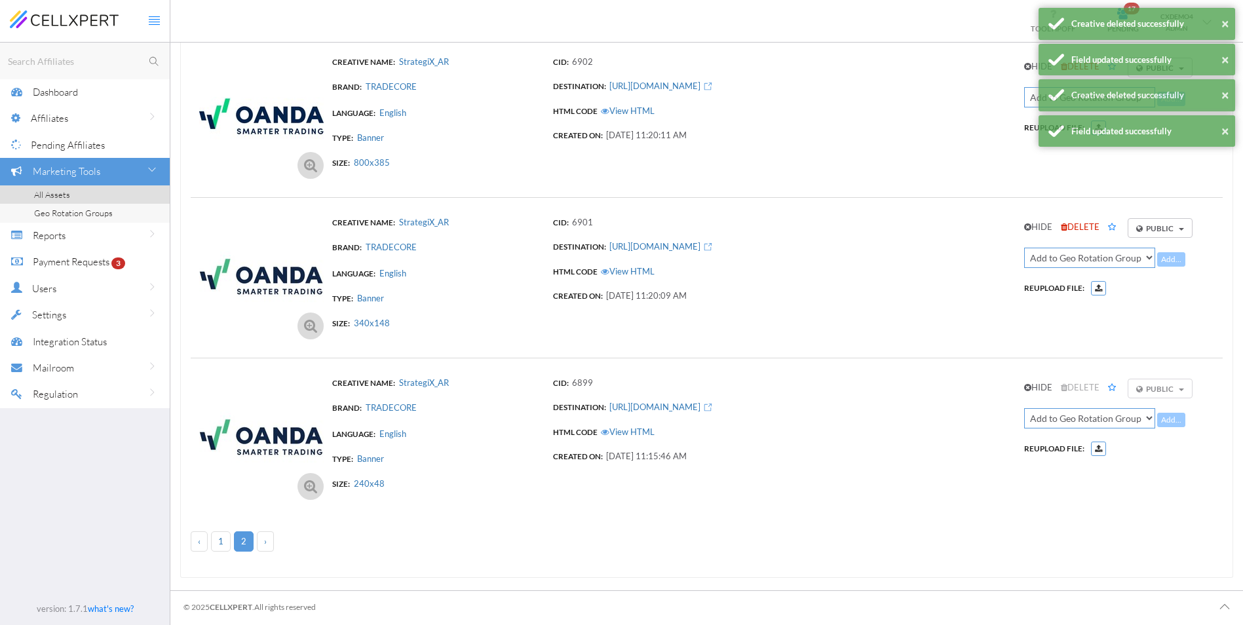
scroll to position [503, 0]
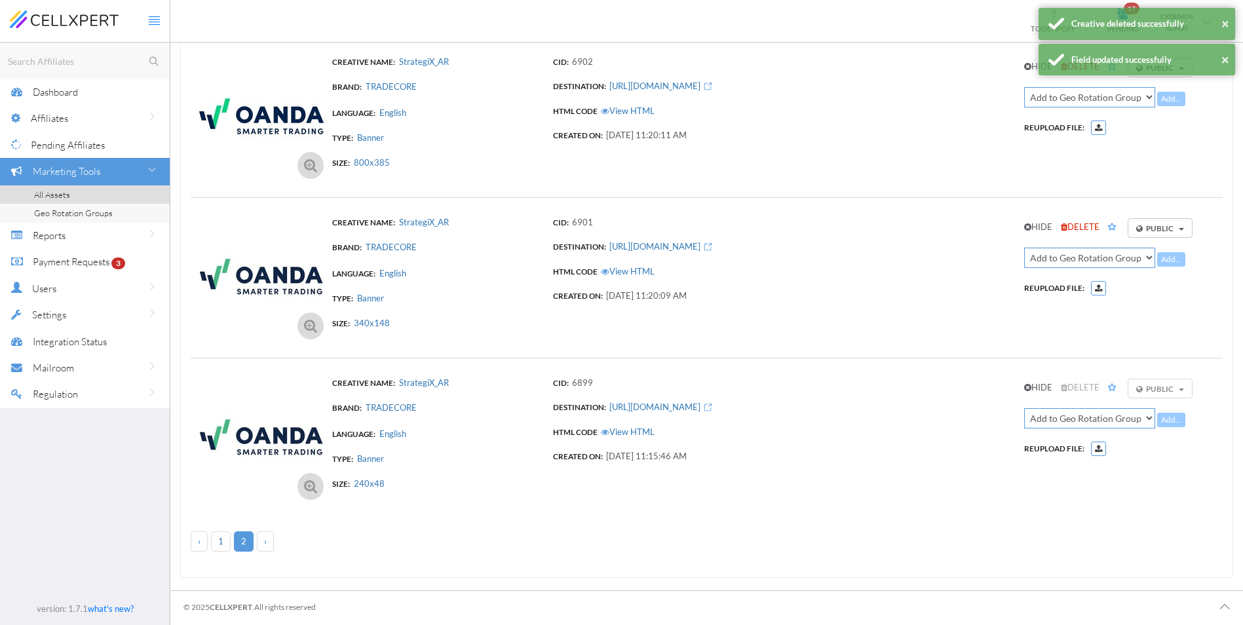
click at [1076, 225] on span "DELETE" at bounding box center [1079, 226] width 39 height 10
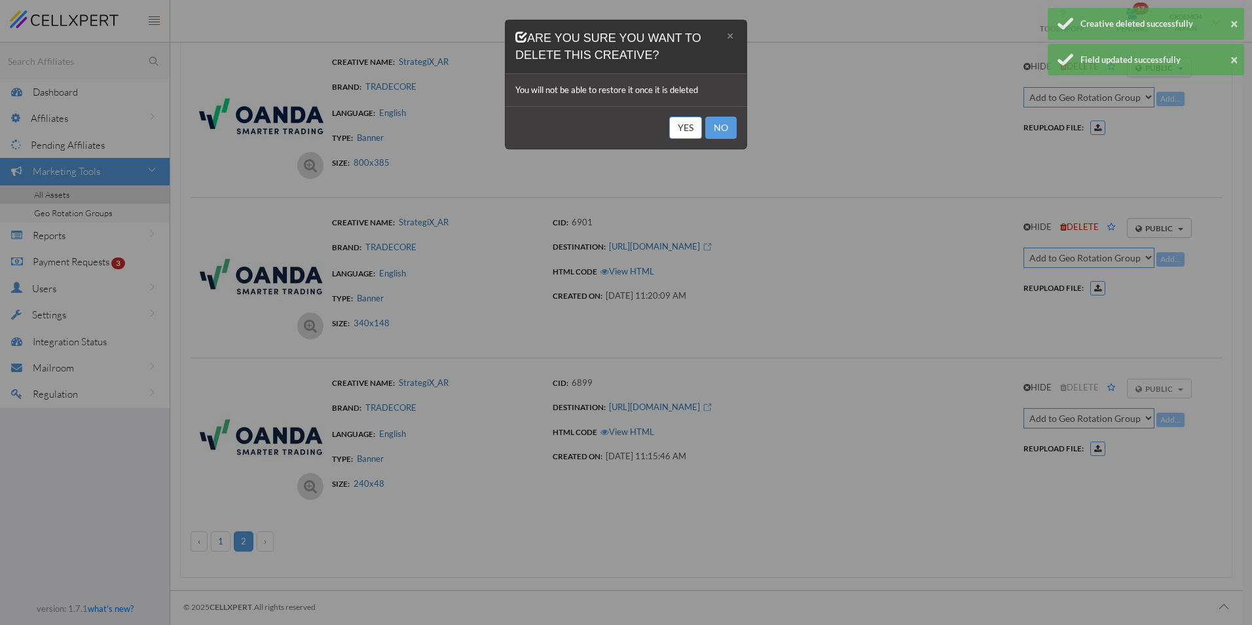
click at [688, 131] on button "Yes" at bounding box center [685, 128] width 33 height 22
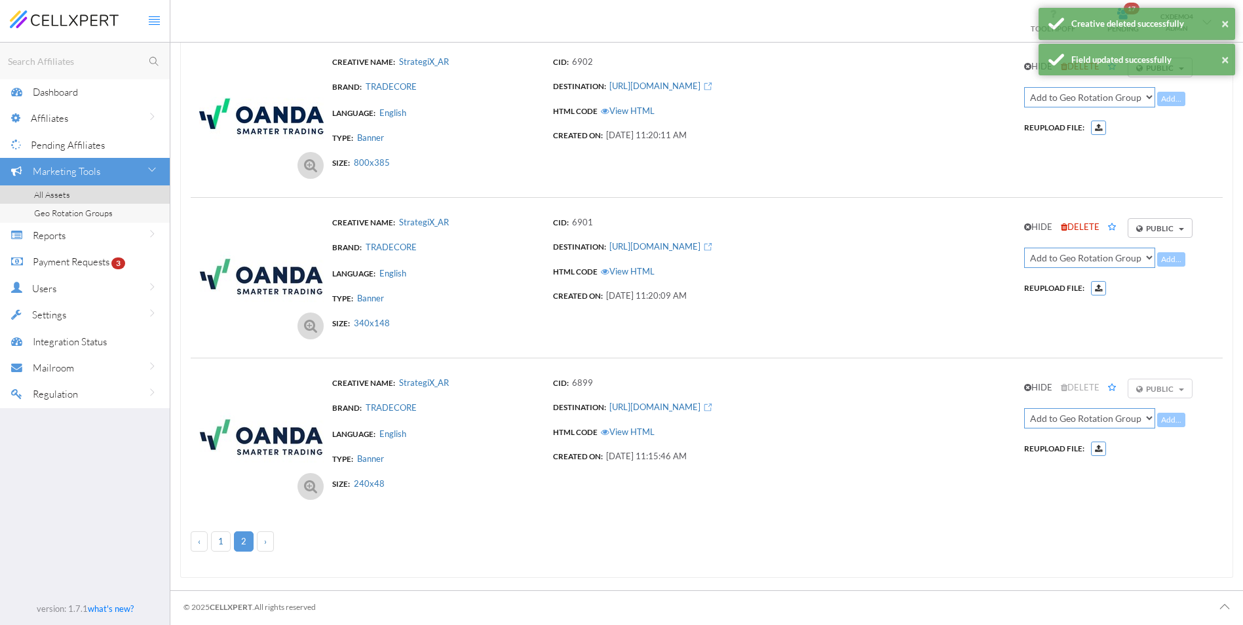
scroll to position [343, 0]
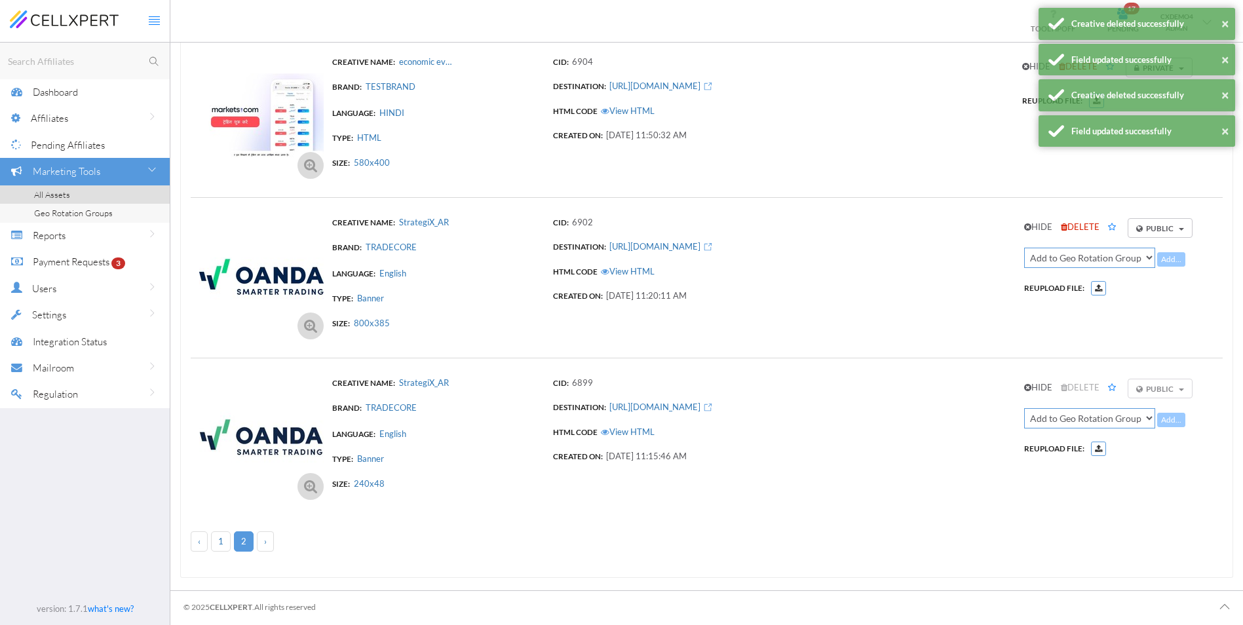
click at [1080, 226] on span "DELETE" at bounding box center [1079, 226] width 39 height 10
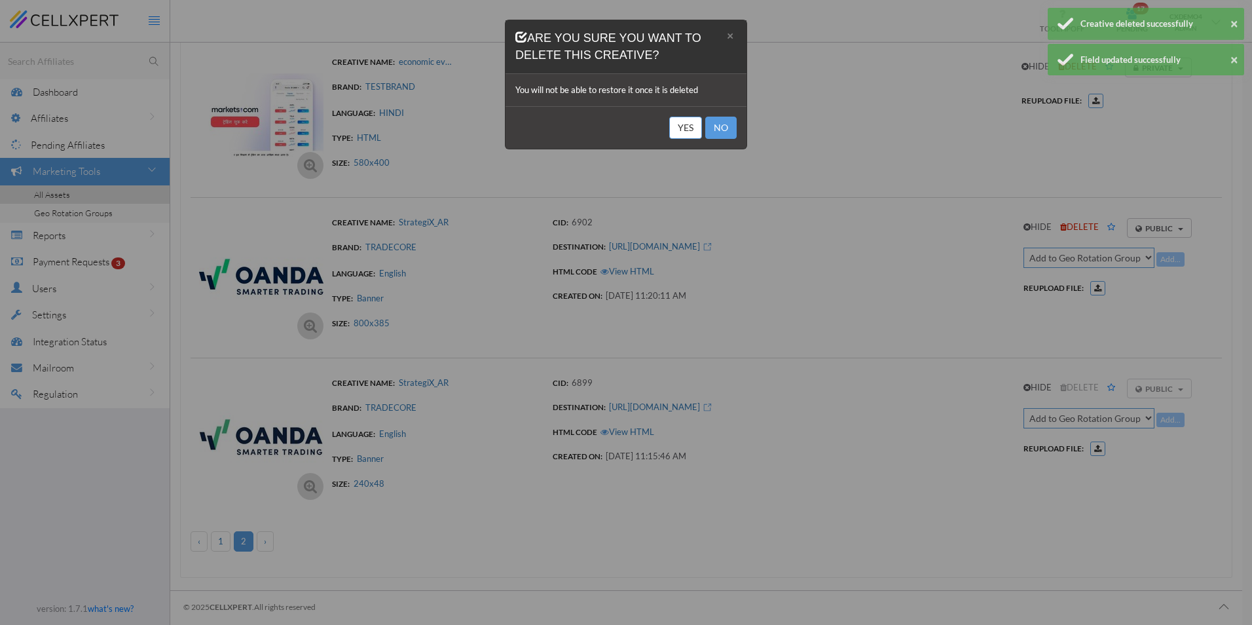
click at [688, 126] on button "Yes" at bounding box center [685, 128] width 33 height 22
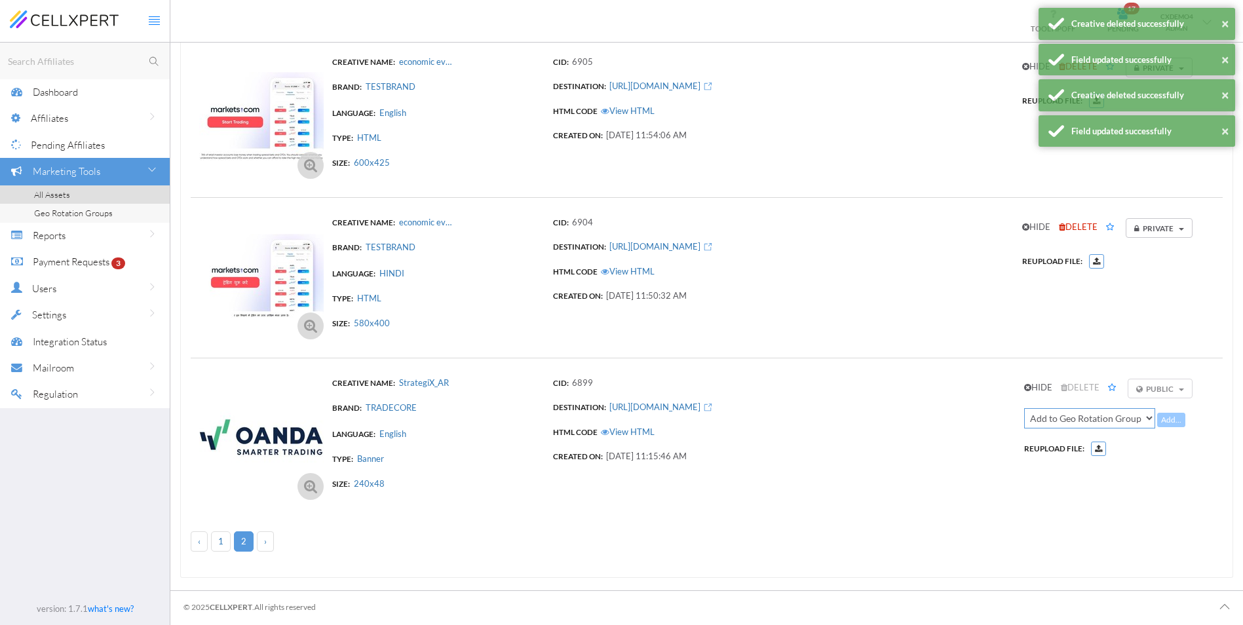
scroll to position [182, 0]
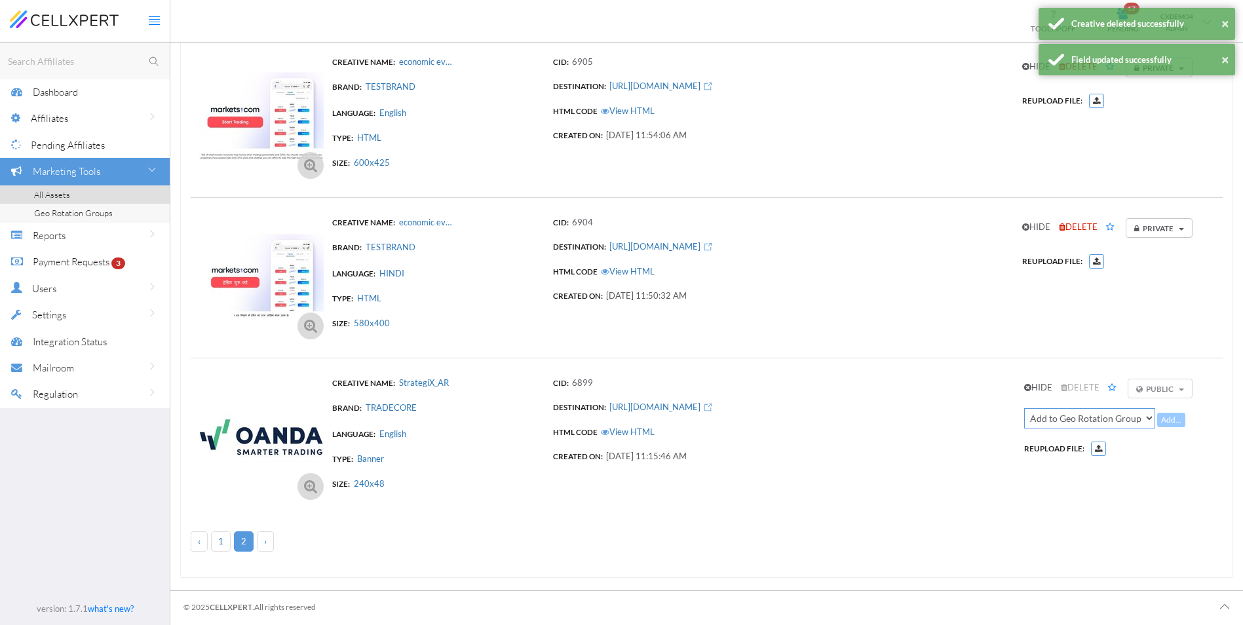
click at [1076, 226] on span "DELETE" at bounding box center [1077, 226] width 39 height 10
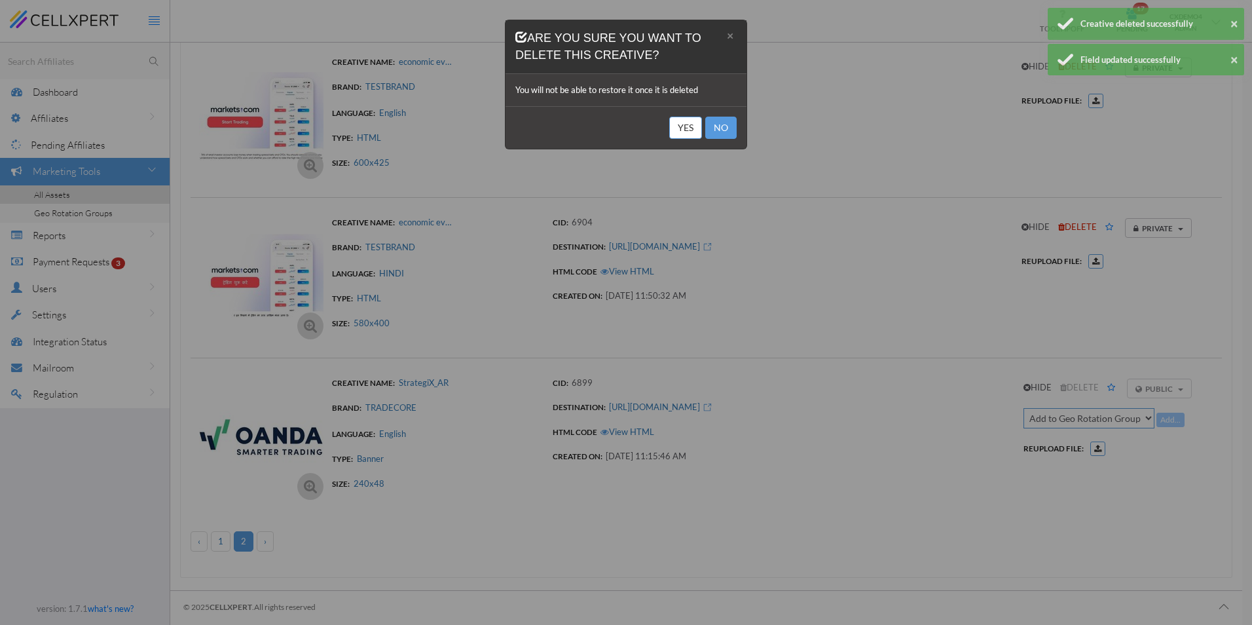
click at [681, 124] on button "Yes" at bounding box center [685, 128] width 33 height 22
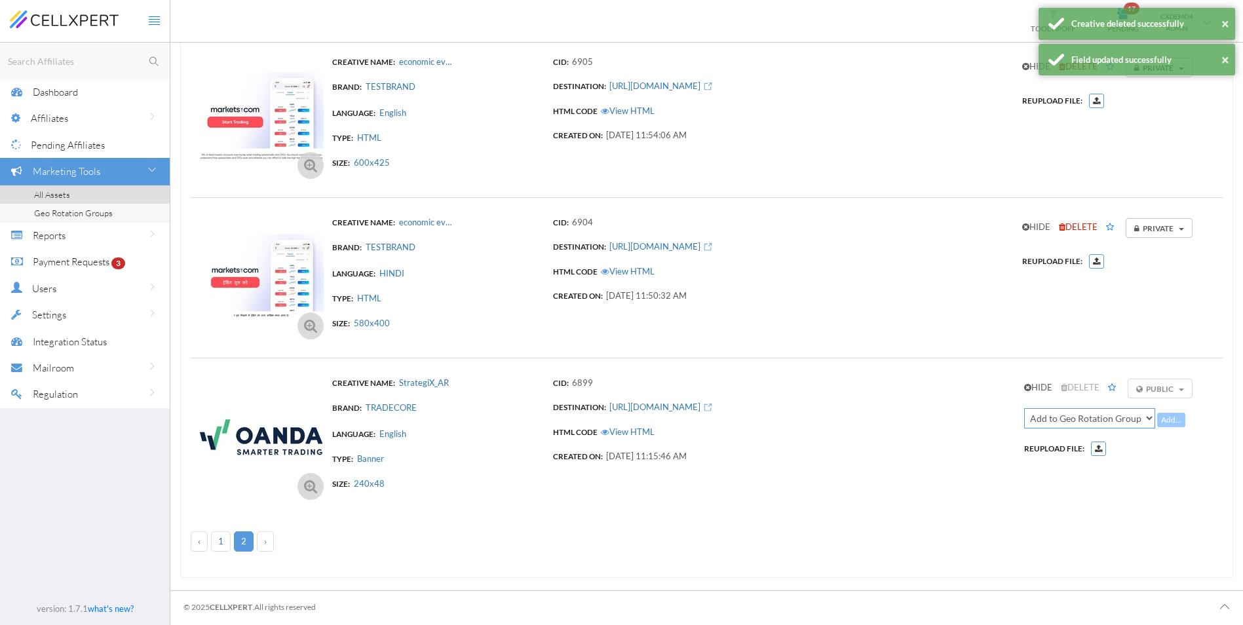
scroll to position [22, 0]
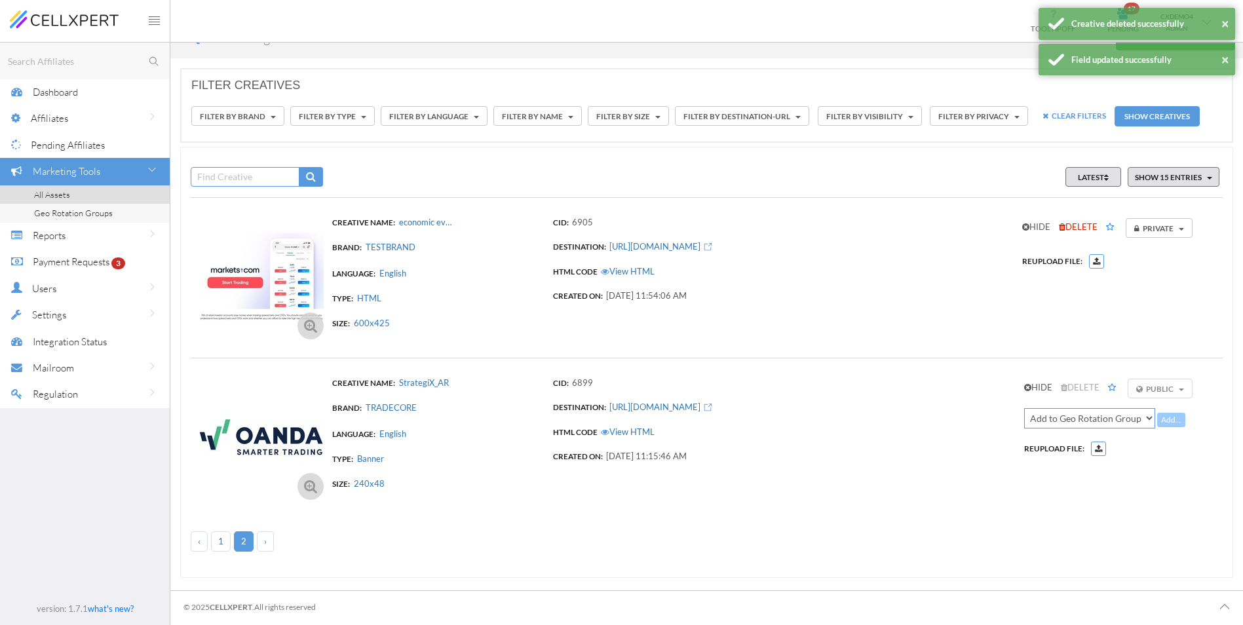
click at [1068, 223] on span "DELETE" at bounding box center [1077, 226] width 39 height 10
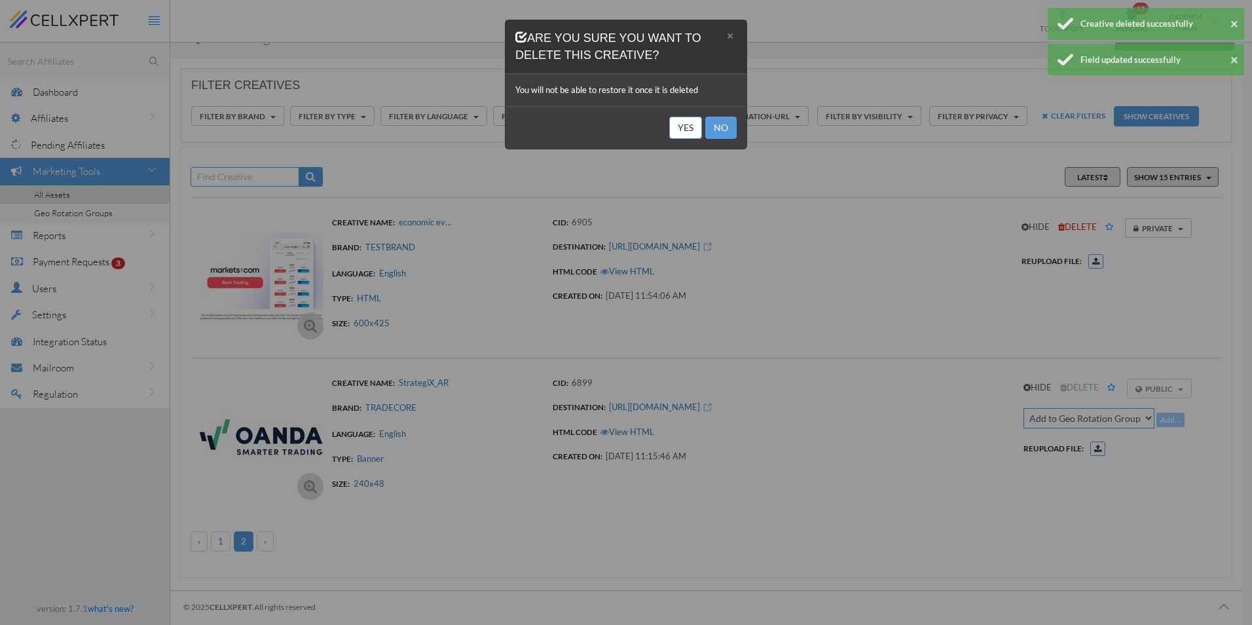
click at [682, 124] on button "Yes" at bounding box center [685, 128] width 33 height 22
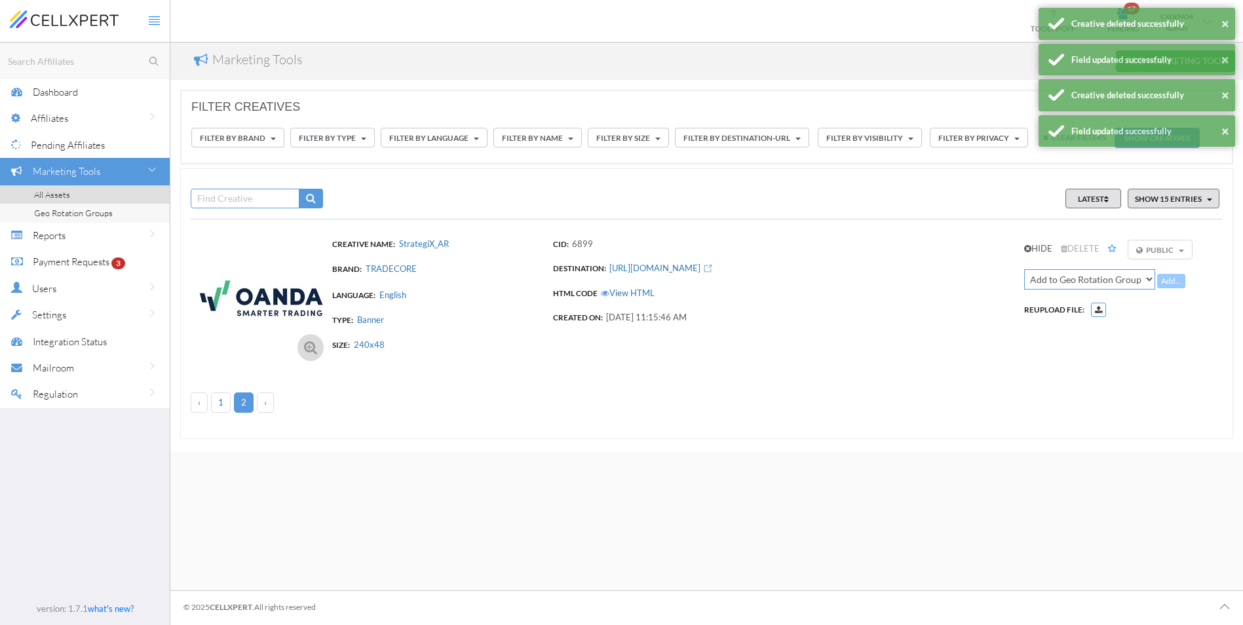
scroll to position [0, 0]
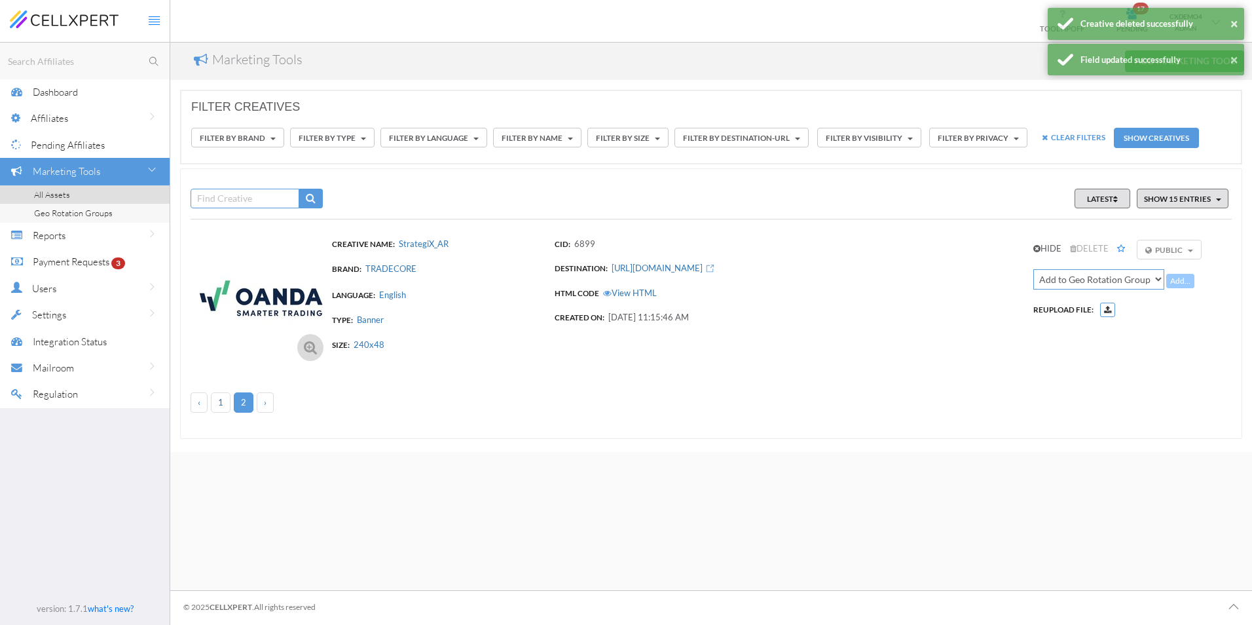
click at [1102, 246] on span "DELETE" at bounding box center [1089, 248] width 39 height 12
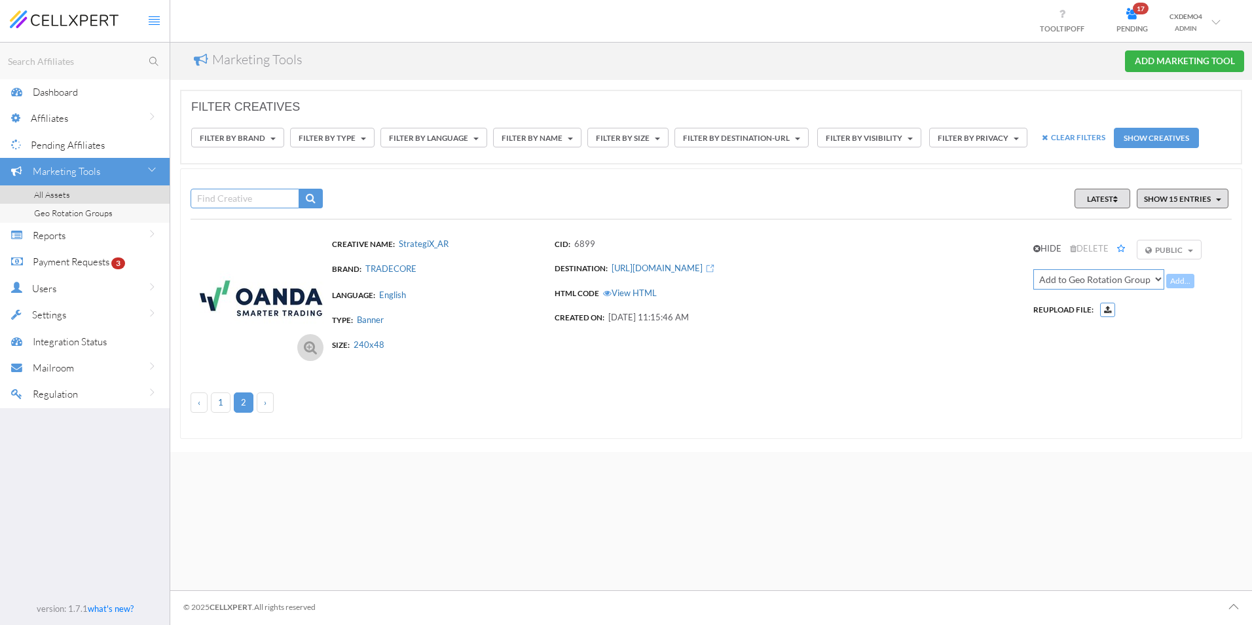
click at [1188, 250] on div "HIDE DELETE Public Public Private Searching... No results found No affiliates s…" at bounding box center [1122, 276] width 177 height 81
click at [1049, 250] on span "HIDE" at bounding box center [1048, 248] width 28 height 10
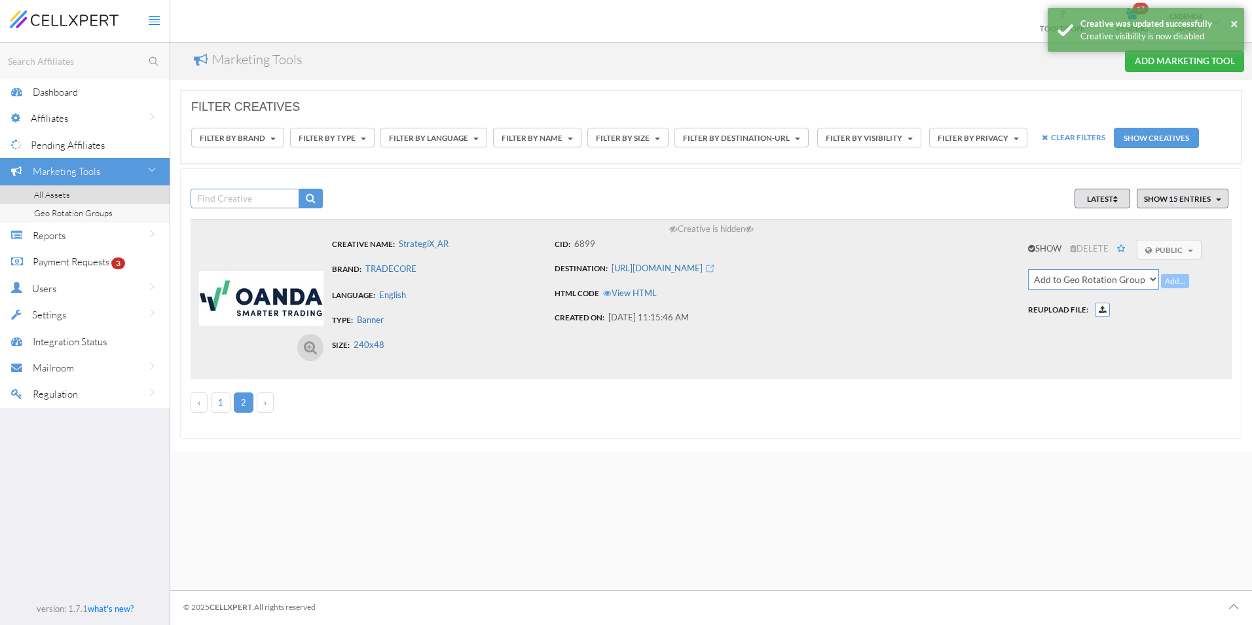
click at [217, 400] on link "1" at bounding box center [221, 402] width 20 height 20
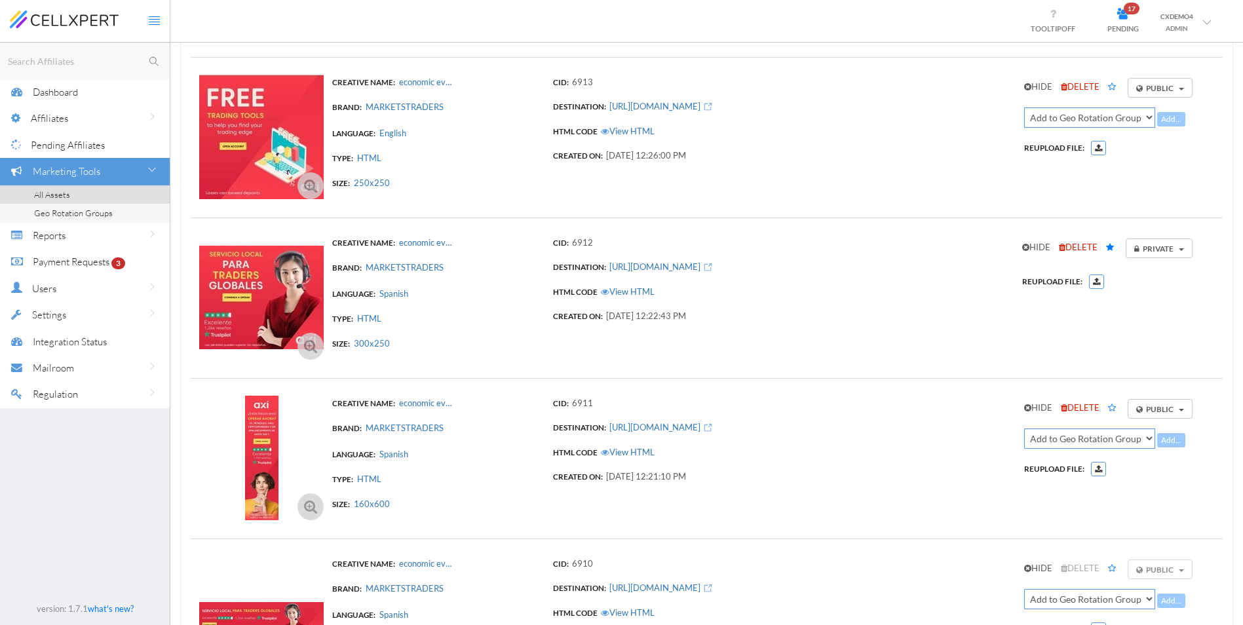
scroll to position [2108, 0]
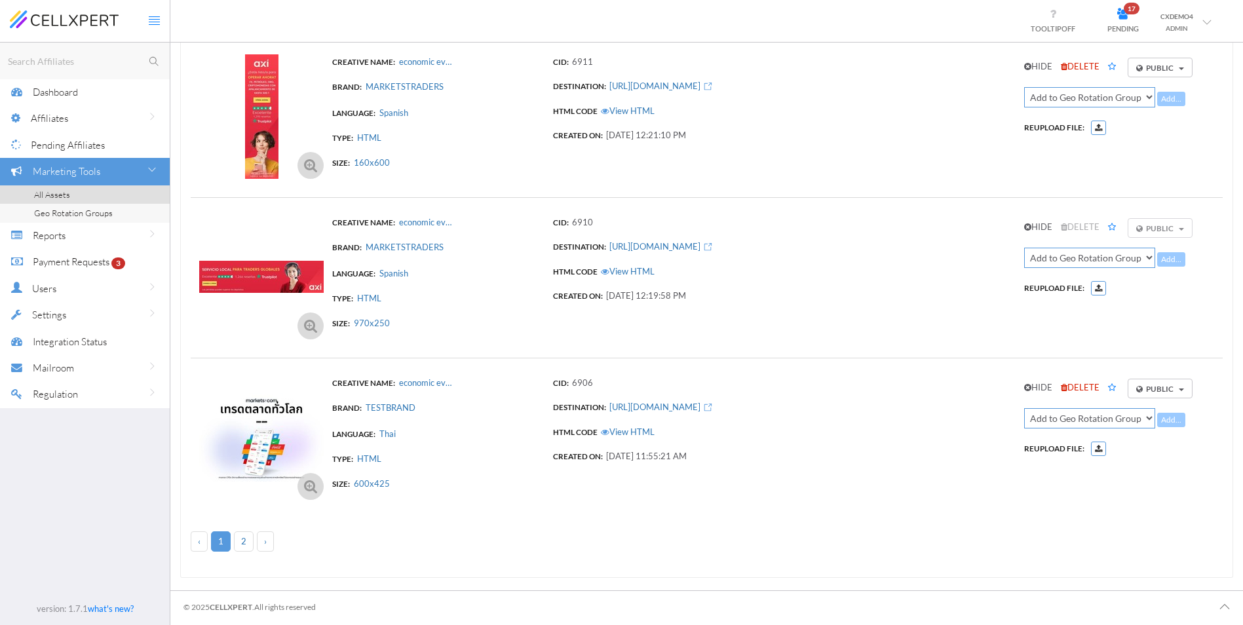
click at [1083, 381] on div "HIDE DELETE Public Public Private Searching... No results found No affiliates s…" at bounding box center [1112, 415] width 177 height 81
click at [1083, 383] on span "DELETE" at bounding box center [1079, 387] width 39 height 10
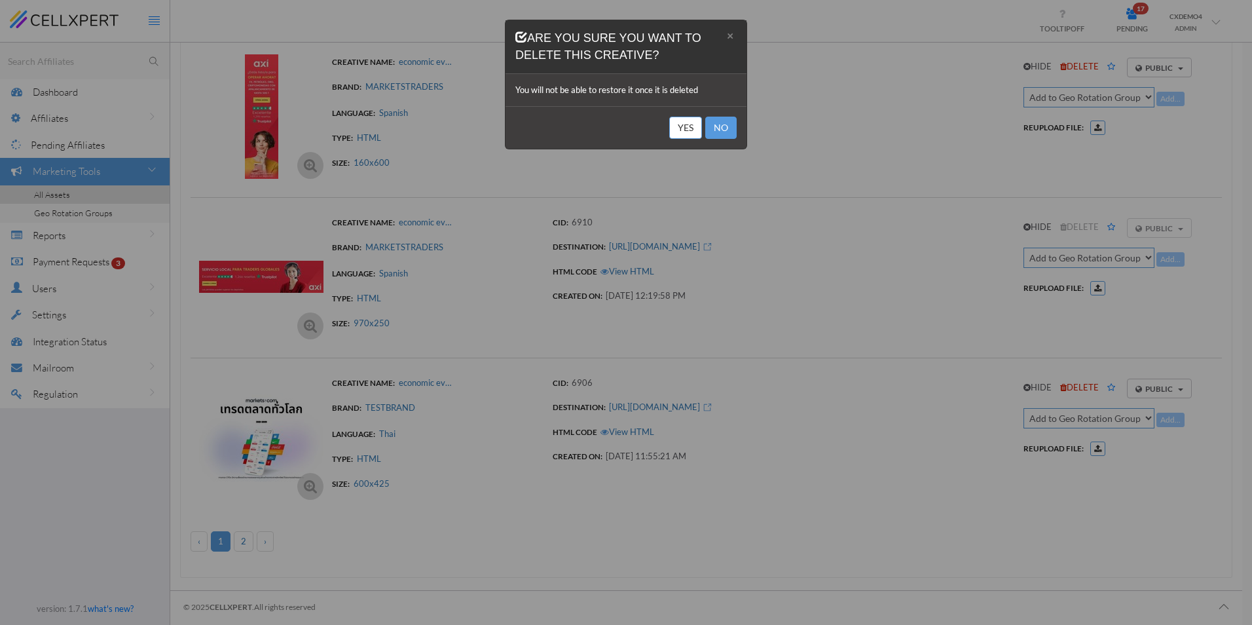
click at [670, 122] on button "Yes" at bounding box center [685, 128] width 33 height 22
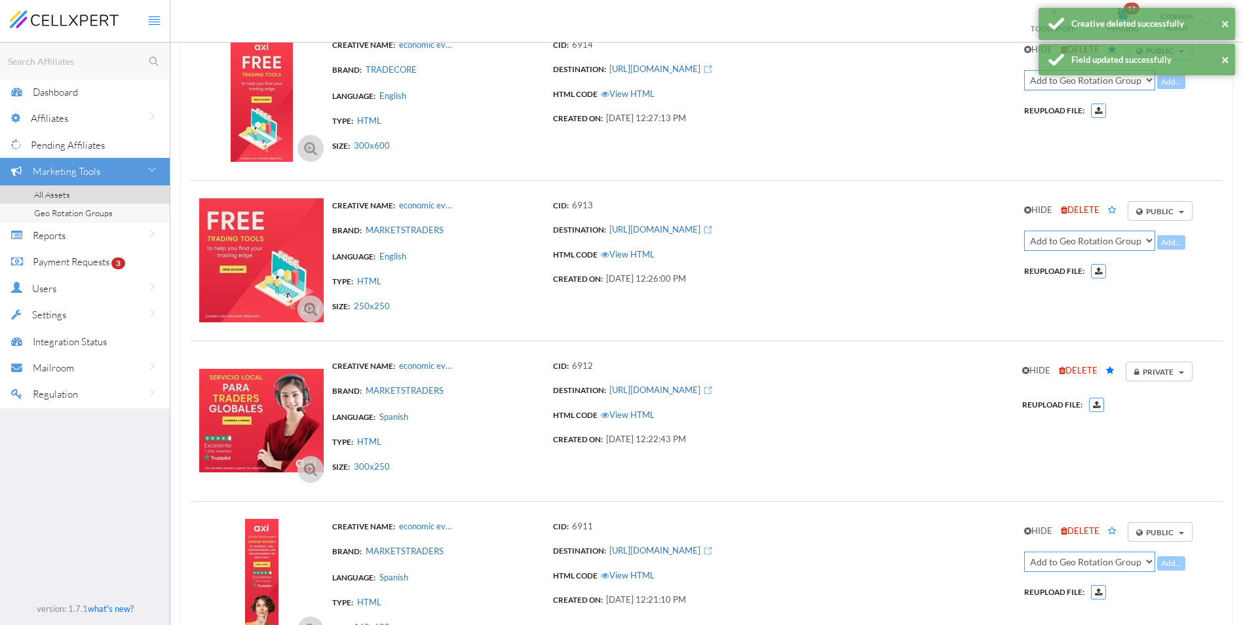
scroll to position [1643, 0]
click at [1087, 369] on span "DELETE" at bounding box center [1077, 370] width 39 height 10
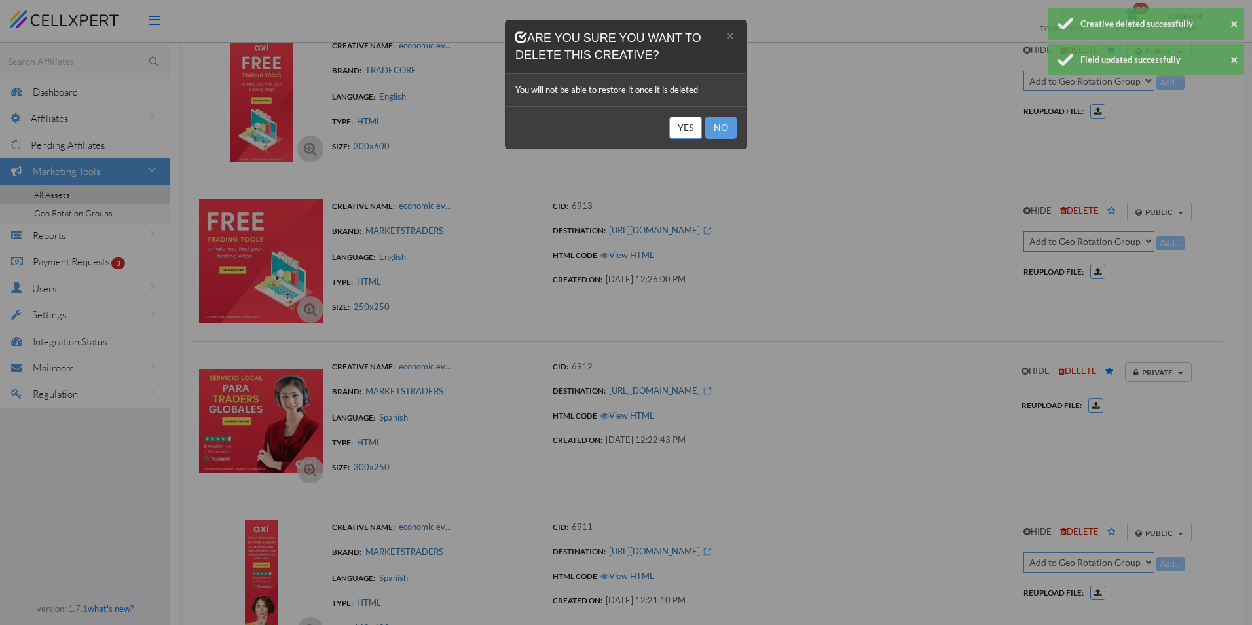
click at [686, 129] on button "Yes" at bounding box center [685, 128] width 33 height 22
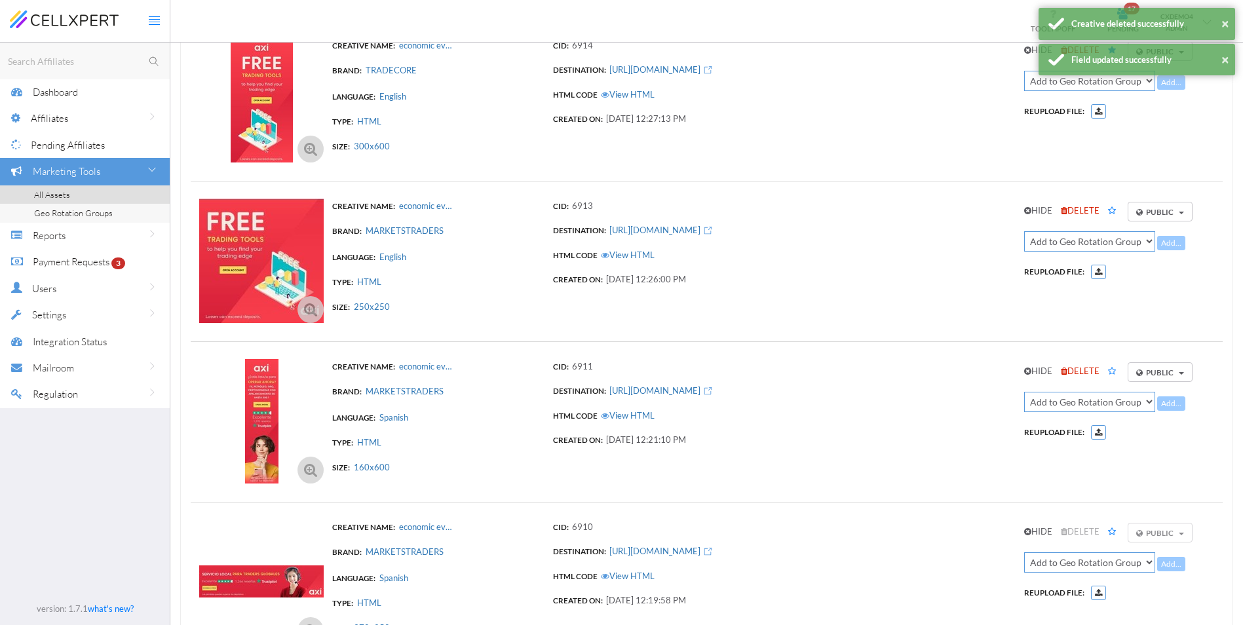
click at [1079, 205] on span "DELETE" at bounding box center [1079, 210] width 39 height 10
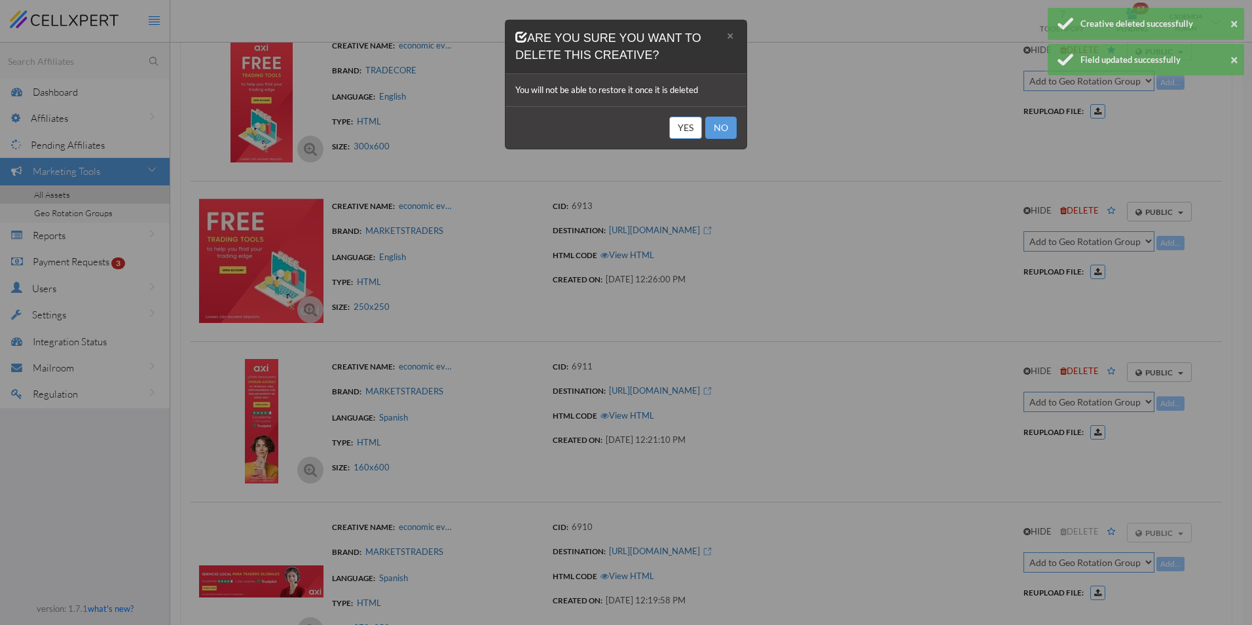
click at [682, 121] on button "Yes" at bounding box center [685, 128] width 33 height 22
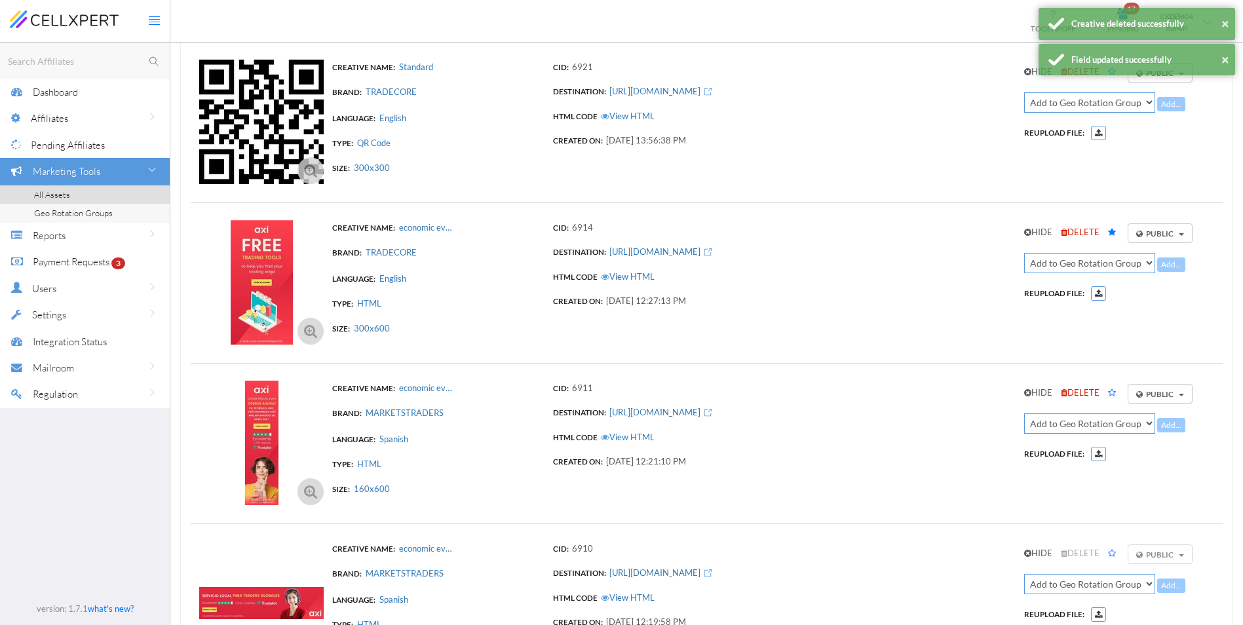
scroll to position [1460, 0]
click at [1082, 231] on span "DELETE" at bounding box center [1079, 232] width 39 height 10
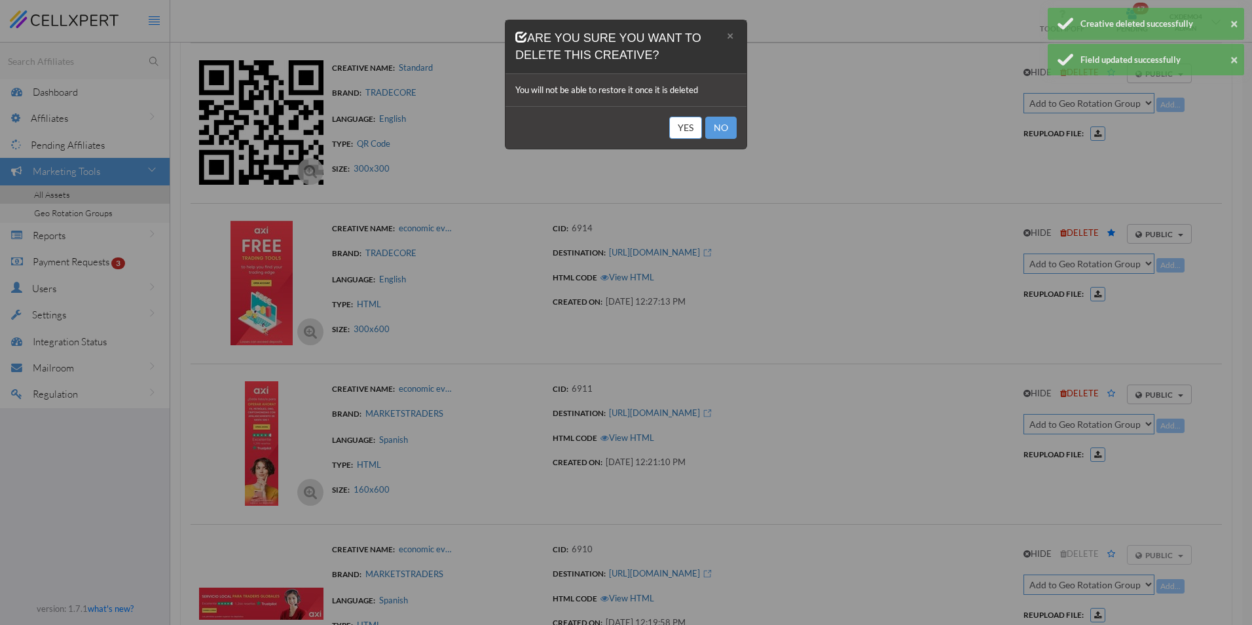
click at [671, 137] on button "Yes" at bounding box center [685, 128] width 33 height 22
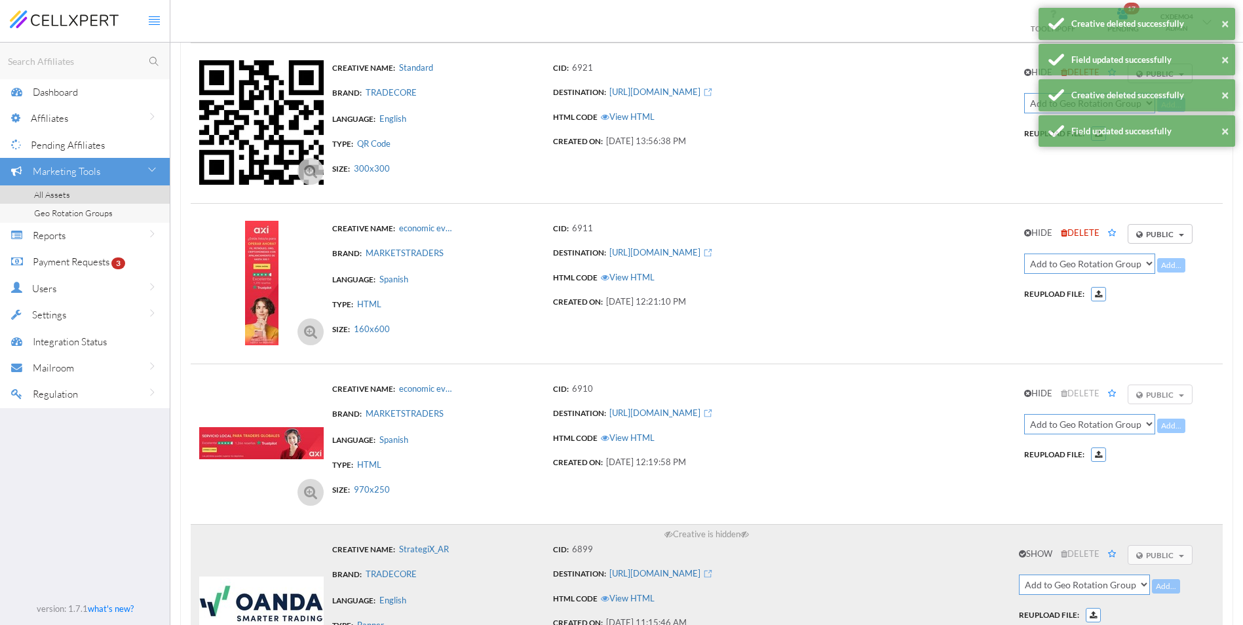
click at [1085, 228] on span "DELETE" at bounding box center [1079, 232] width 39 height 10
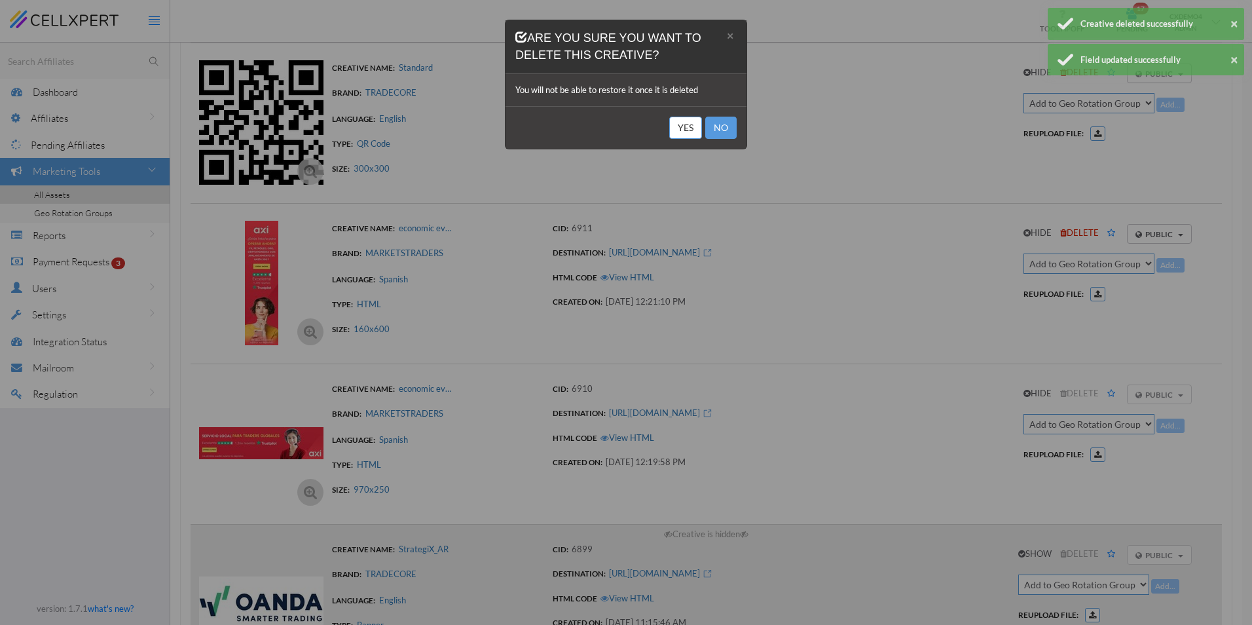
click at [686, 127] on button "Yes" at bounding box center [685, 128] width 33 height 22
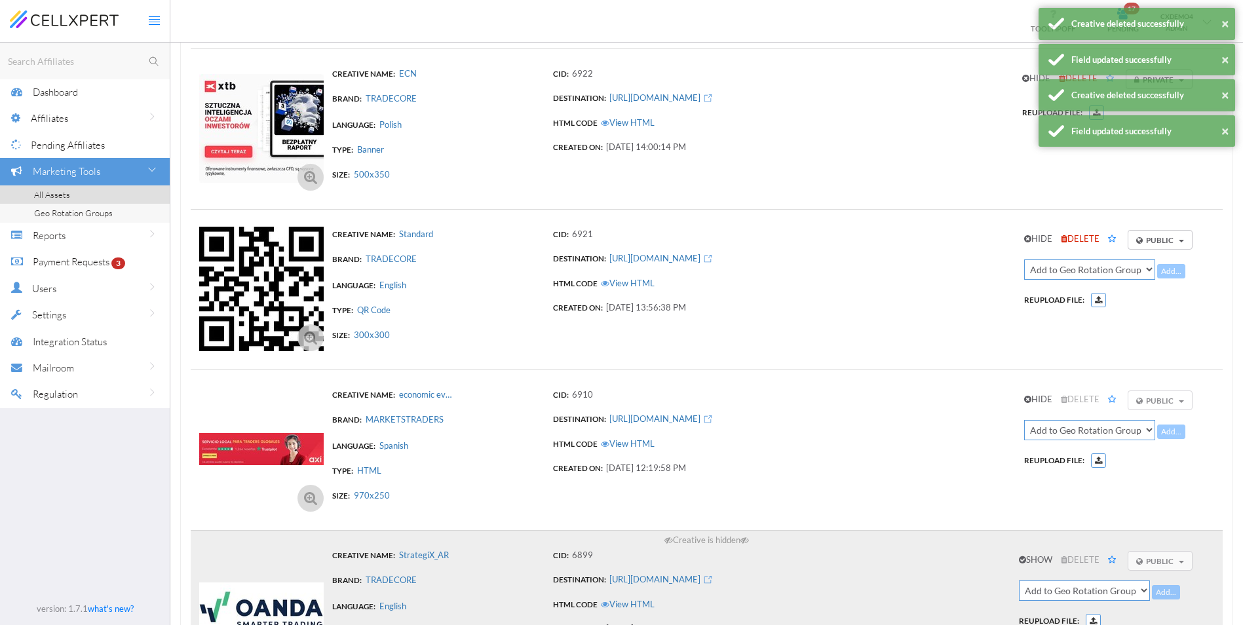
scroll to position [1280, 0]
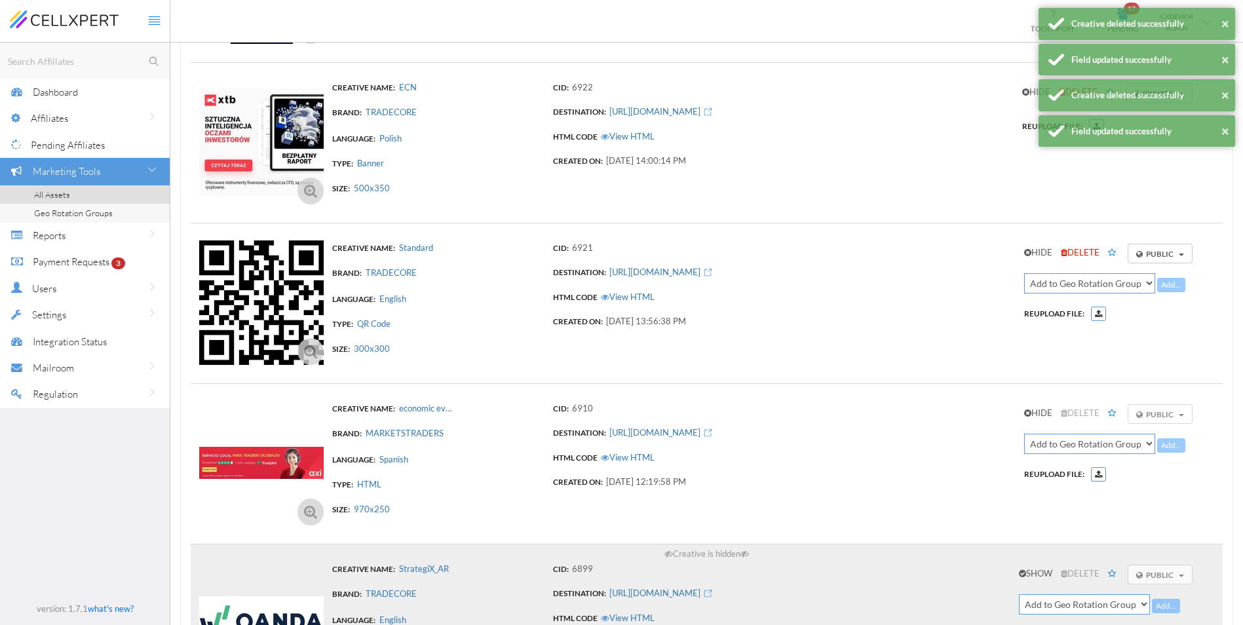
click at [1091, 254] on span "DELETE" at bounding box center [1079, 252] width 39 height 10
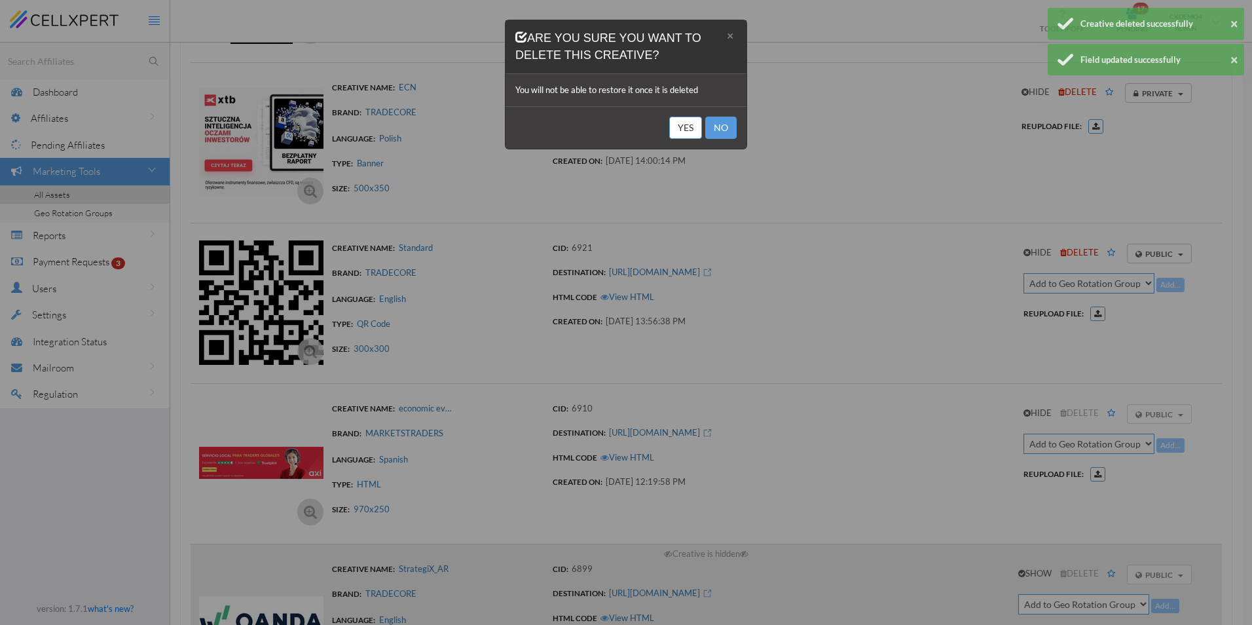
click at [687, 129] on button "Yes" at bounding box center [685, 128] width 33 height 22
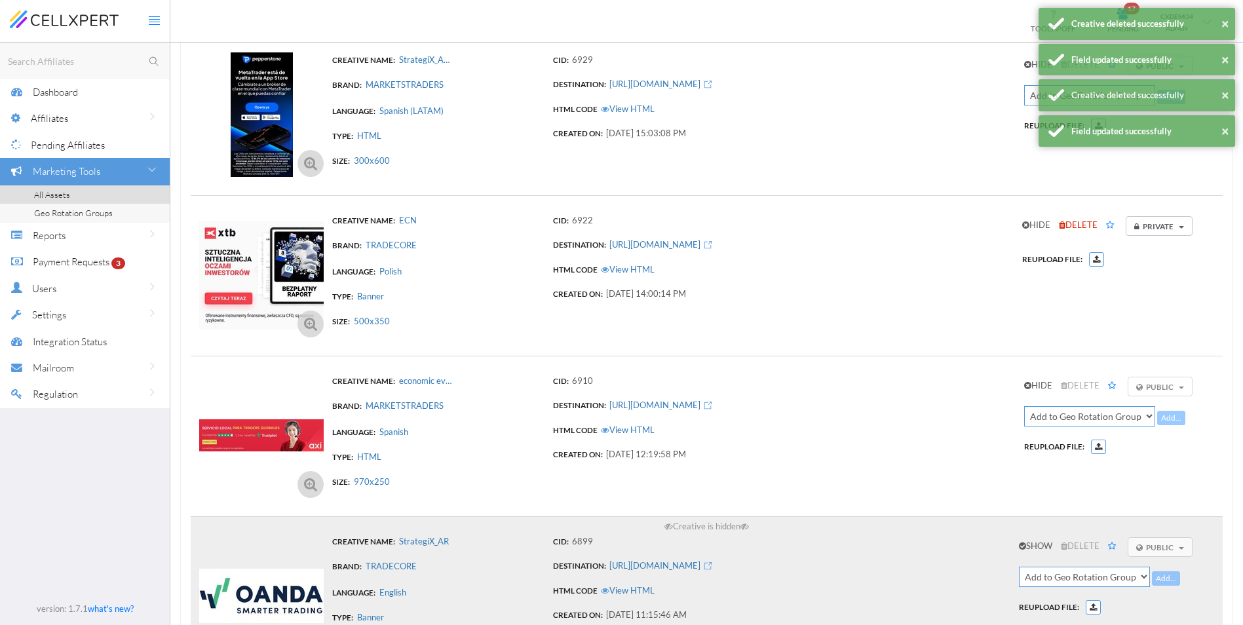
scroll to position [1138, 0]
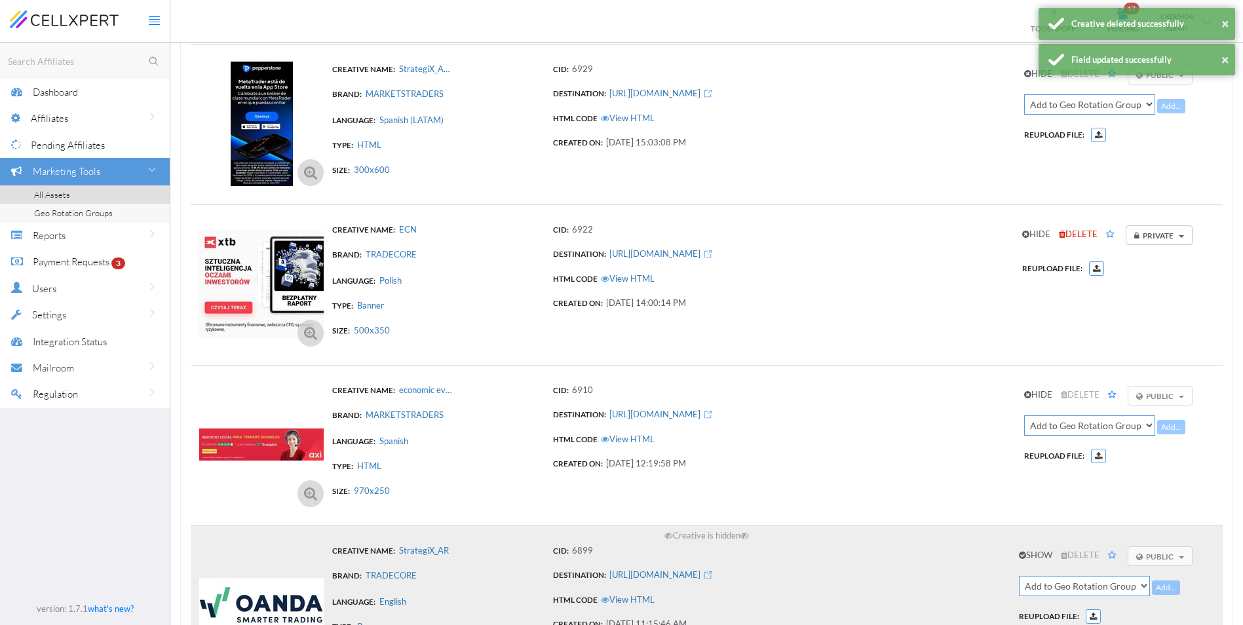
click at [1077, 232] on span "DELETE" at bounding box center [1077, 234] width 39 height 10
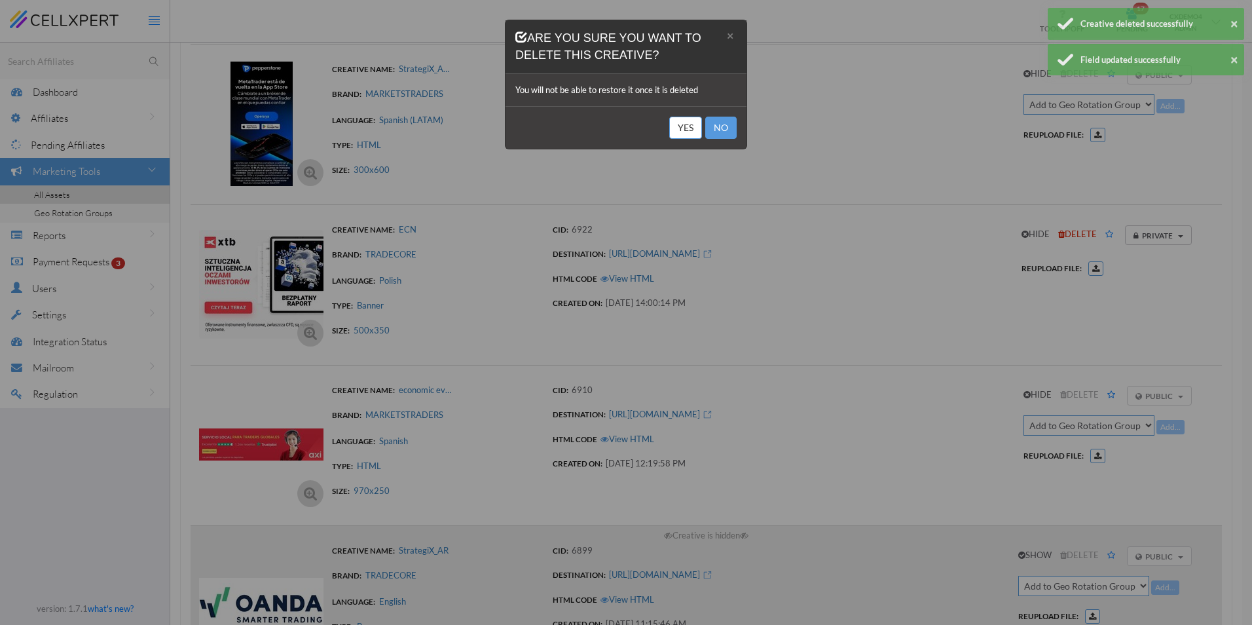
click at [682, 130] on button "Yes" at bounding box center [685, 128] width 33 height 22
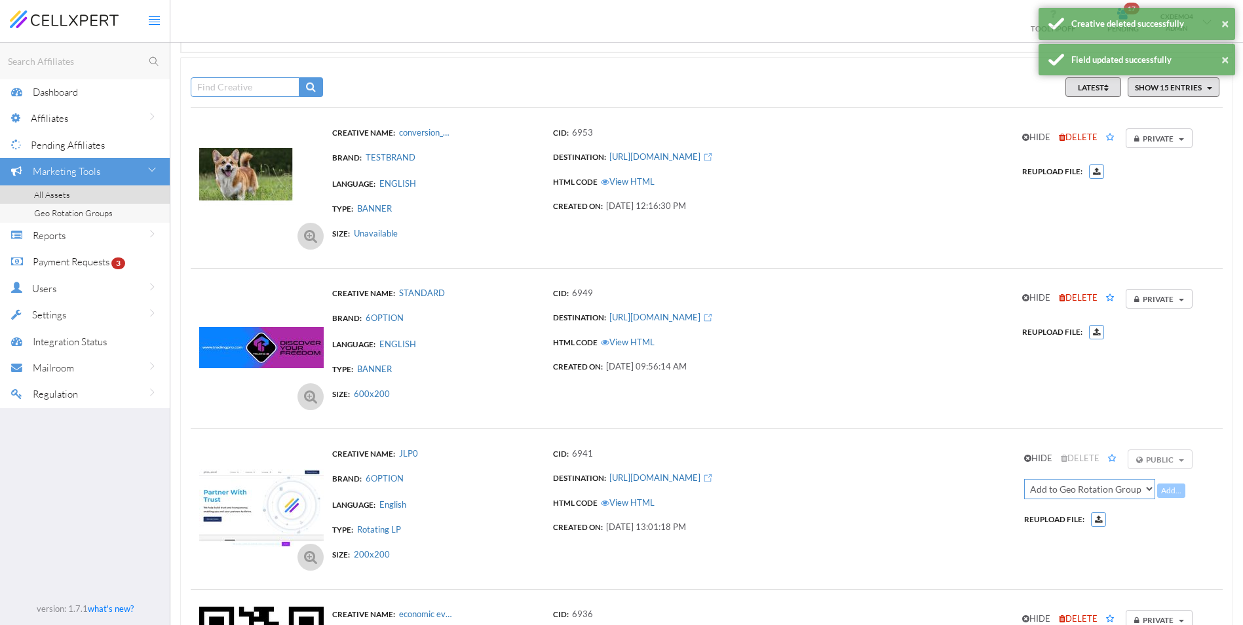
scroll to position [0, 0]
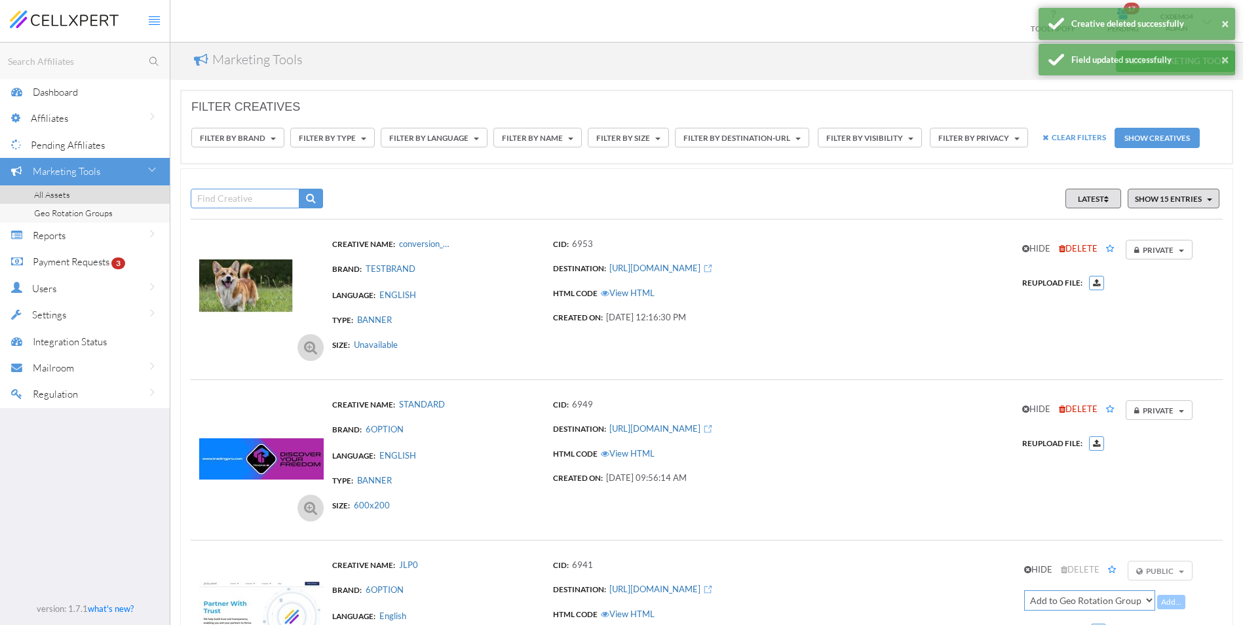
click at [1079, 245] on span "DELETE" at bounding box center [1077, 248] width 39 height 10
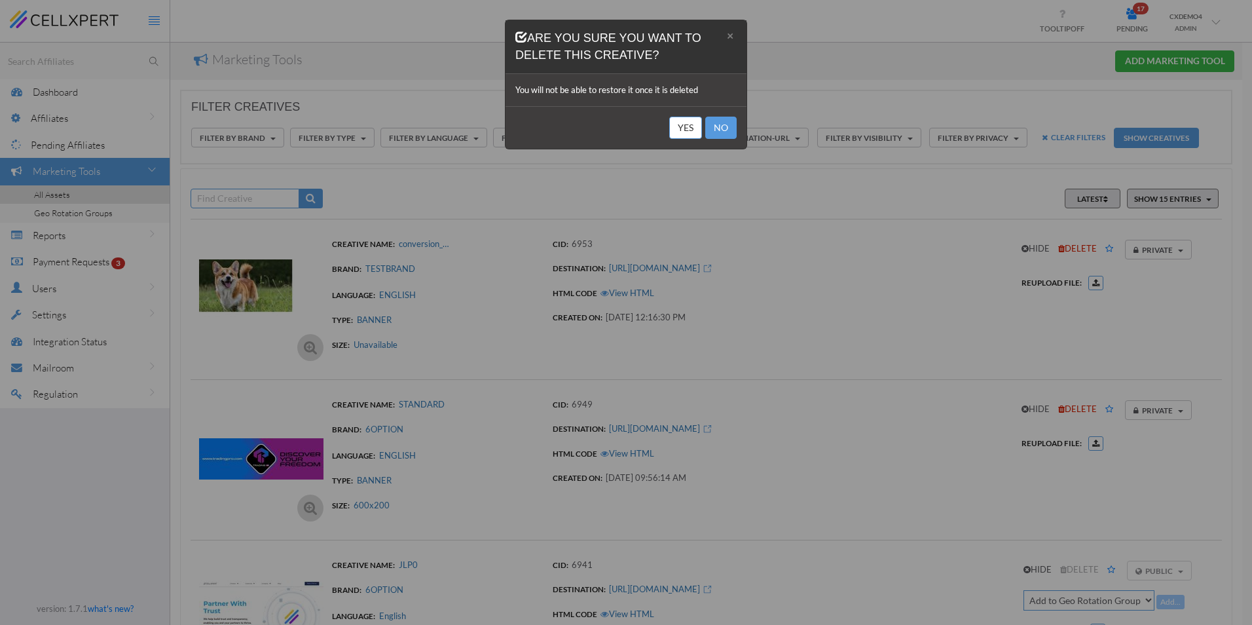
click at [677, 126] on button "Yes" at bounding box center [685, 128] width 33 height 22
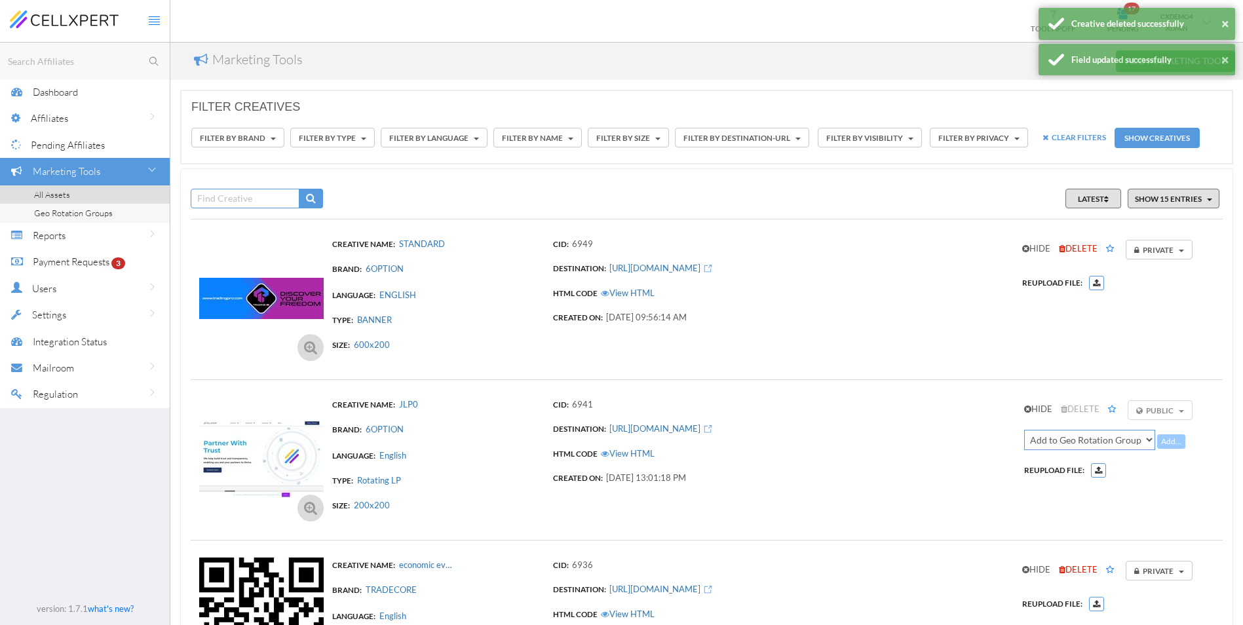
click at [1081, 246] on span "DELETE" at bounding box center [1077, 248] width 39 height 10
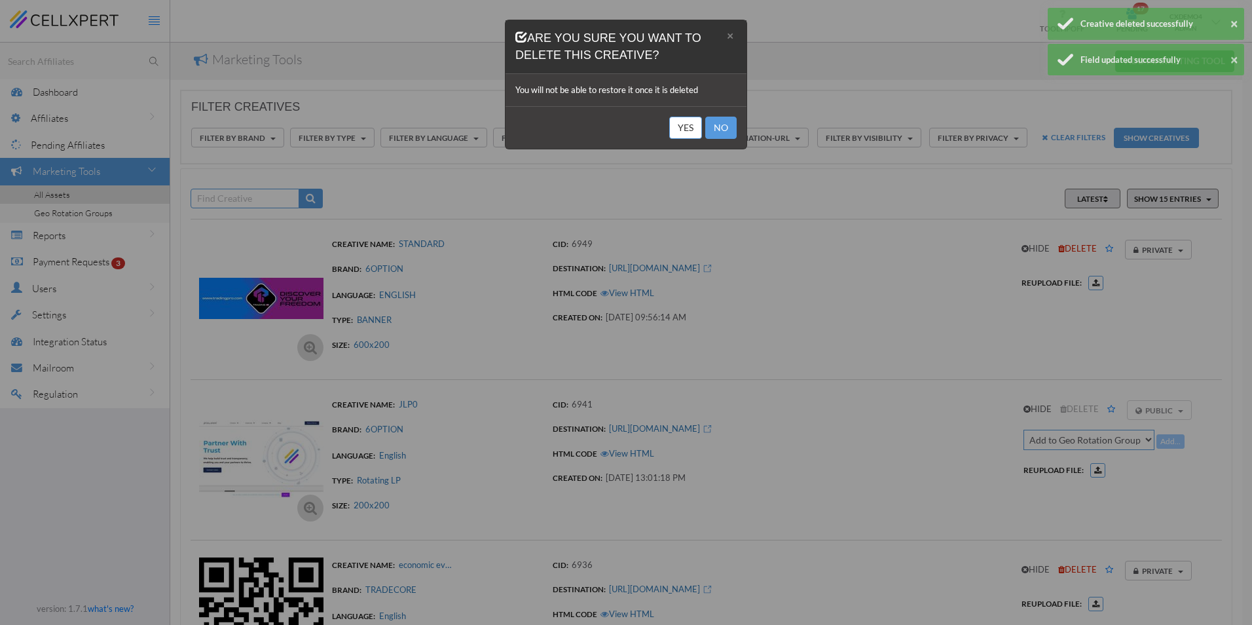
click at [688, 130] on button "Yes" at bounding box center [685, 128] width 33 height 22
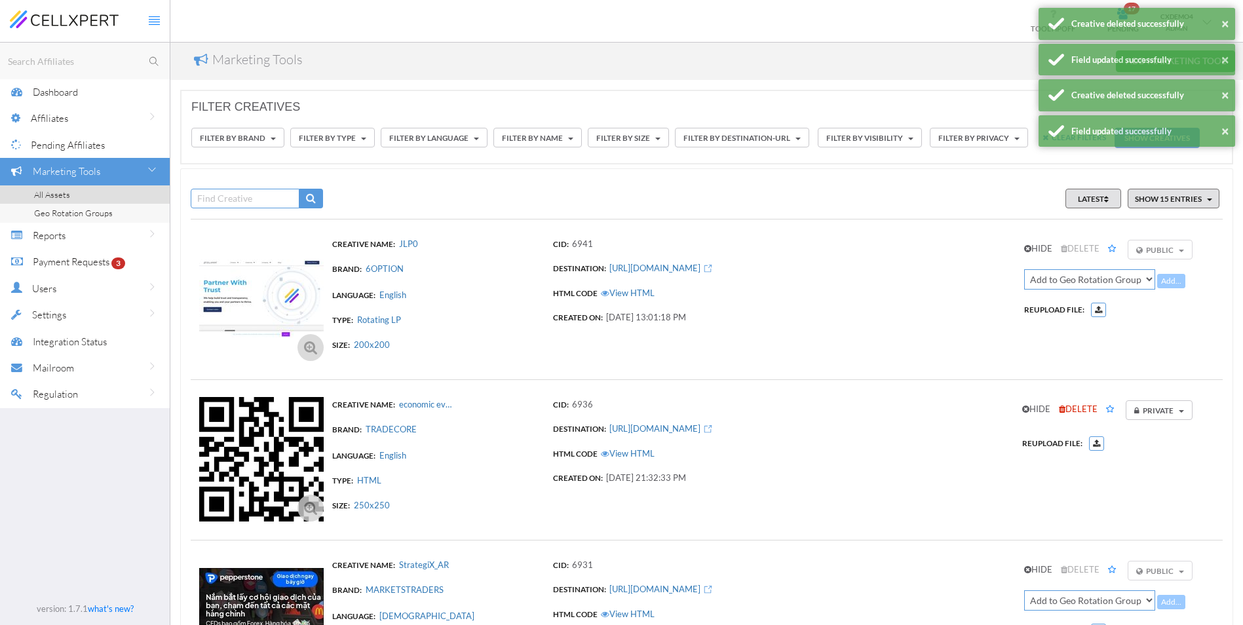
click at [1077, 407] on span "DELETE" at bounding box center [1077, 408] width 39 height 10
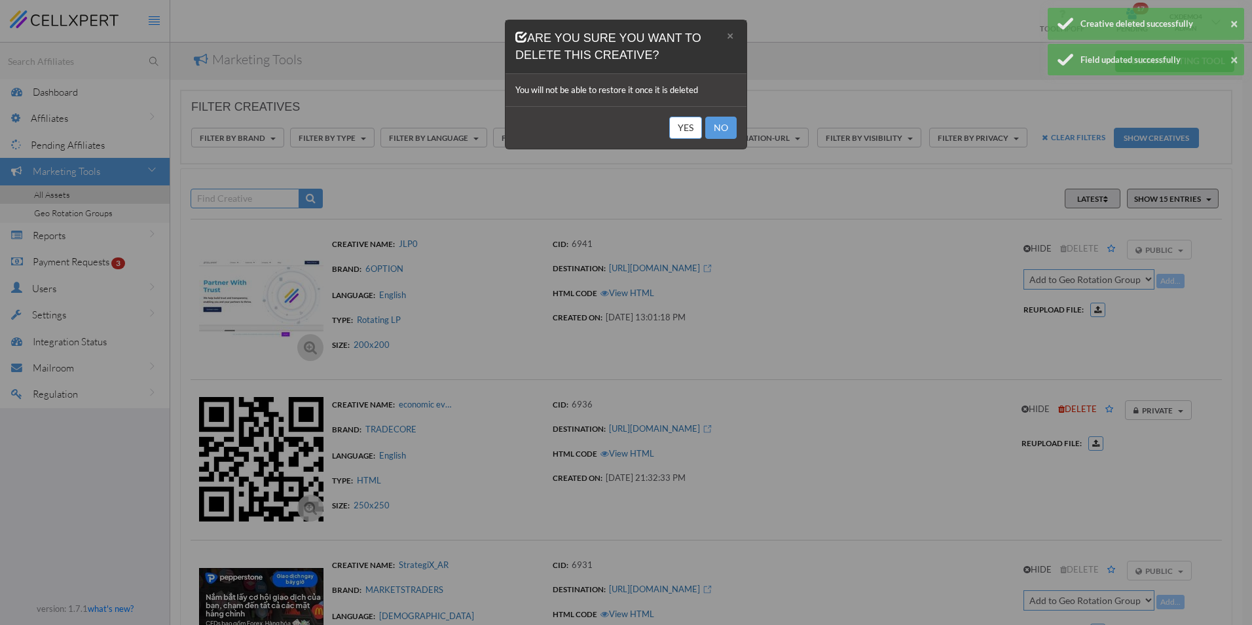
click at [688, 134] on button "Yes" at bounding box center [685, 128] width 33 height 22
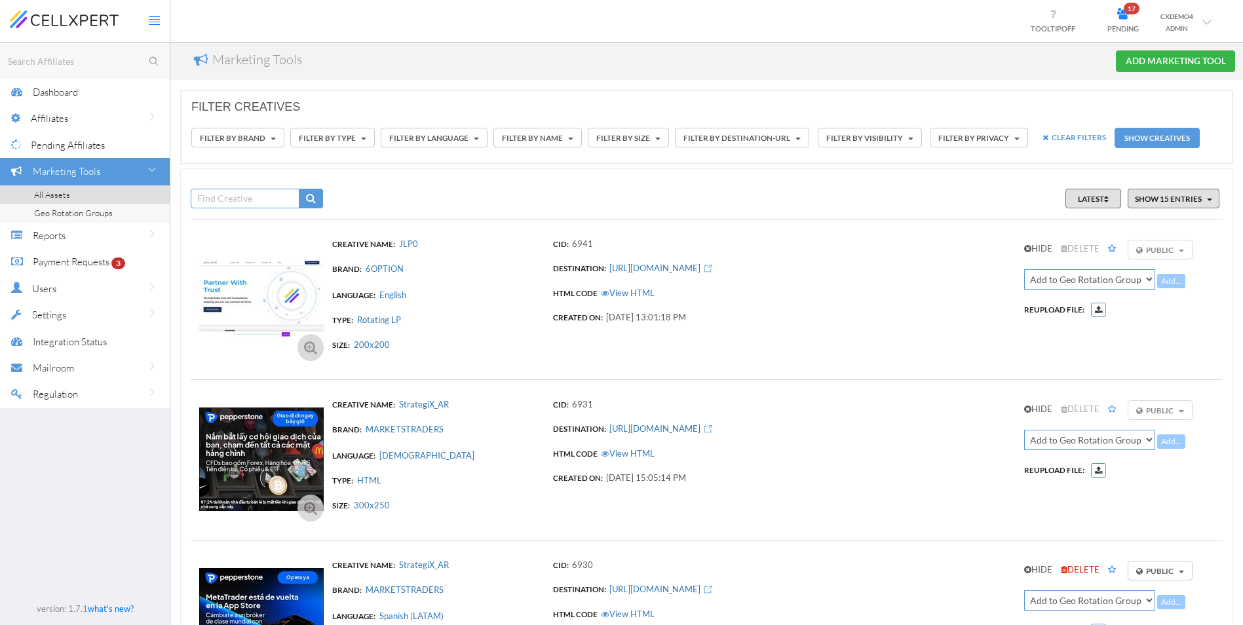
click at [1121, 15] on icon at bounding box center [1122, 14] width 31 height 11
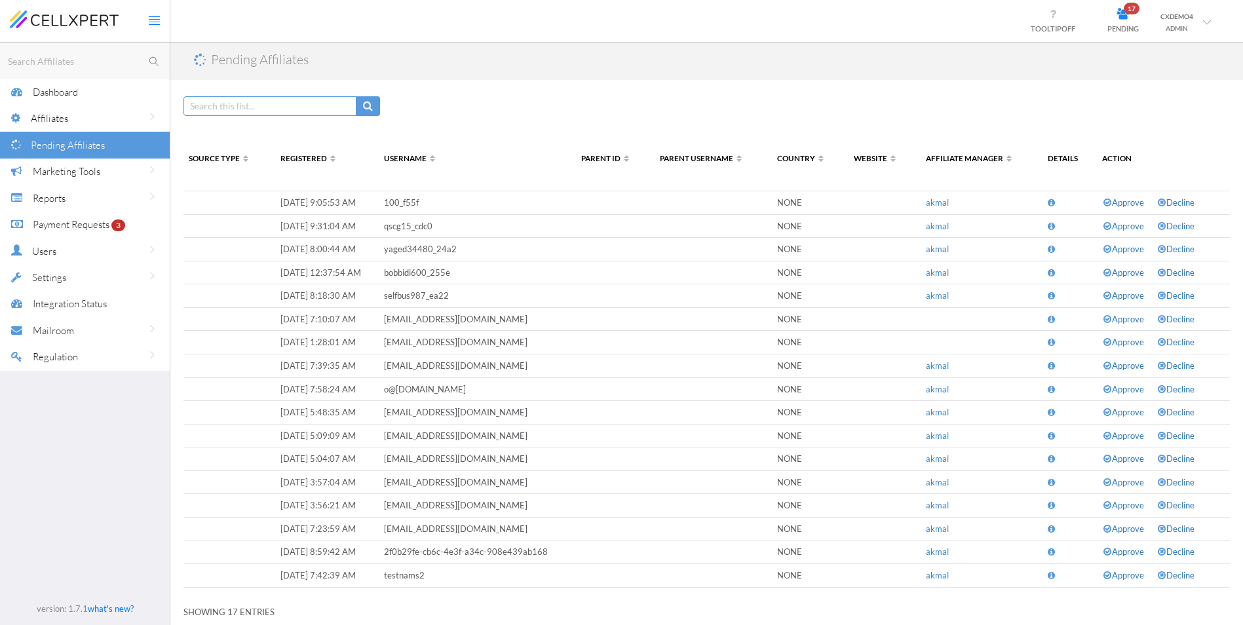
click at [1198, 32] on link "CXDEMO4 ADMIN" at bounding box center [1185, 21] width 71 height 40
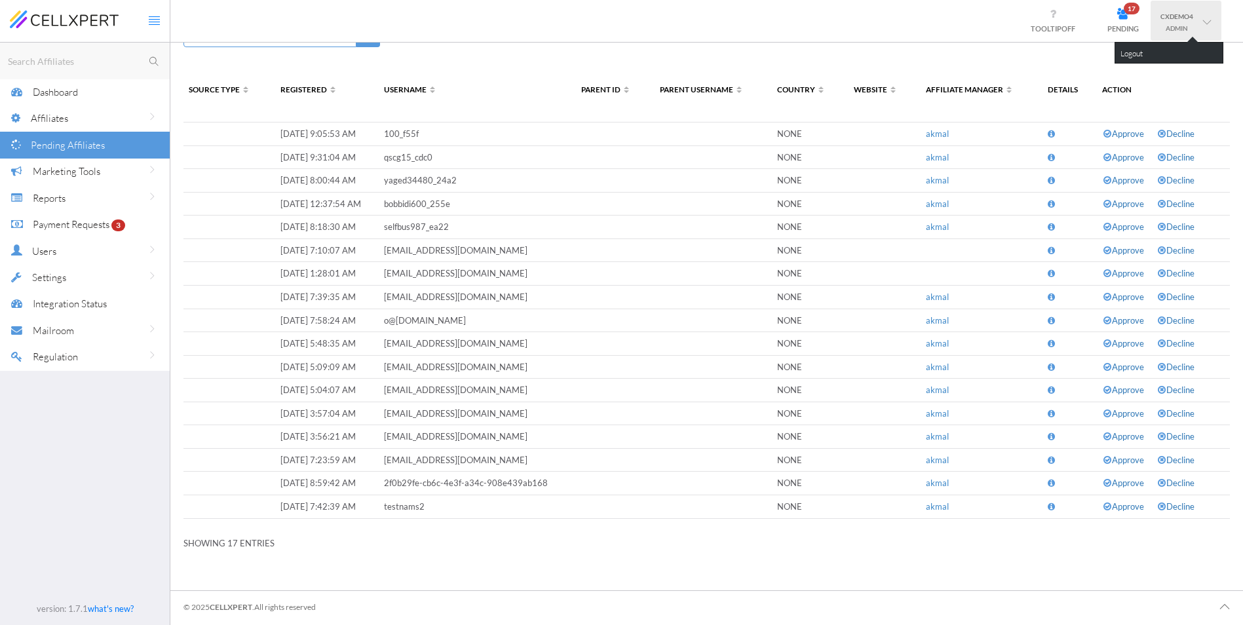
click at [85, 223] on span "Payment Requests" at bounding box center [71, 224] width 77 height 12
